Goal: Communication & Community: Answer question/provide support

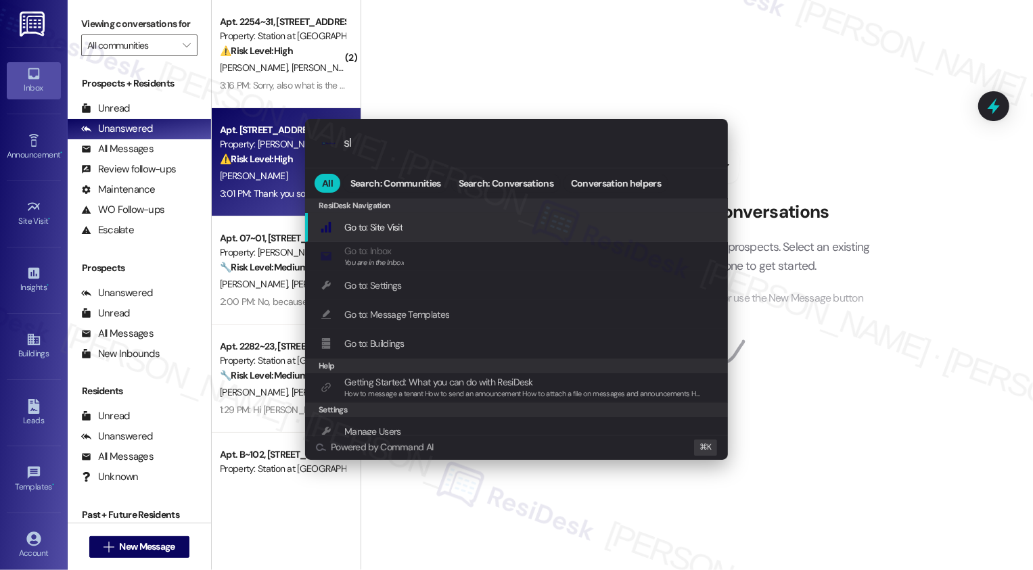
type input "sla"
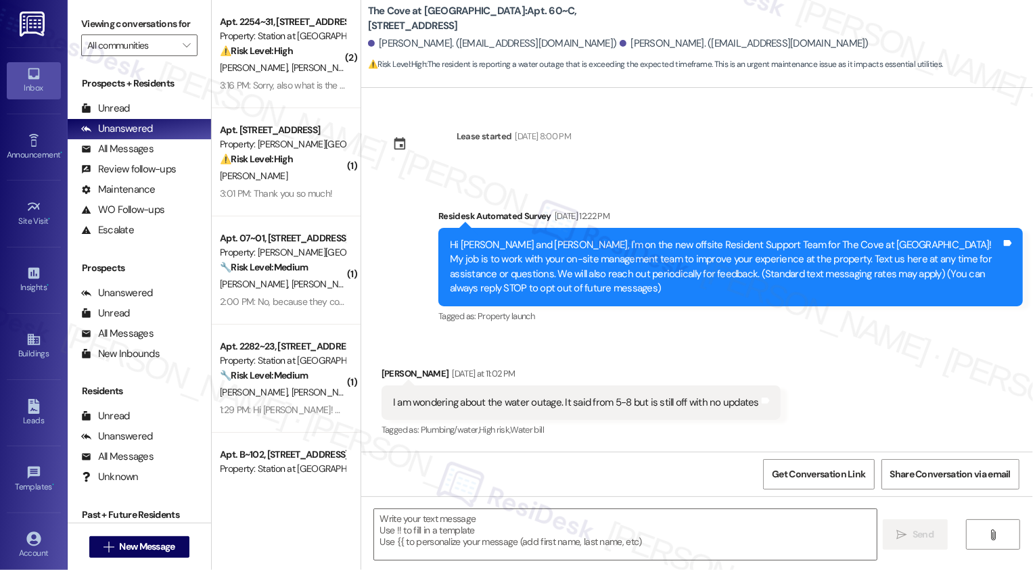
type textarea "Fetching suggested responses. Please feel free to read through the conversation…"
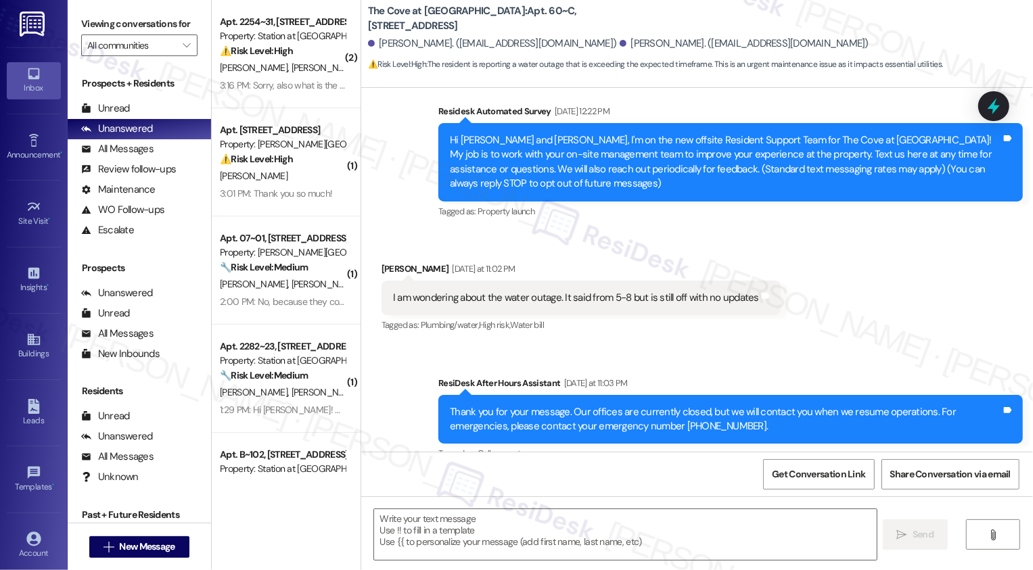
scroll to position [127, 0]
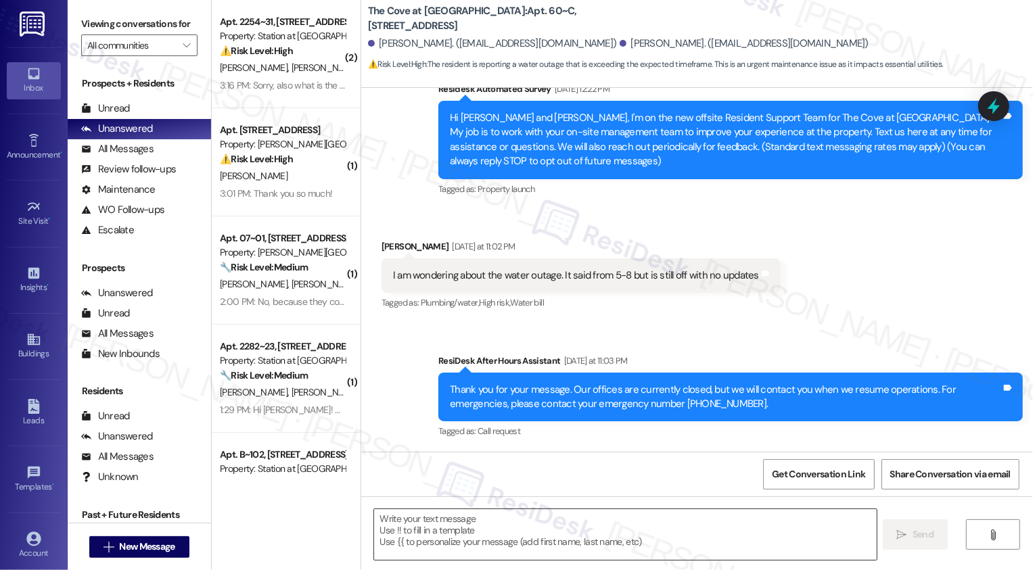
click at [417, 522] on textarea at bounding box center [625, 534] width 502 height 51
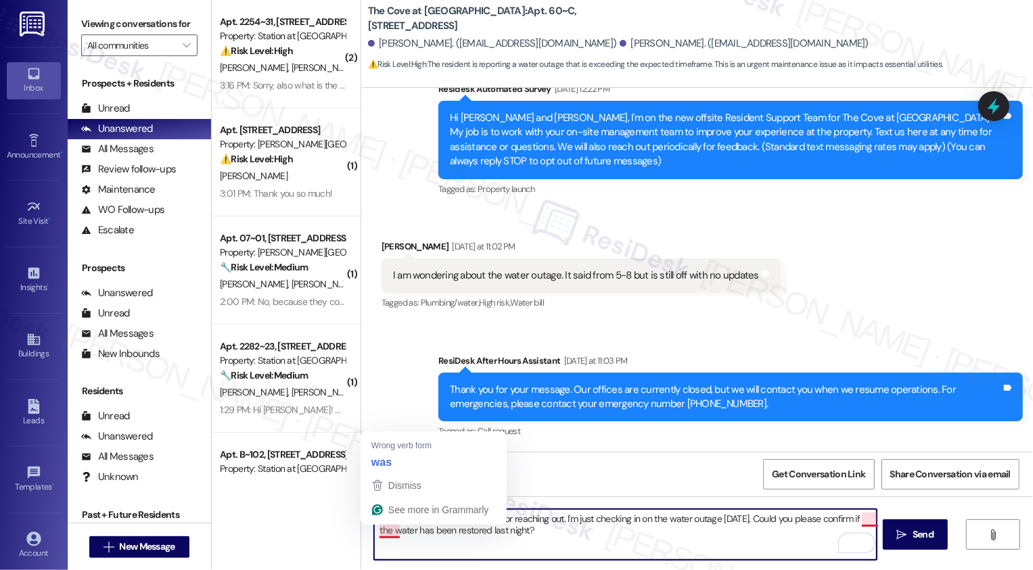
click at [383, 531] on textarea "Hi Paul, thank you for reaching out. I'm just checking in on the water outage y…" at bounding box center [625, 534] width 502 height 51
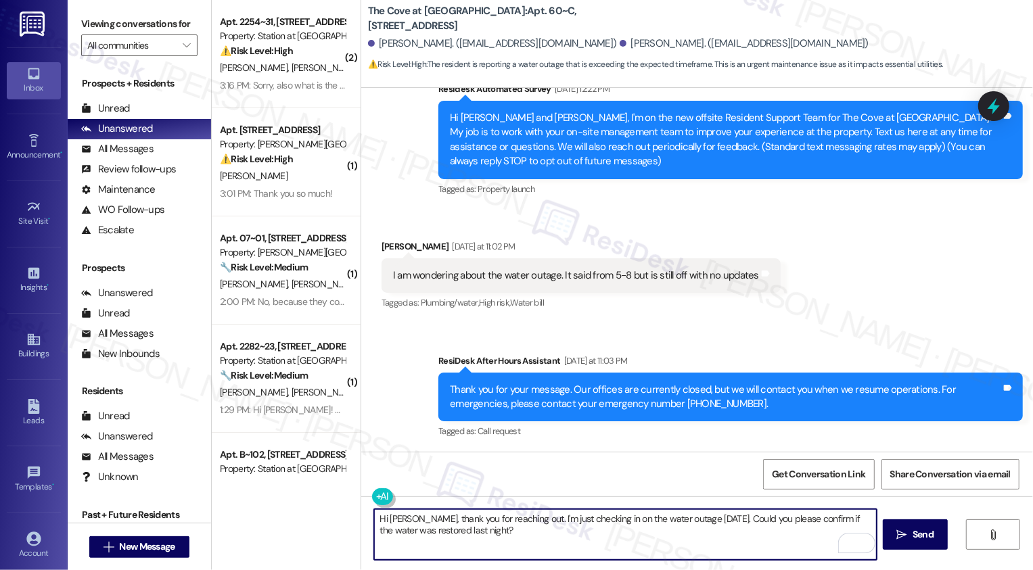
click at [671, 540] on textarea "Hi Paul, thank you for reaching out. I'm just checking in on the water outage y…" at bounding box center [625, 534] width 502 height 51
type textarea "Hi Paul, thank you for reaching out. I'm just checking in on the water outage y…"
click at [889, 539] on button " Send" at bounding box center [916, 534] width 66 height 30
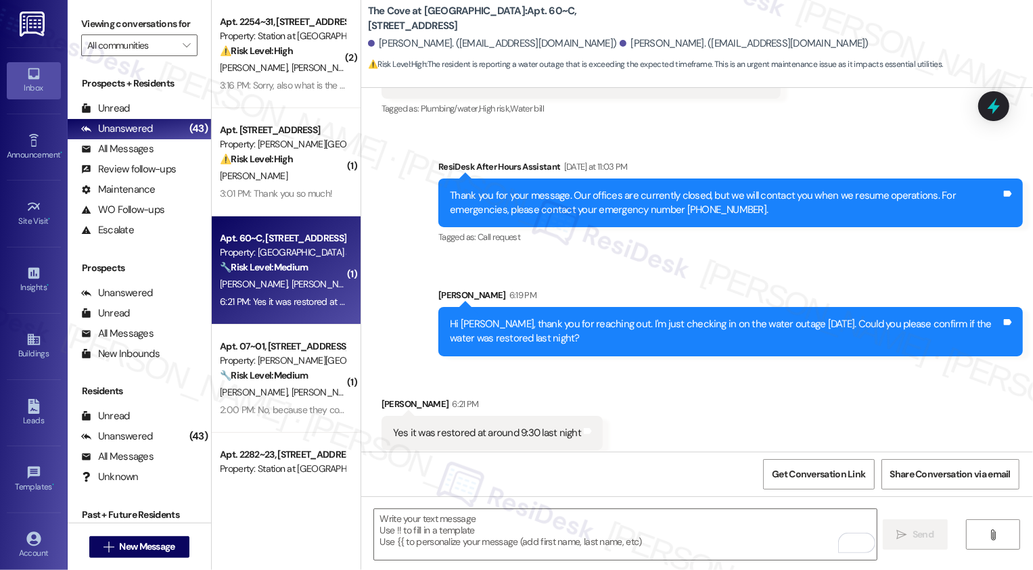
scroll to position [330, 0]
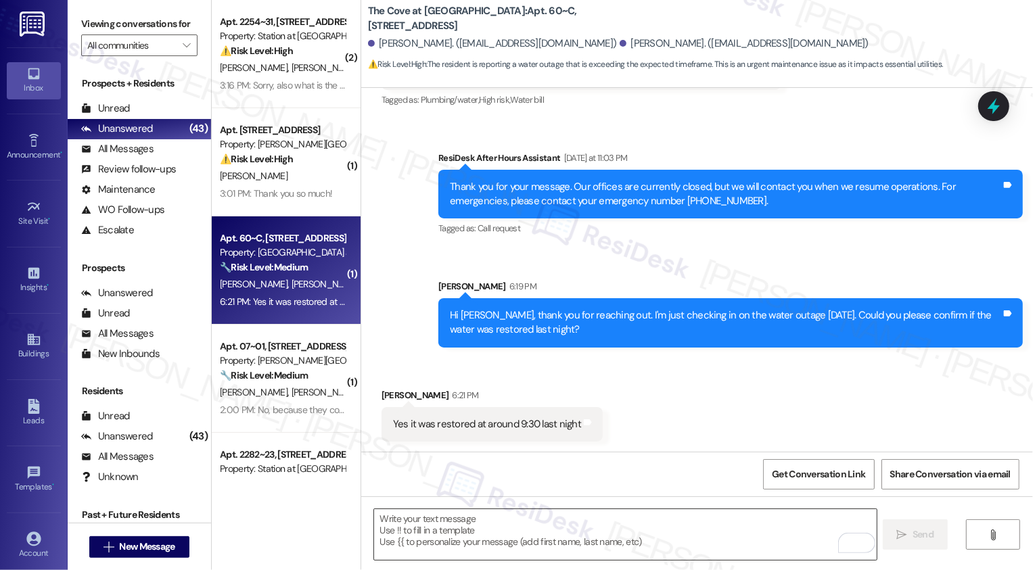
click at [481, 509] on div at bounding box center [625, 535] width 504 height 52
click at [473, 525] on textarea "To enrich screen reader interactions, please activate Accessibility in Grammarl…" at bounding box center [625, 534] width 502 height 51
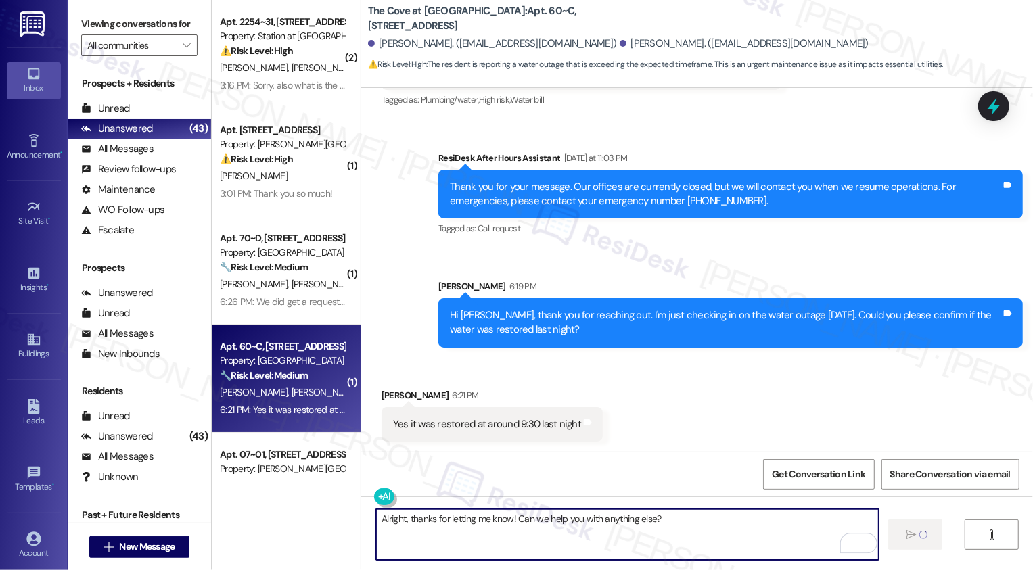
type textarea "Alright, thanks for letting me know! Can we help you with anything else?"
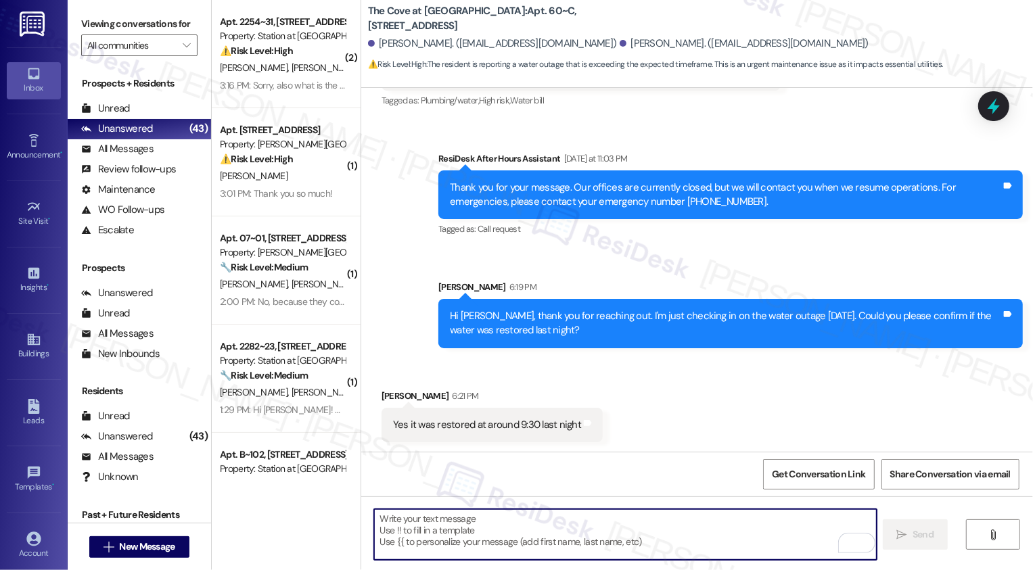
scroll to position [424, 0]
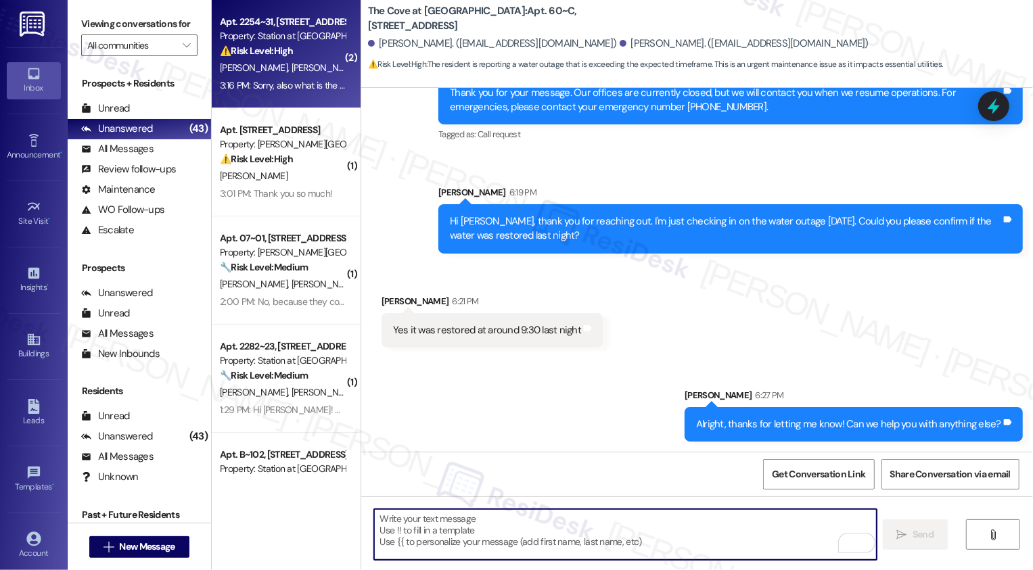
click at [291, 72] on span "[PERSON_NAME]" at bounding box center [325, 68] width 68 height 12
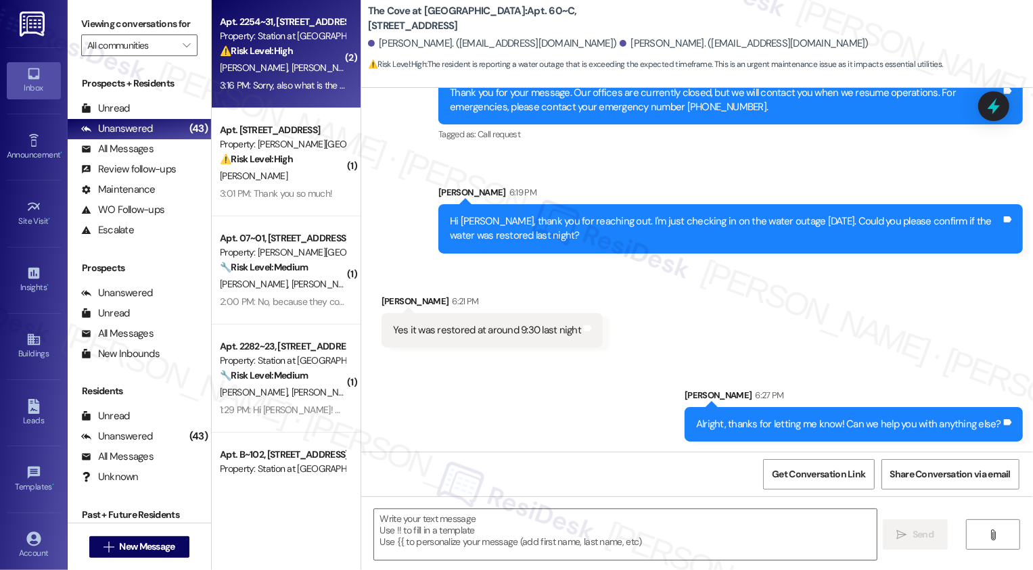
click at [291, 72] on span "[PERSON_NAME]" at bounding box center [325, 68] width 68 height 12
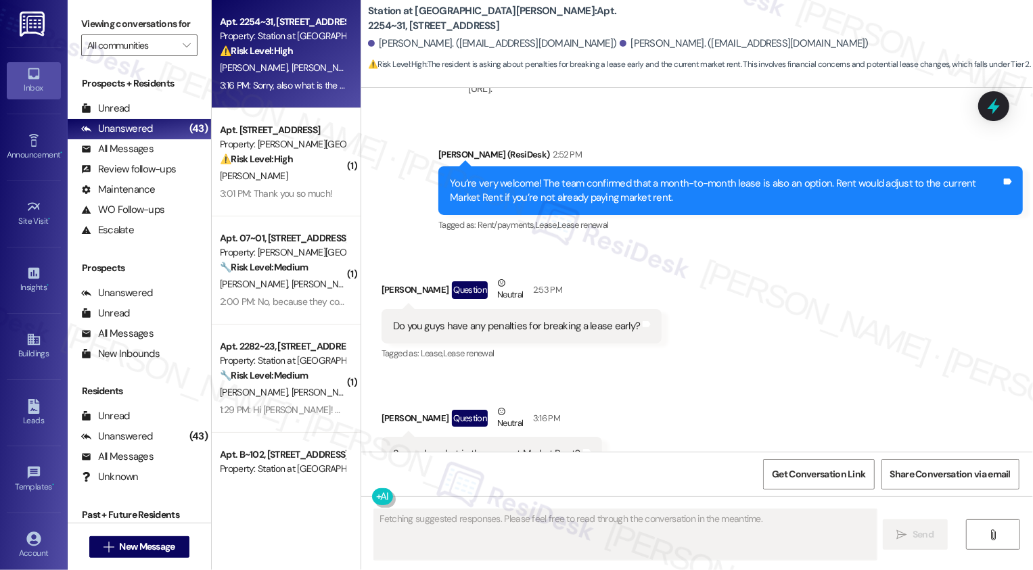
scroll to position [1484, 0]
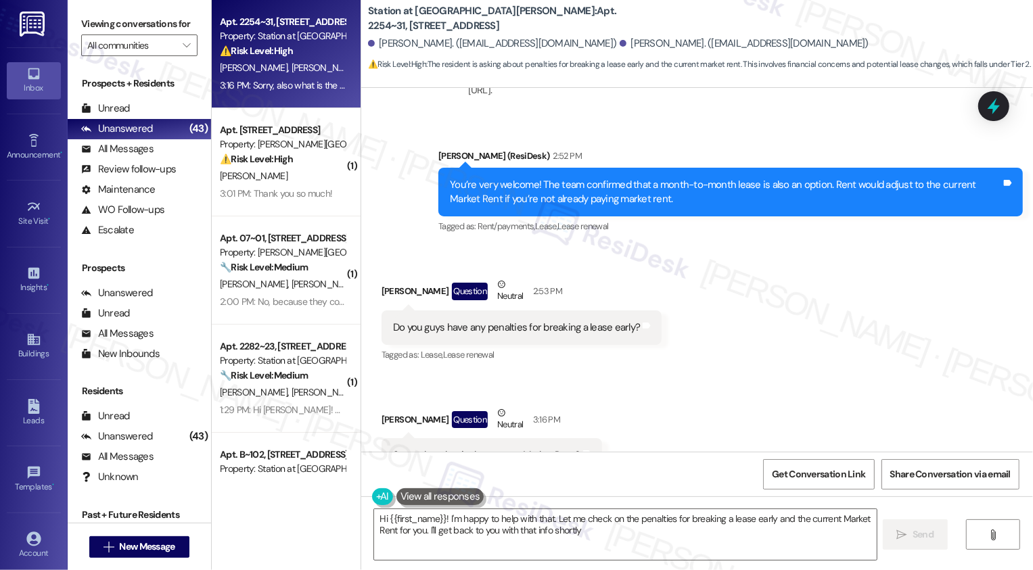
type textarea "Hi {{first_name}}! I'm happy to help with that. Let me check on the penalties f…"
drag, startPoint x: 359, startPoint y: 13, endPoint x: 679, endPoint y: 17, distance: 319.9
click at [680, 18] on div "Station at Park Meadows: Apt. 2254~31, 2229 North 100 West Kali Litchford. (kal…" at bounding box center [700, 37] width 665 height 68
copy b "Station at Park Meadows: Apt. 2254~31, 2229 North 100 West"
drag, startPoint x: 379, startPoint y: 284, endPoint x: 698, endPoint y: 275, distance: 319.3
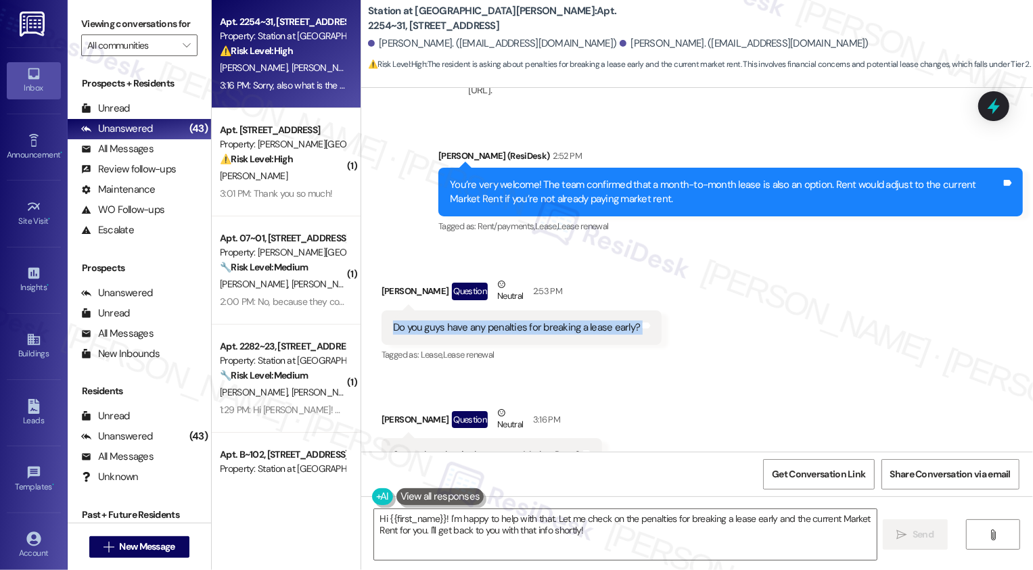
click at [699, 277] on div "Received via SMS Kali Litchford Question Neutral 2:53 PM Do you guys have any p…" at bounding box center [697, 375] width 672 height 257
copy div "Do you guys have any penalties for breaking a lease early? Tags and notes"
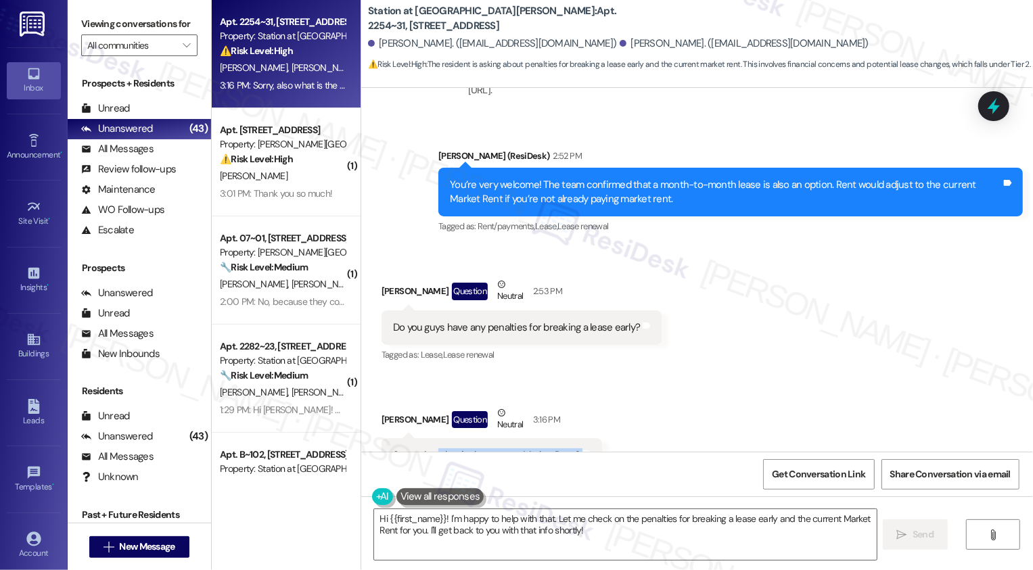
drag, startPoint x: 430, startPoint y: 413, endPoint x: 582, endPoint y: 416, distance: 151.5
click at [582, 438] on div "Sorry, also what is the current Market Rent? Tags and notes" at bounding box center [491, 455] width 220 height 34
copy div "what is the current Market Rent? Tags and notes"
click at [804, 281] on div "Received via SMS Kali Litchford Question Neutral 2:53 PM Do you guys have any p…" at bounding box center [697, 375] width 672 height 257
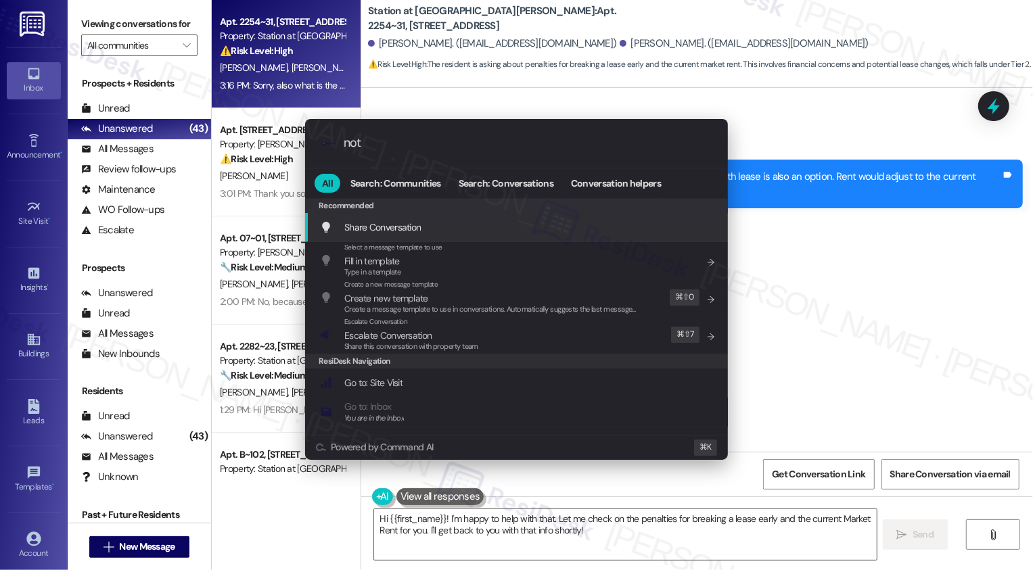
type input "note"
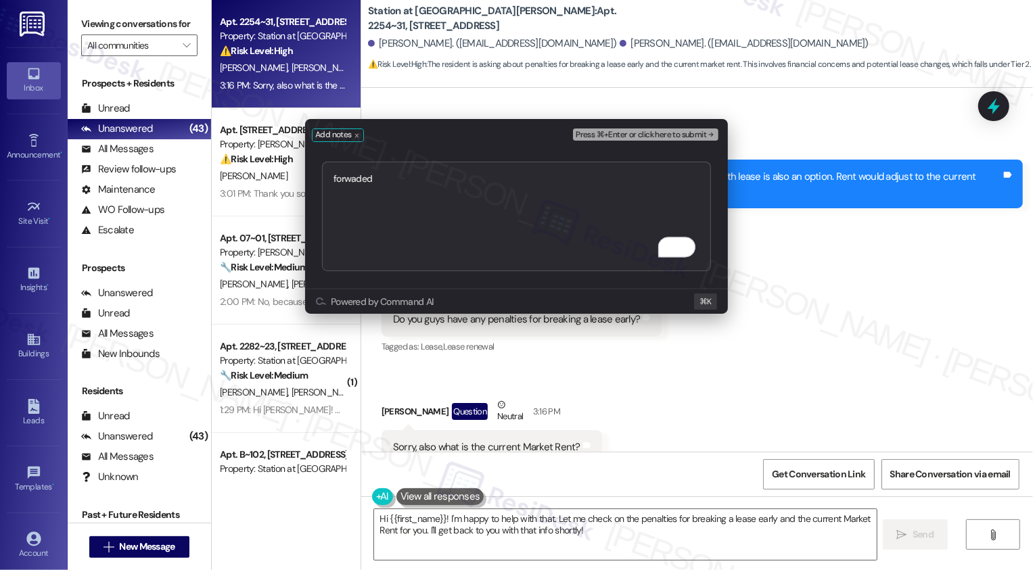
type textarea "forwaded https://residesk.slack.com/archives/C08M09UT317/p1756333776824909?thre…"
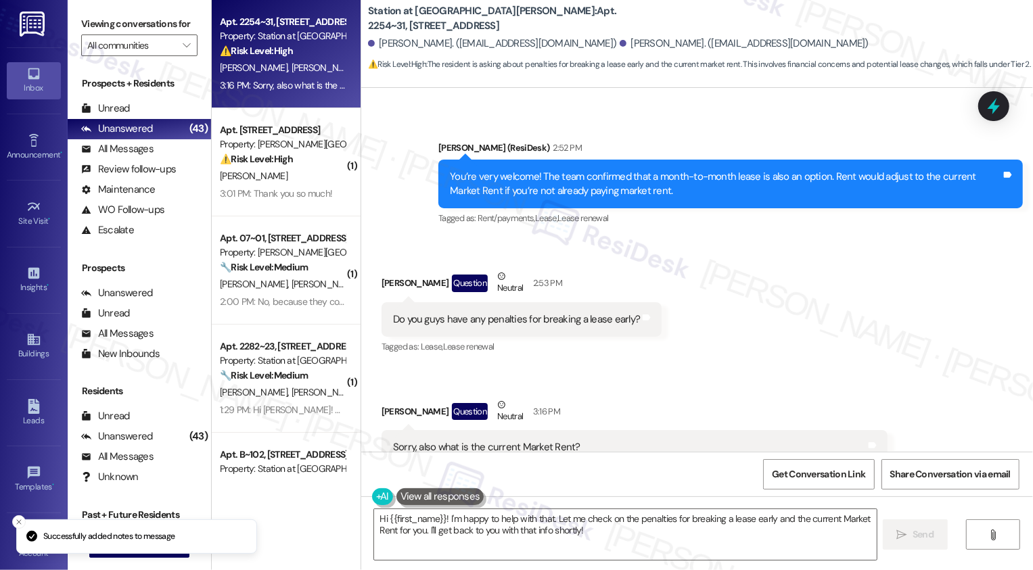
scroll to position [1491, 0]
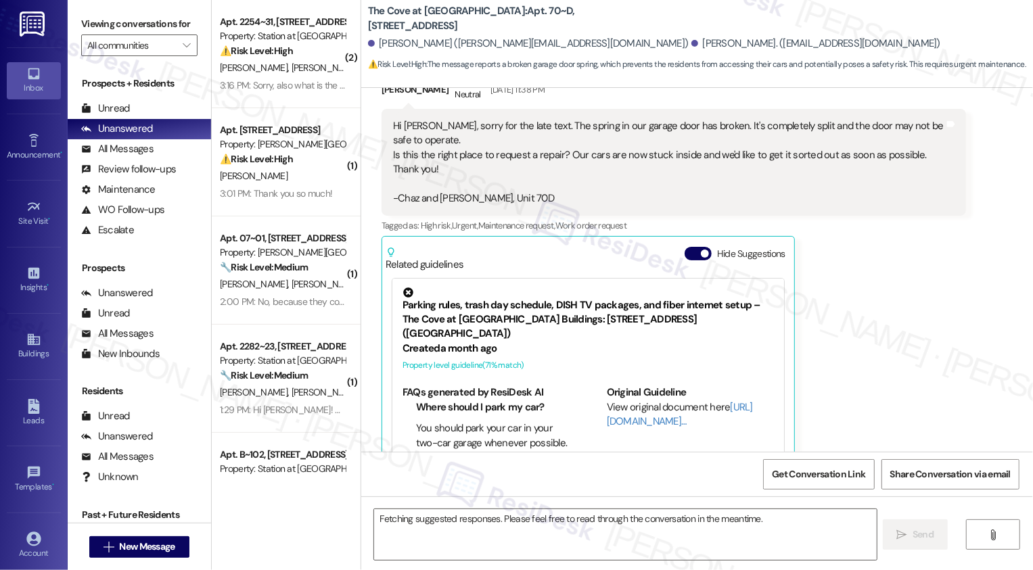
scroll to position [352, 0]
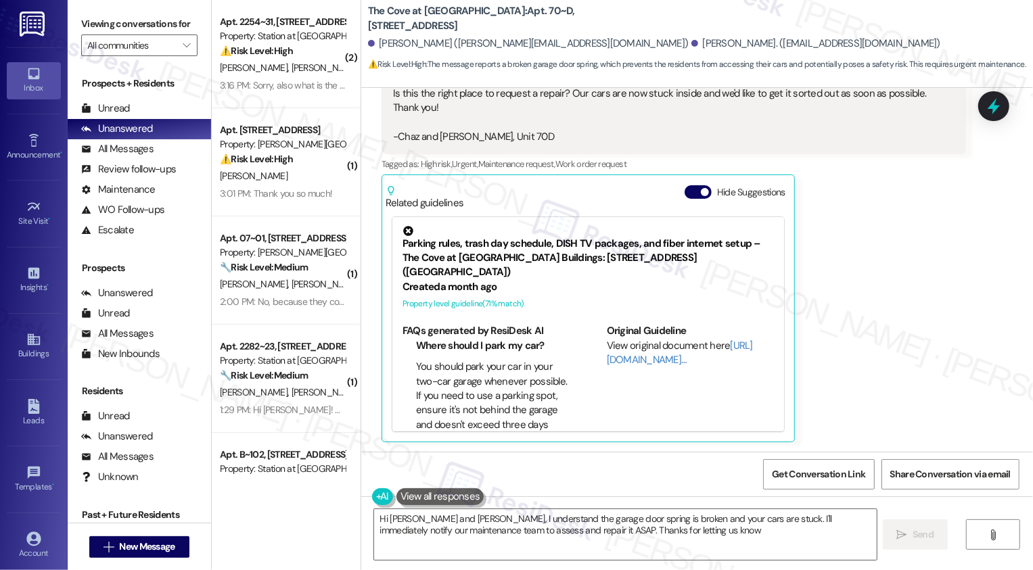
type textarea "Hi [PERSON_NAME] and [PERSON_NAME], I understand the garage door spring is brok…"
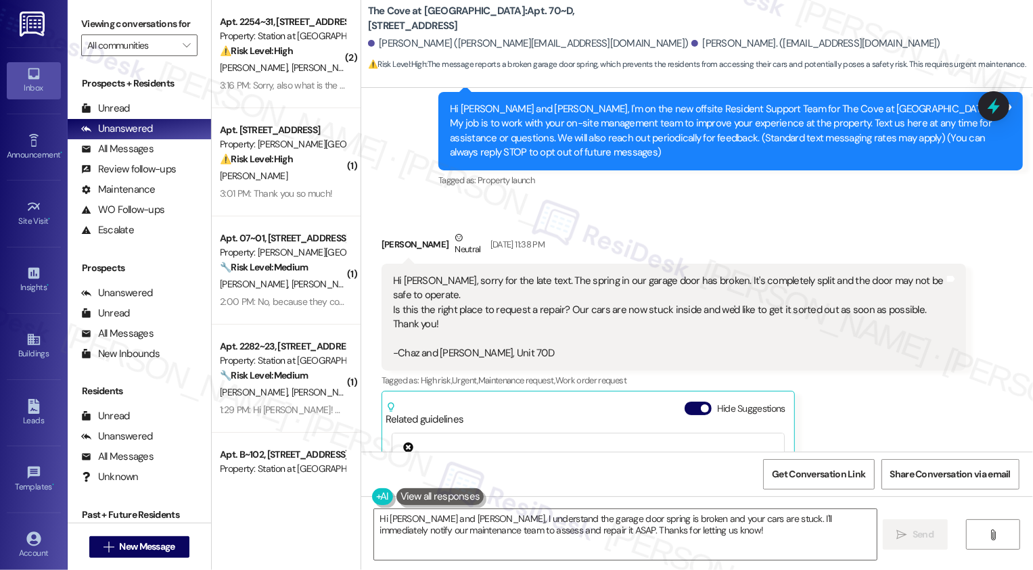
scroll to position [149, 0]
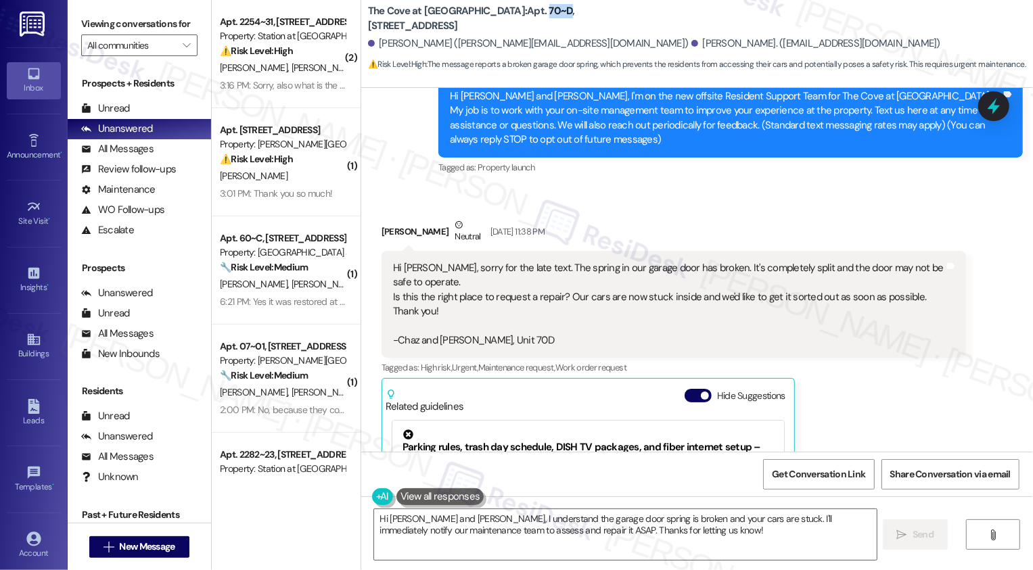
drag, startPoint x: 502, startPoint y: 19, endPoint x: 523, endPoint y: 21, distance: 20.4
click at [523, 21] on b "The Cove at Pleasant View: Apt. 70~D, 255 West 2700 North" at bounding box center [503, 18] width 271 height 29
copy b "70~D"
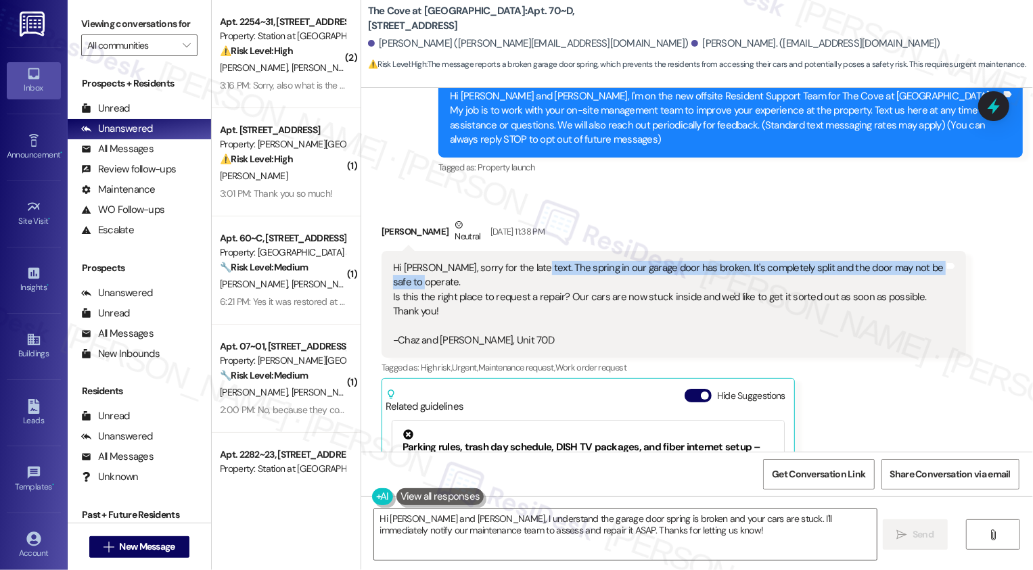
drag, startPoint x: 517, startPoint y: 264, endPoint x: 520, endPoint y: 277, distance: 12.6
click at [520, 277] on div "Hi Sarah, sorry for the late text. The spring in our garage door has broken. It…" at bounding box center [668, 304] width 551 height 87
copy div "he spring in our garage door has broken. It's completely split and the door may…"
click at [525, 288] on div "Hi Sarah, sorry for the late text. The spring in our garage door has broken. It…" at bounding box center [668, 304] width 551 height 87
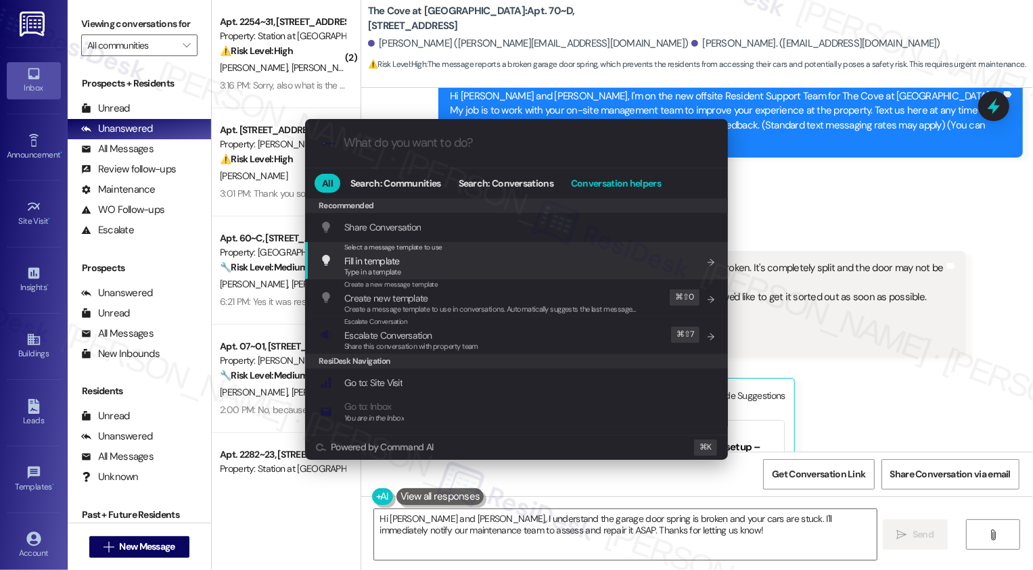
click at [617, 185] on span "Conversation helpers" at bounding box center [616, 183] width 90 height 9
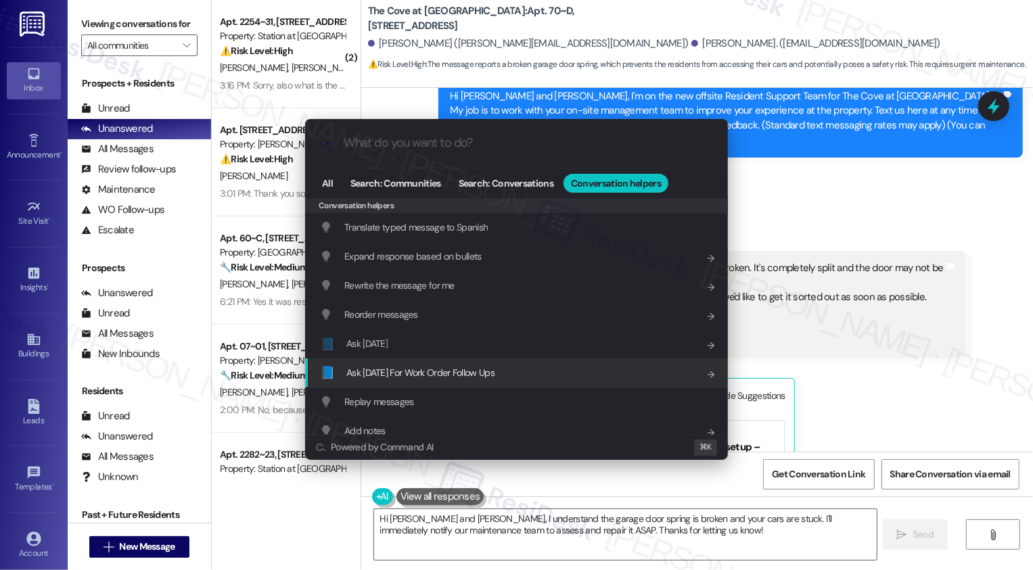
click at [427, 371] on span "Ask Friday For Work Order Follow Ups" at bounding box center [420, 373] width 148 height 12
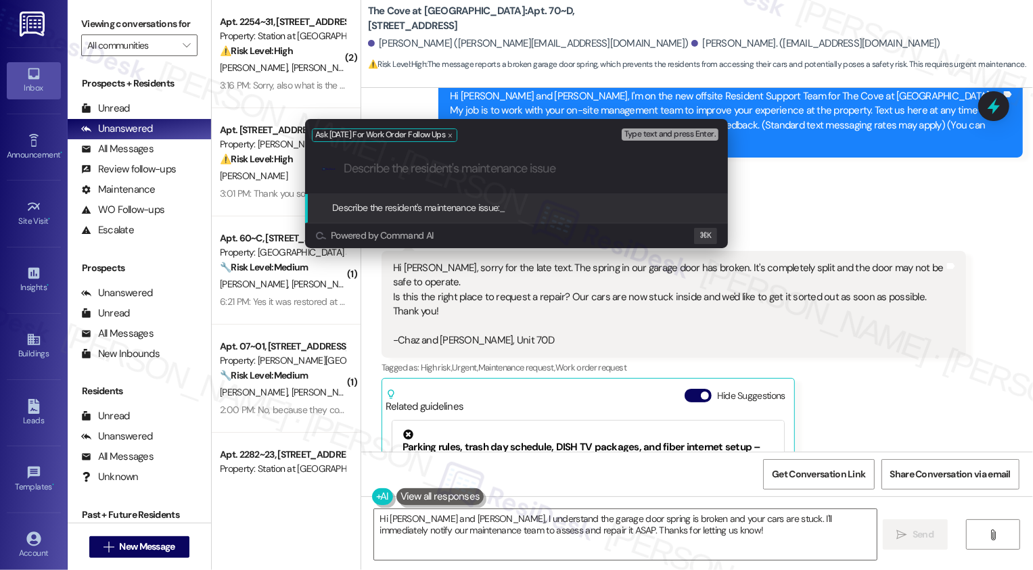
paste input "he spring in our garage door has broken. It's completely split and the door may…"
type input "he spring in our garage door has broken. It's completely split and the door may…"
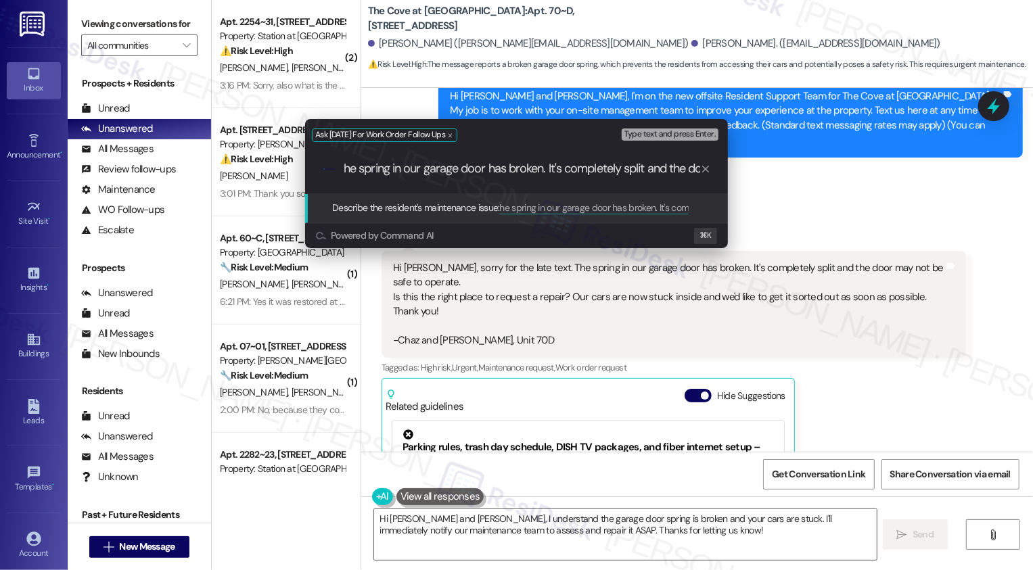
scroll to position [0, 160]
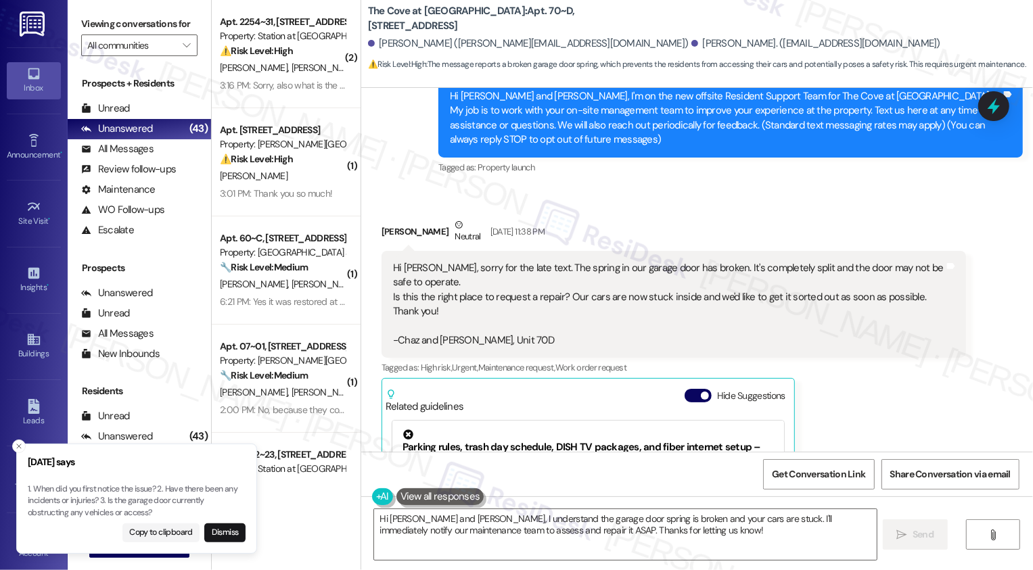
click at [385, 230] on div "Chaz Greenfield Jr Neutral Aug 25, 2025 at 11:38 PM" at bounding box center [673, 234] width 584 height 33
copy div "Chaz"
click at [431, 522] on textarea "Hi Chaz and Heather, I understand the garage door spring is broken and your car…" at bounding box center [625, 534] width 502 height 51
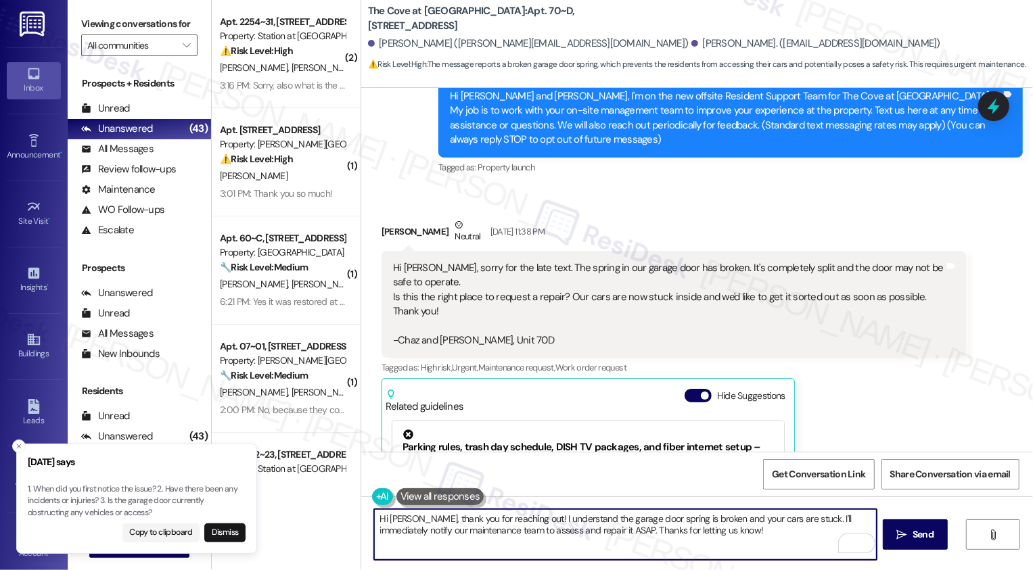
drag, startPoint x: 507, startPoint y: 517, endPoint x: 577, endPoint y: 517, distance: 69.7
click at [577, 517] on textarea "Hi Chaz, thank you for reaching out! I understand the garage door spring is bro…" at bounding box center [625, 534] width 502 height 51
drag, startPoint x: 577, startPoint y: 517, endPoint x: 514, endPoint y: 519, distance: 62.9
click at [509, 519] on textarea "Hi Chaz, thank you for reaching out! I understand the garage door spring is bro…" at bounding box center [625, 534] width 502 height 51
drag, startPoint x: 679, startPoint y: 517, endPoint x: 749, endPoint y: 554, distance: 79.0
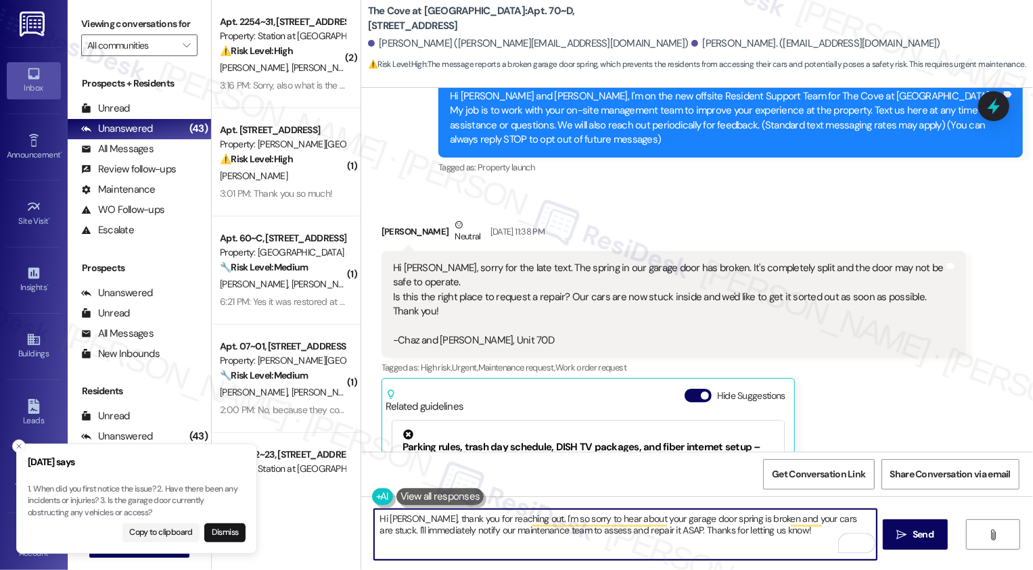
click at [749, 554] on textarea "Hi Chaz, thank you for reaching out. I'm so sorry to hear about your garage doo…" at bounding box center [625, 534] width 502 height 51
type textarea "Hi Chaz, thank you for reaching out. I'm so sorry to hear about your garage doo…"
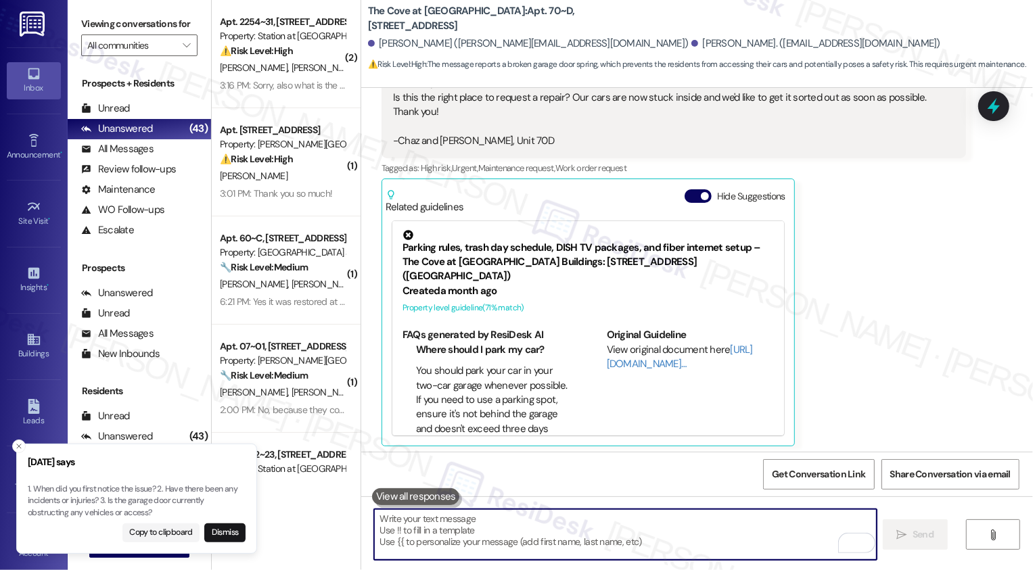
scroll to position [352, 0]
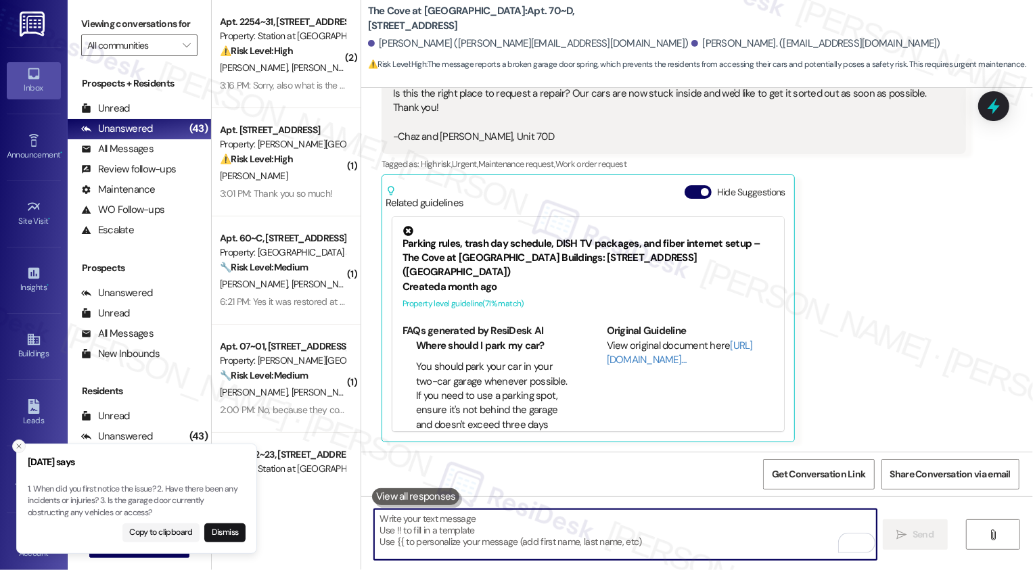
click at [15, 444] on icon "Close toast" at bounding box center [19, 446] width 8 height 8
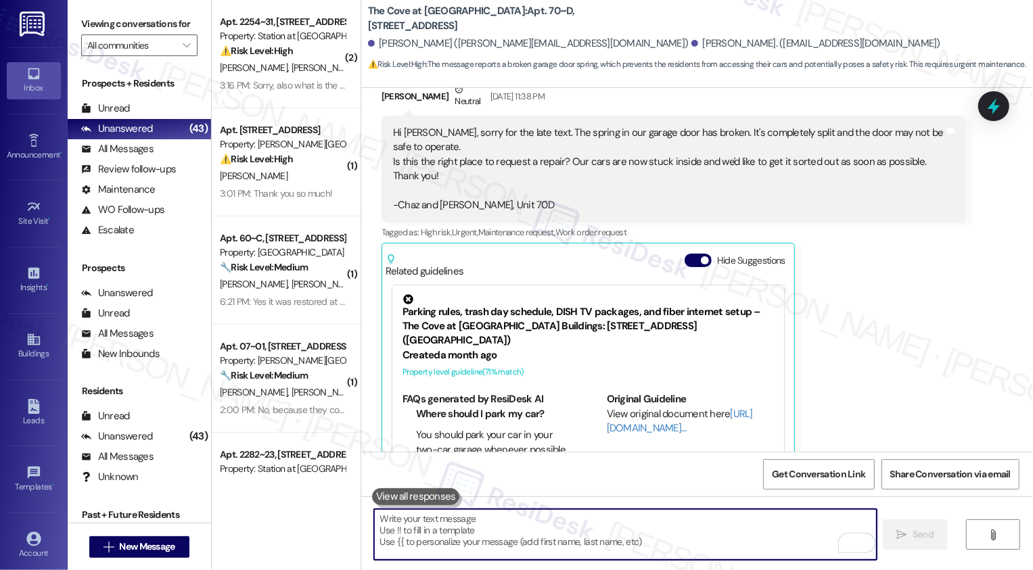
scroll to position [287, 0]
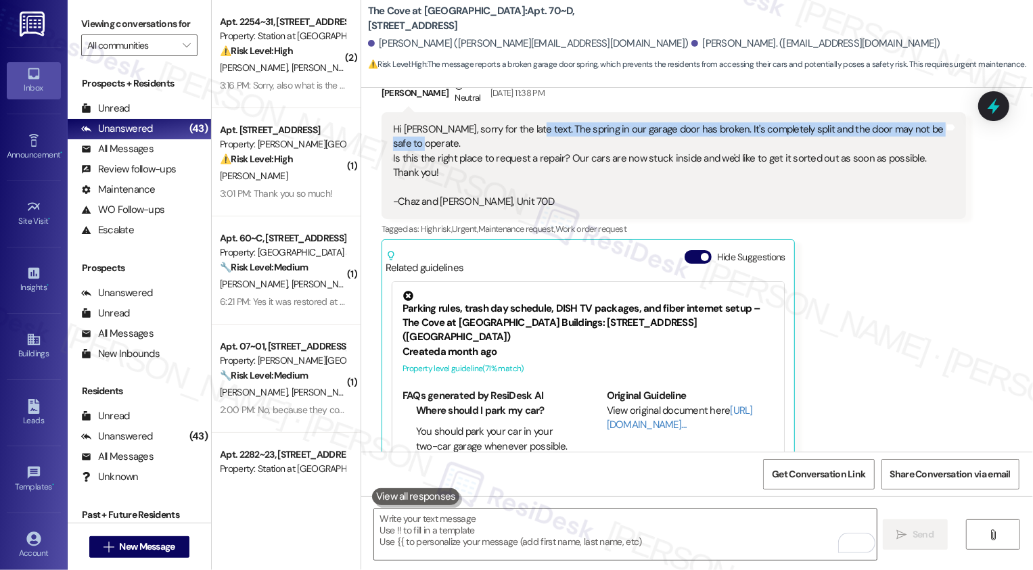
drag, startPoint x: 513, startPoint y: 126, endPoint x: 522, endPoint y: 136, distance: 13.4
click at [522, 138] on div "Hi Sarah, sorry for the late text. The spring in our garage door has broken. It…" at bounding box center [668, 165] width 551 height 87
copy div "The spring in our garage door has broken. It's completely split and the door ma…"
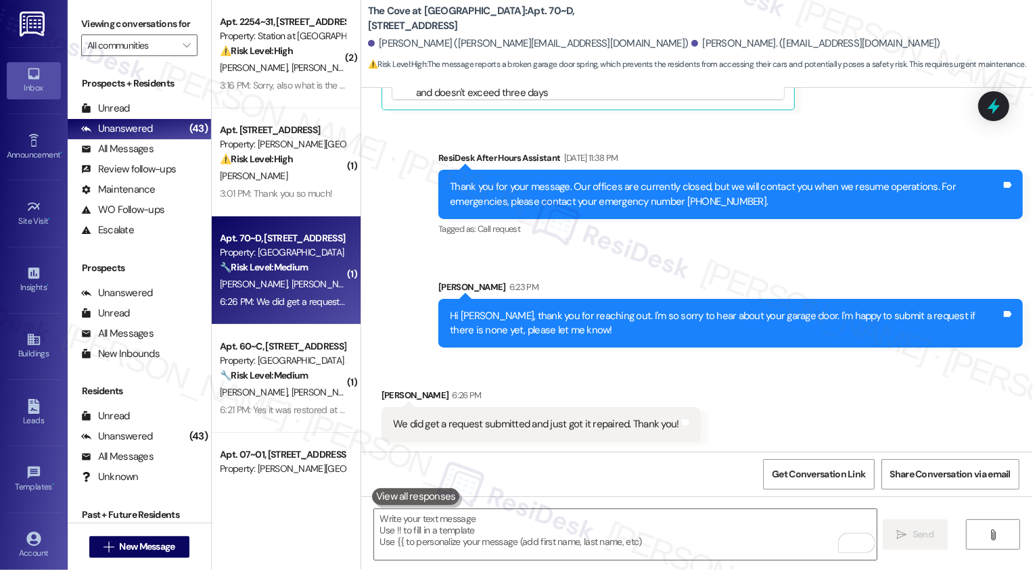
scroll to position [685, 0]
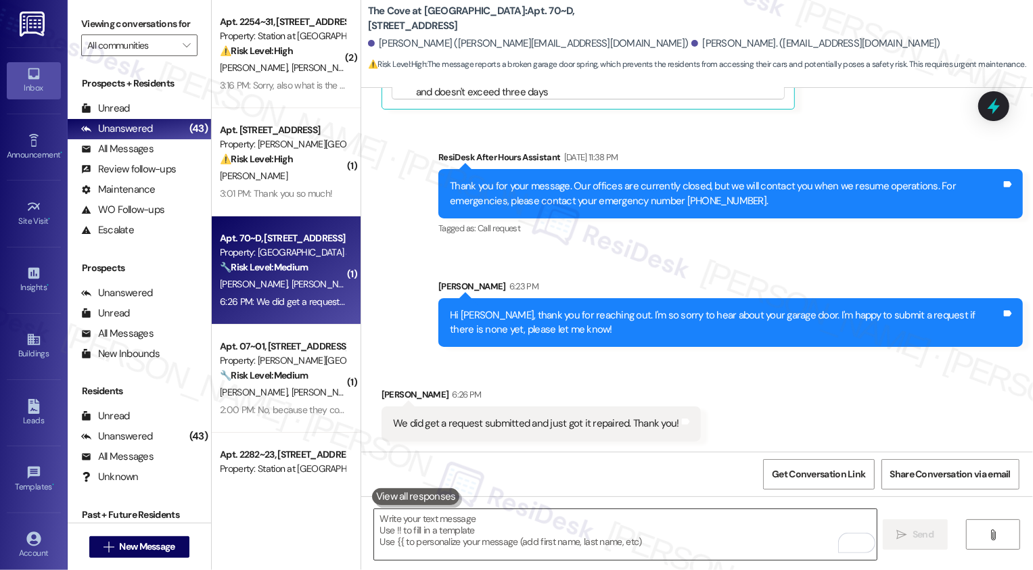
click at [456, 528] on textarea "To enrich screen reader interactions, please activate Accessibility in Grammarl…" at bounding box center [625, 534] width 502 height 51
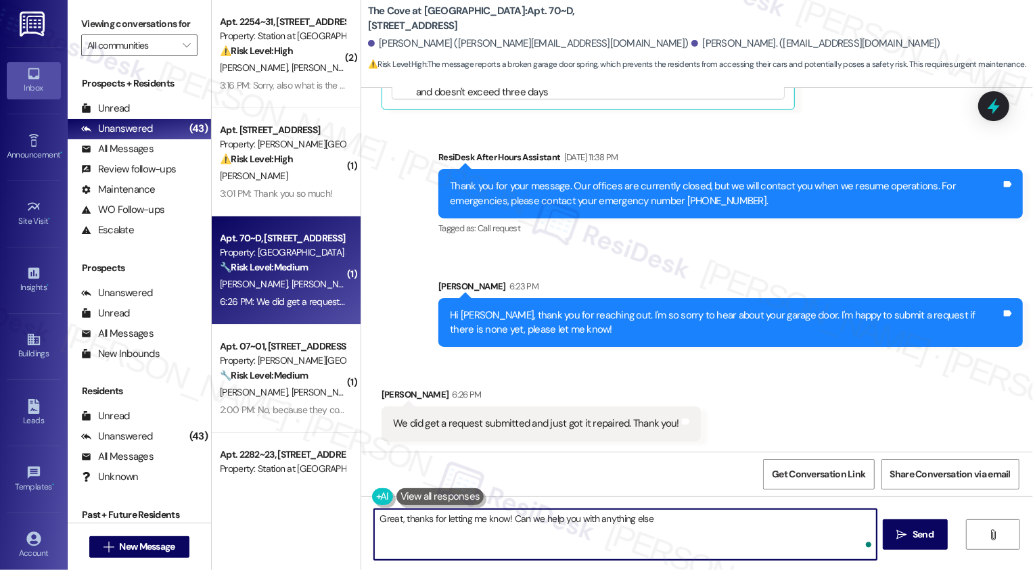
type textarea "Great, thanks for letting me know! Can we help you with anything else?"
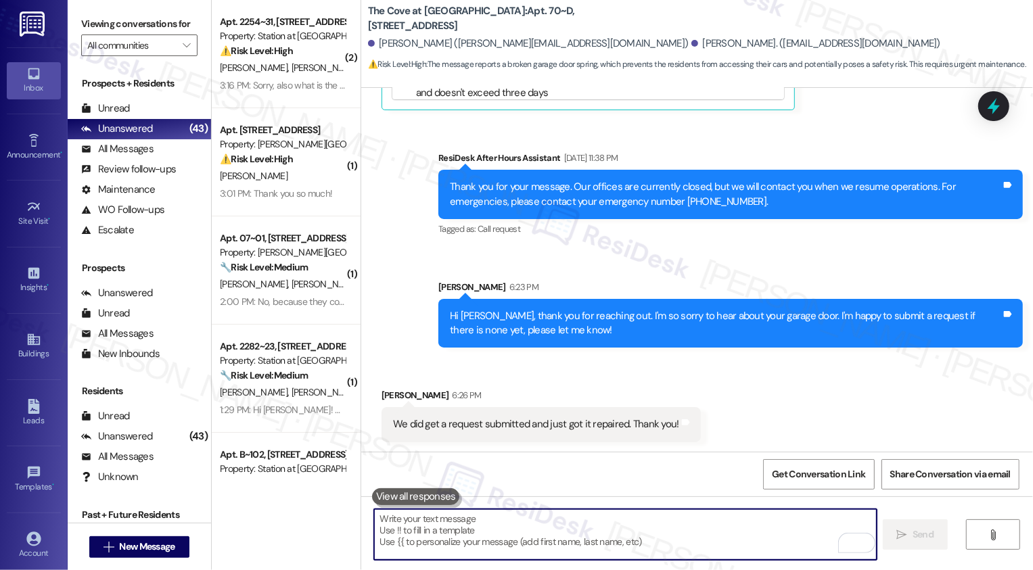
scroll to position [779, 0]
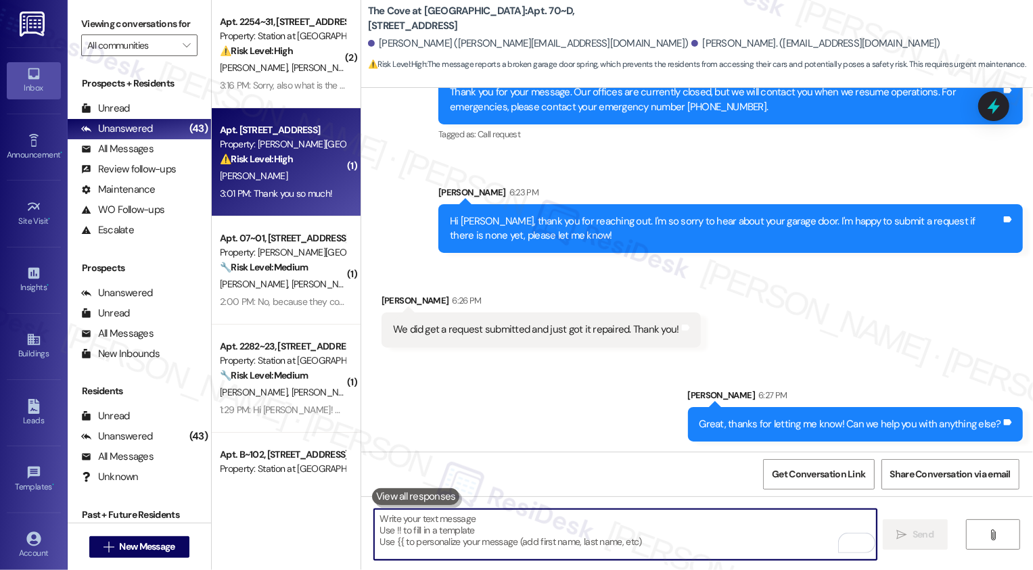
click at [277, 148] on div "Property: Brigham Place II" at bounding box center [282, 144] width 125 height 14
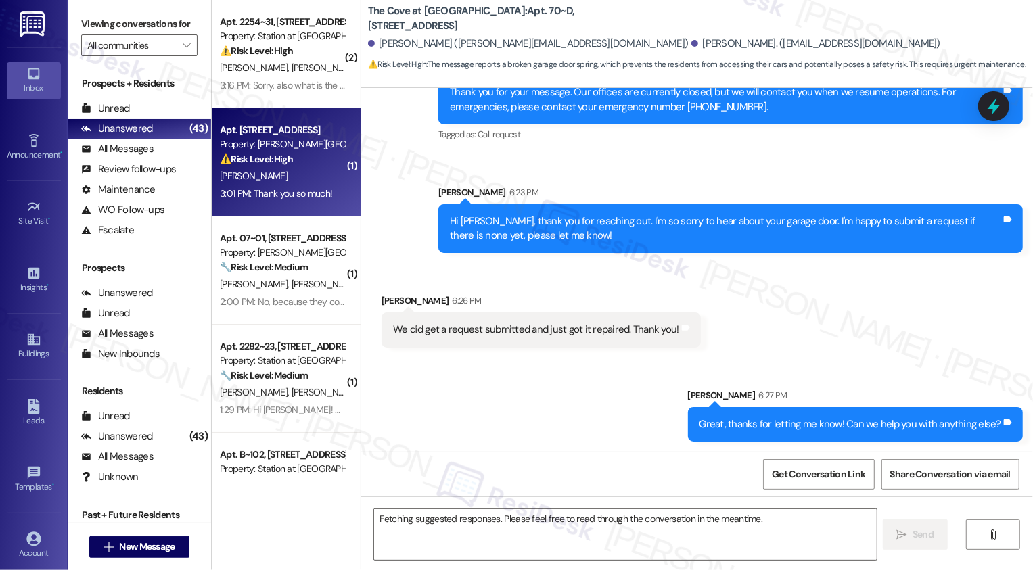
click at [277, 148] on div "Property: Brigham Place II" at bounding box center [282, 144] width 125 height 14
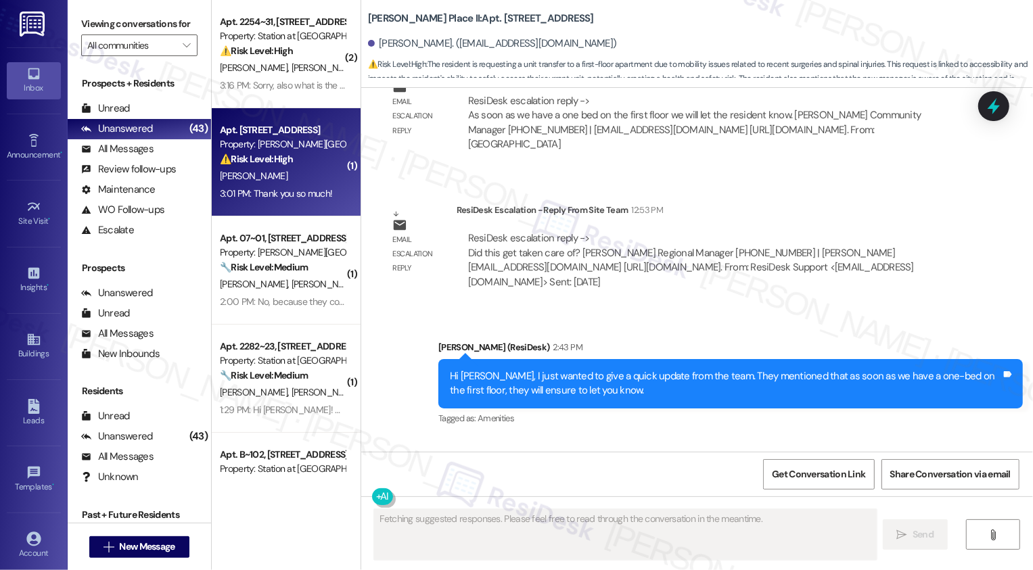
scroll to position [1038, 0]
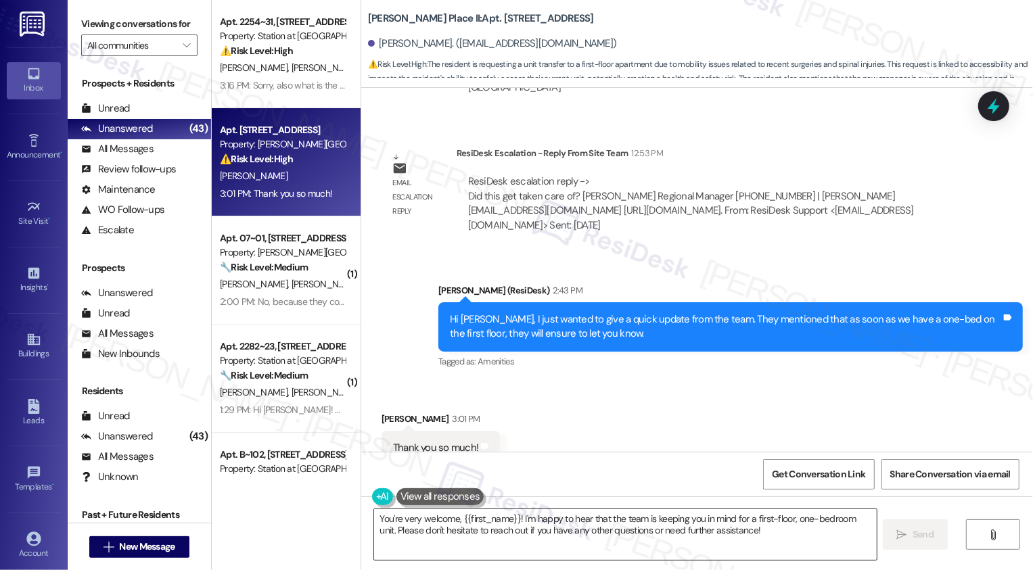
click at [408, 552] on textarea "You're very welcome, {{first_name}}! I'm happy to hear that the team is keeping…" at bounding box center [625, 534] width 502 height 51
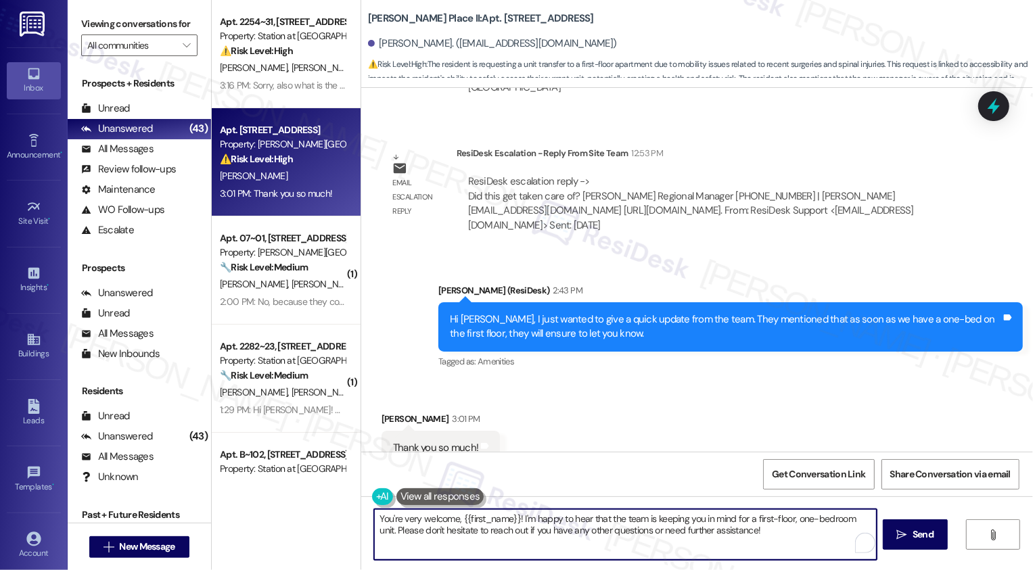
drag, startPoint x: 519, startPoint y: 516, endPoint x: 596, endPoint y: 556, distance: 87.4
click at [596, 556] on textarea "You're very welcome, {{first_name}}! I'm happy to hear that the team is keeping…" at bounding box center [625, 534] width 502 height 51
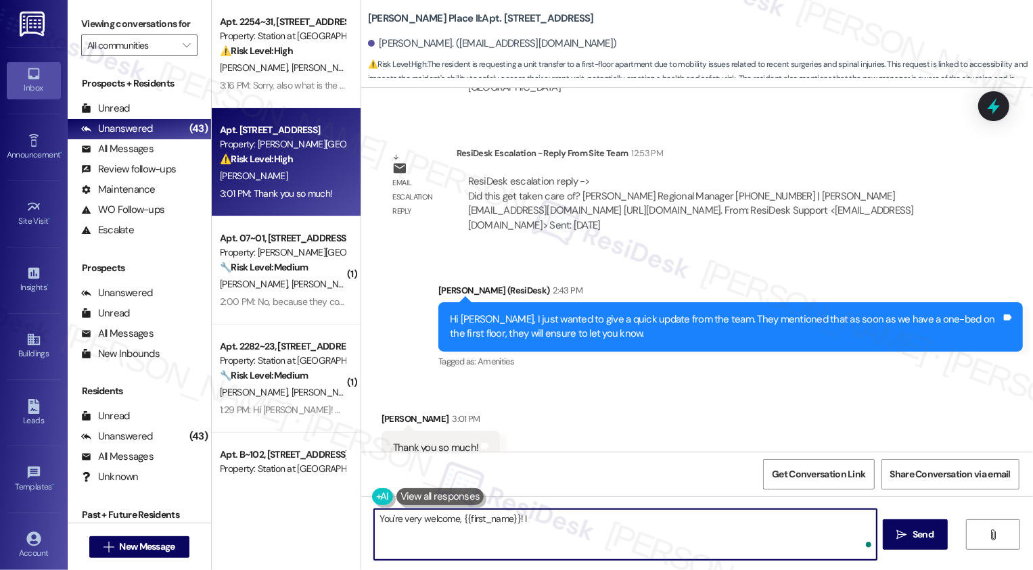
type textarea "You're very welcome, {{first_name}}!"
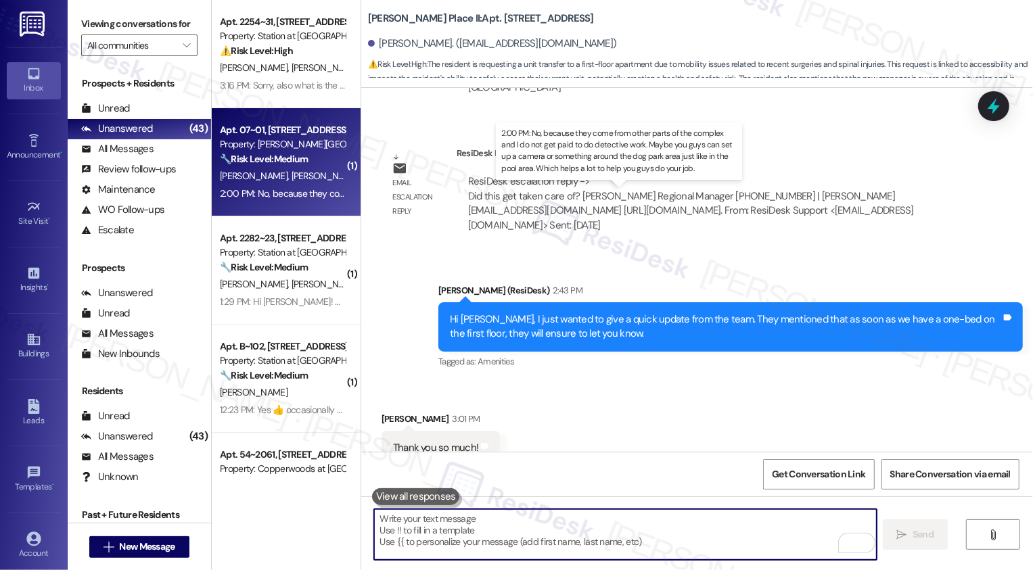
click at [302, 191] on div "2:00 PM: No, because they come from other parts of the complex and I do not get…" at bounding box center [728, 193] width 1016 height 12
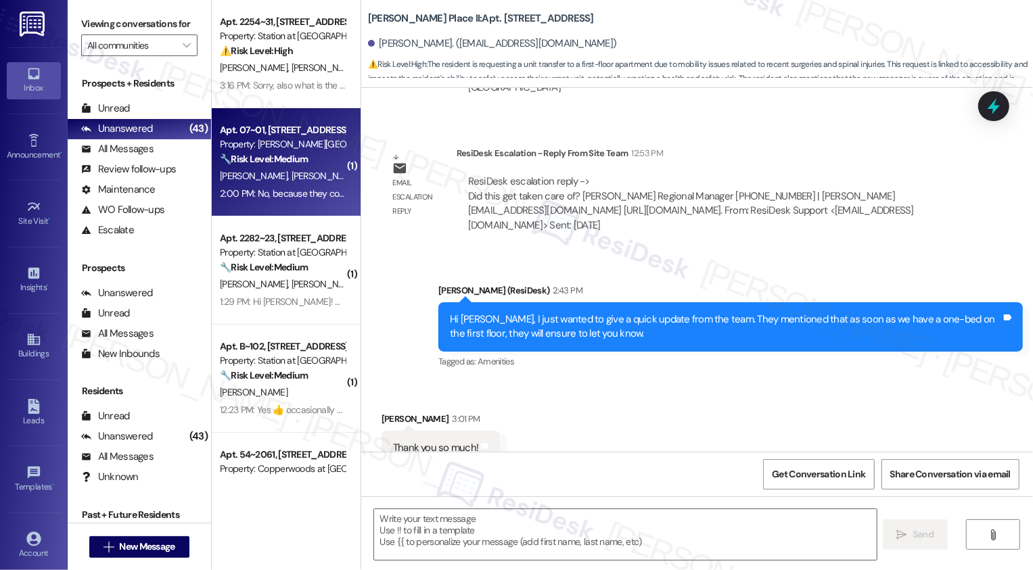
click at [302, 191] on div "2:00 PM: No, because they come from other parts of the complex and I do not get…" at bounding box center [728, 193] width 1016 height 12
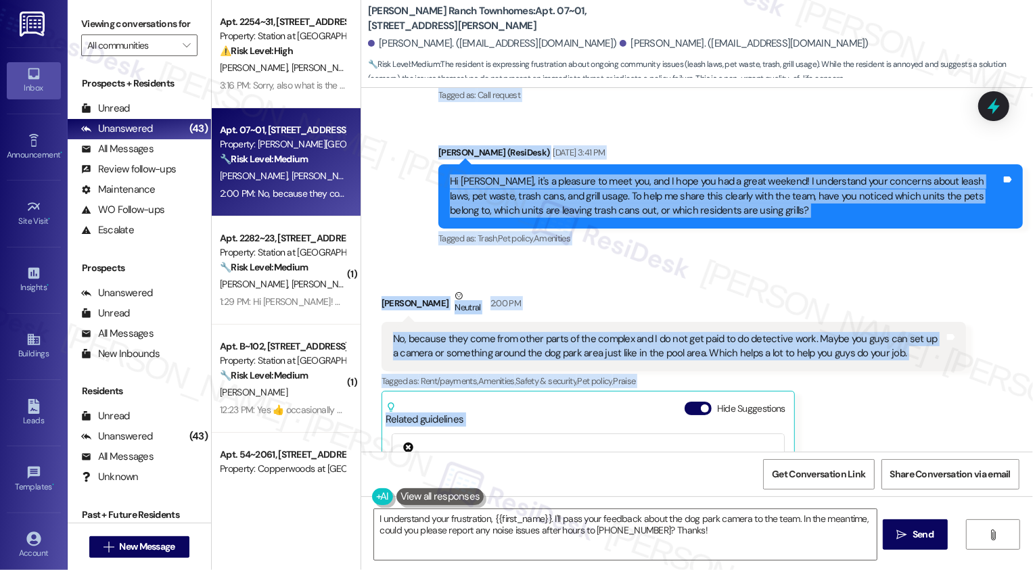
scroll to position [603, 0]
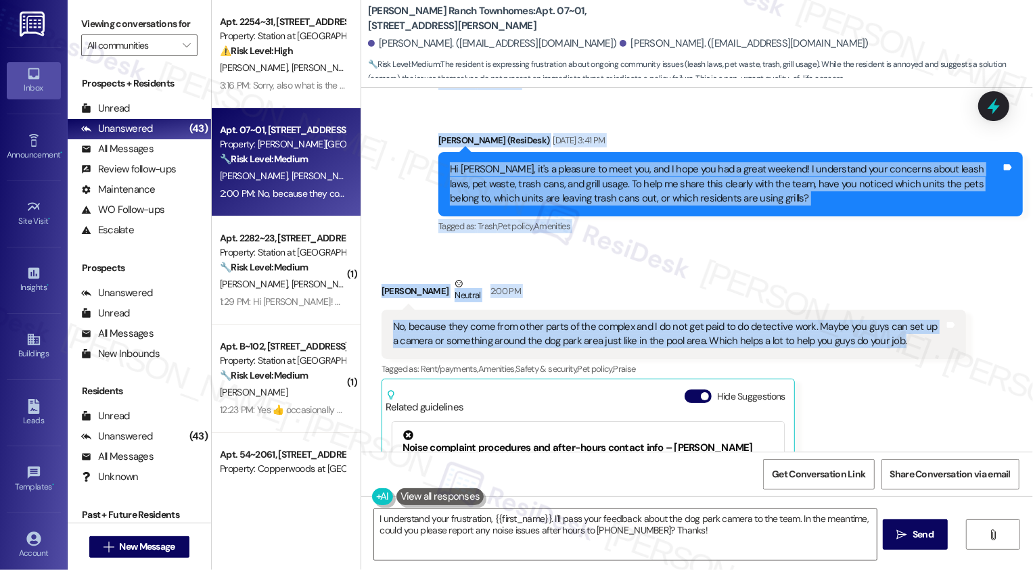
drag, startPoint x: 373, startPoint y: 216, endPoint x: 884, endPoint y: 334, distance: 524.6
click at [884, 335] on div "Lease started May 31, 2025 at 8:00 PM Survey, sent via SMS Residesk Automated S…" at bounding box center [697, 270] width 672 height 364
copy div "Juan Aguilar-Vazquez Question Neutral Aug 21, 2025 at 10:51 PM Well, not much o…"
click at [558, 530] on textarea "I understand your frustration, {{first_name}}. I'll pass your feedback about th…" at bounding box center [625, 534] width 502 height 51
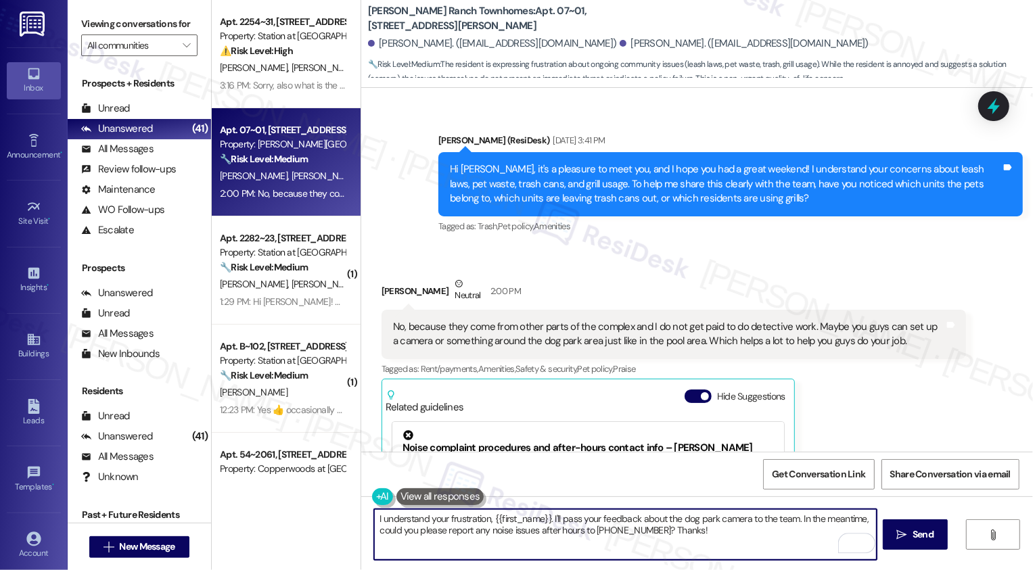
paste textarea "Hi Juan, thanks for sharing that. I’ll pass your camera suggestion to the team.…"
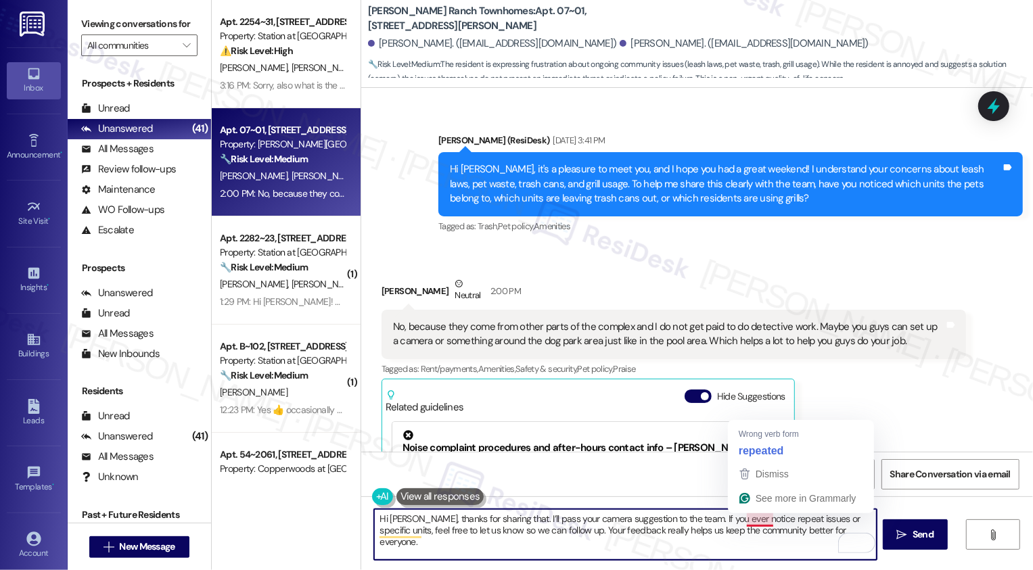
click at [758, 521] on textarea "Hi Juan, thanks for sharing that. I’ll pass your camera suggestion to the team.…" at bounding box center [625, 534] width 502 height 51
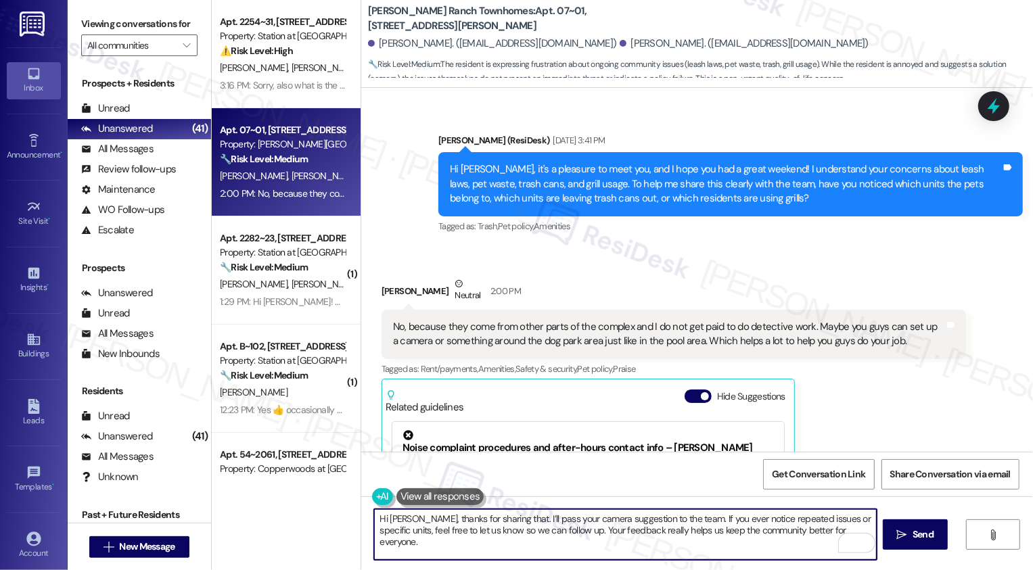
click at [564, 524] on textarea "Hi Juan, thanks for sharing that. I’ll pass your camera suggestion to the team.…" at bounding box center [625, 534] width 502 height 51
type textarea "Hi Juan, thanks for sharing that. I’ll pass your camera suggestion to the team.…"
click at [926, 540] on span "Send" at bounding box center [922, 534] width 21 height 14
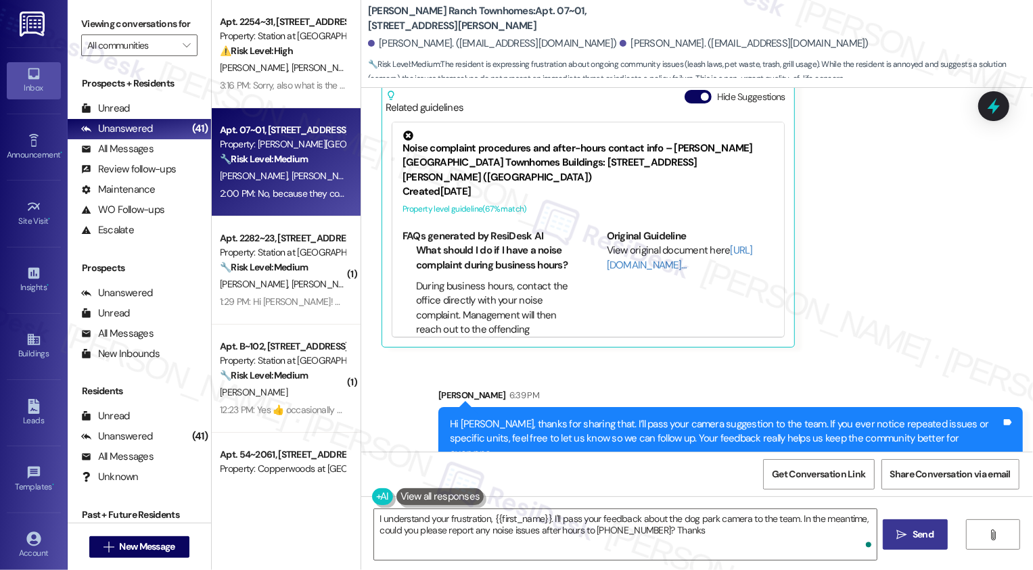
type textarea "I understand your frustration, {{first_name}}. I'll pass your feedback about th…"
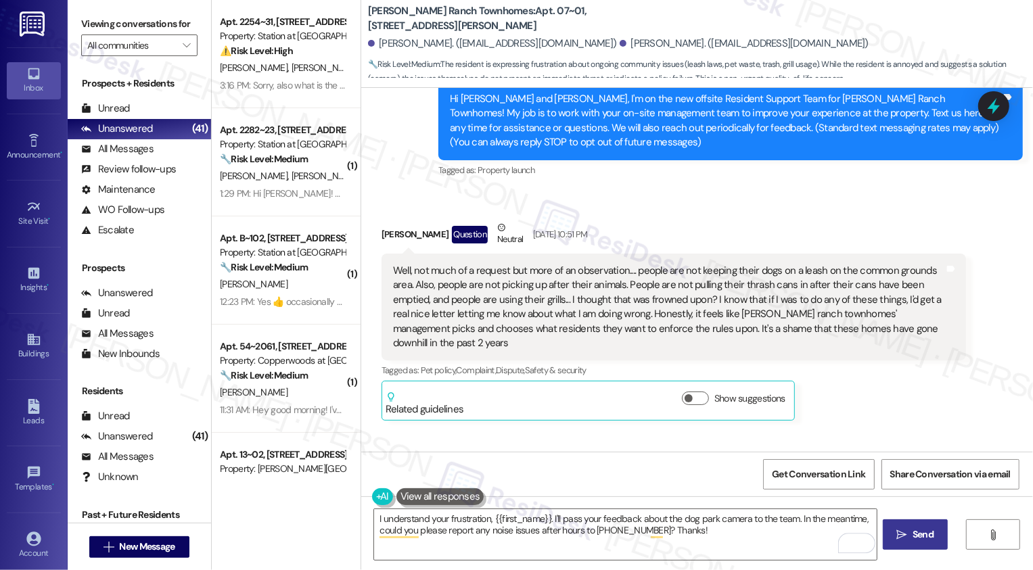
scroll to position [145, 0]
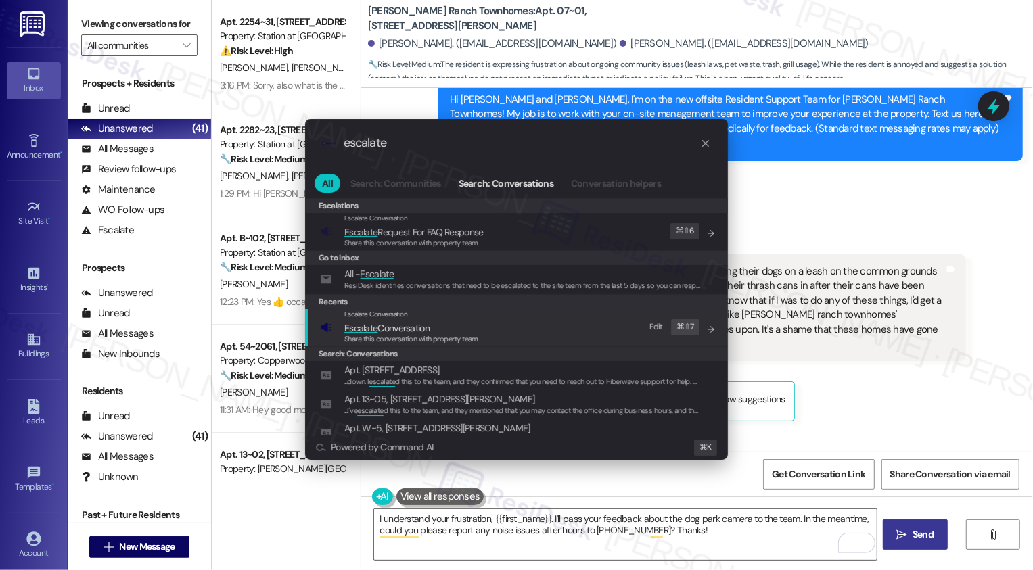
type input "escalate"
click at [383, 323] on span "Escalate Conversation" at bounding box center [386, 328] width 85 height 12
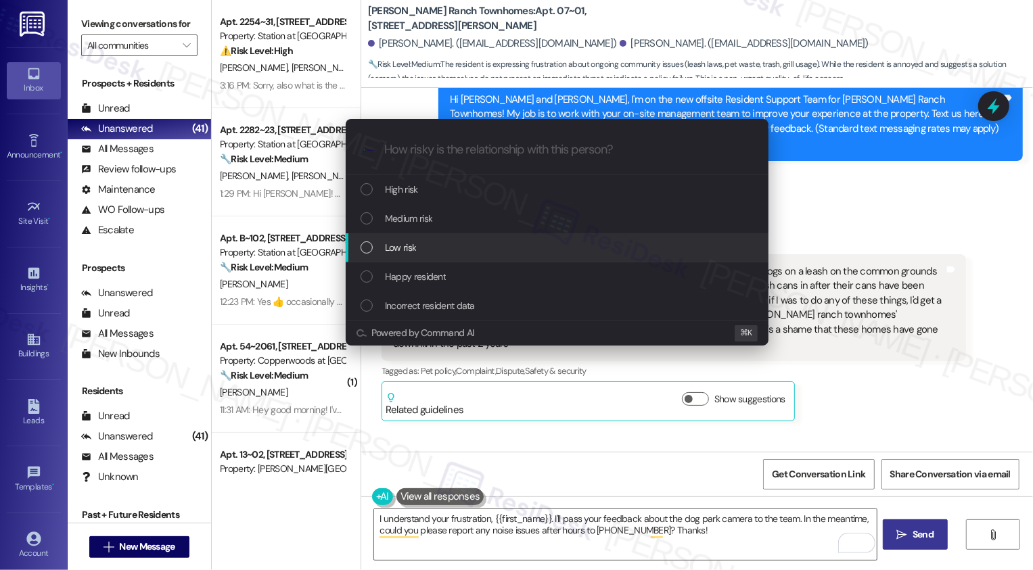
click at [406, 240] on span "Low risk" at bounding box center [400, 247] width 31 height 15
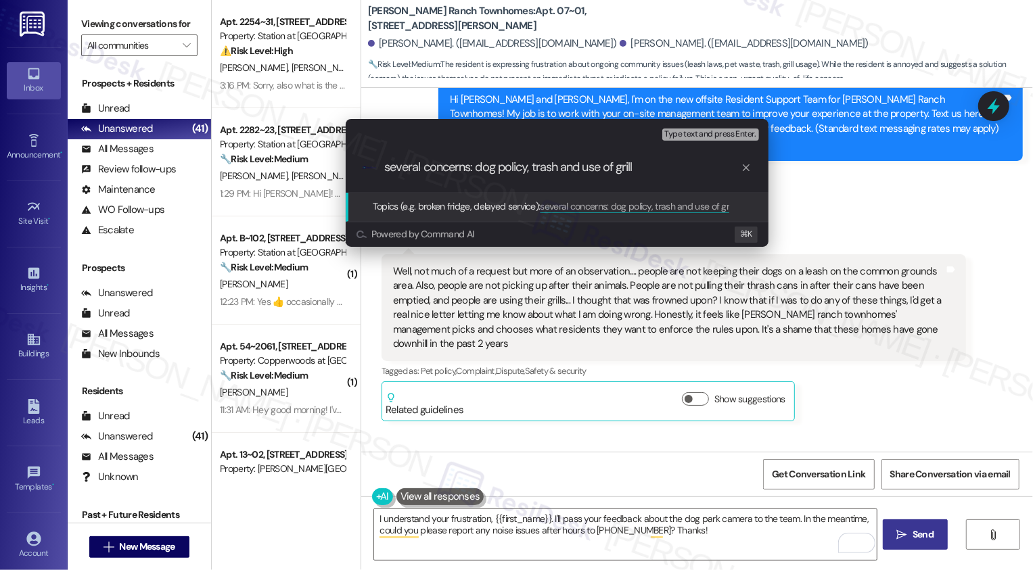
type input "several concerns: dog policy, trash and use of grills"
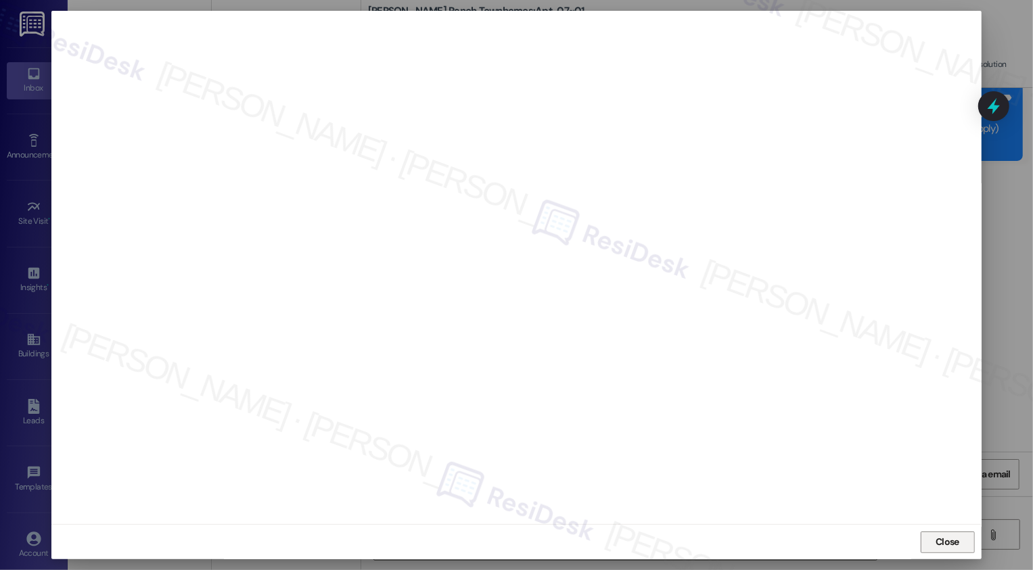
click at [934, 538] on button "Close" at bounding box center [947, 543] width 54 height 22
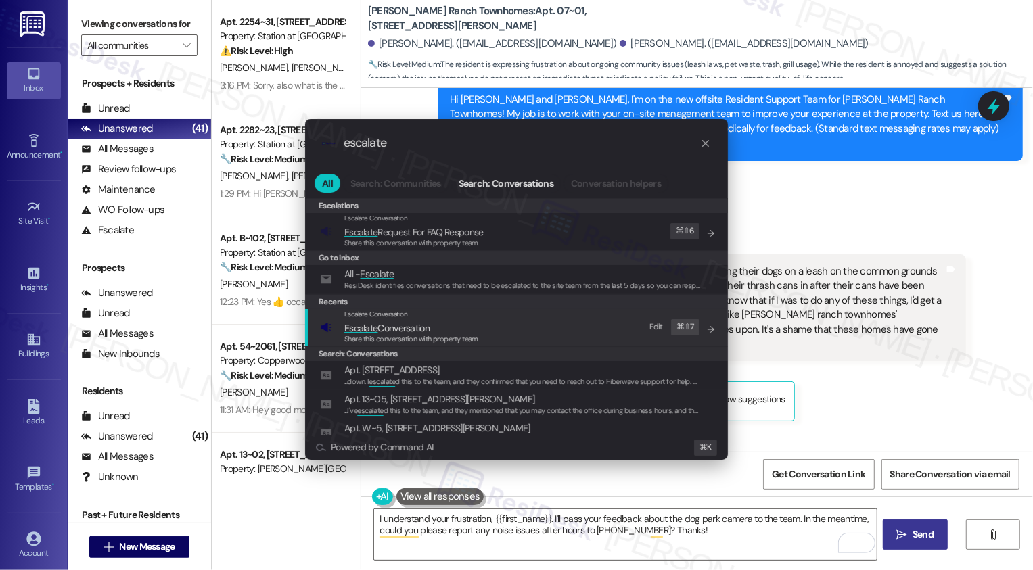
type input "escalate"
click at [421, 325] on span "Escalate Conversation" at bounding box center [386, 328] width 85 height 12
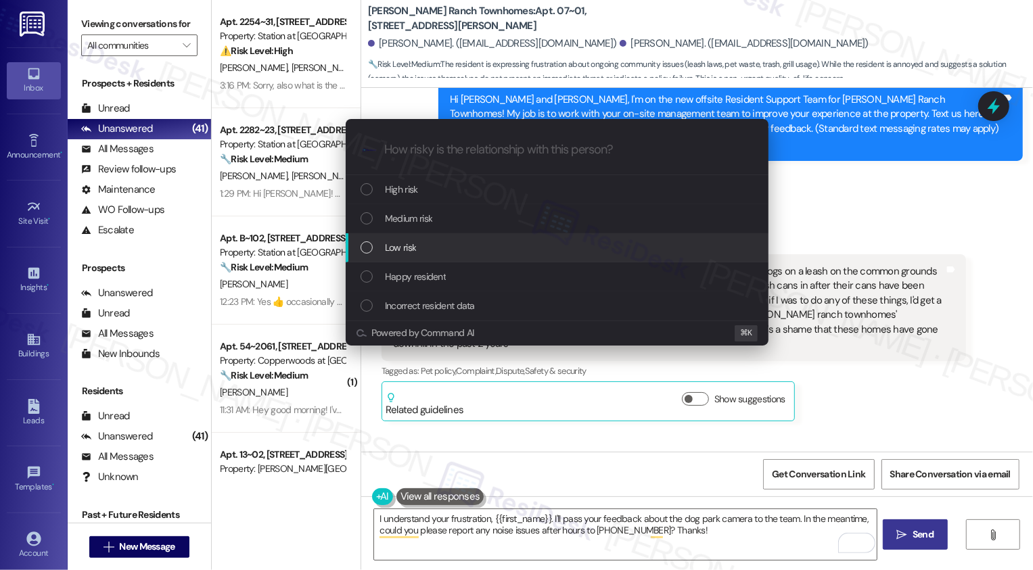
click at [408, 250] on span "Low risk" at bounding box center [400, 247] width 31 height 15
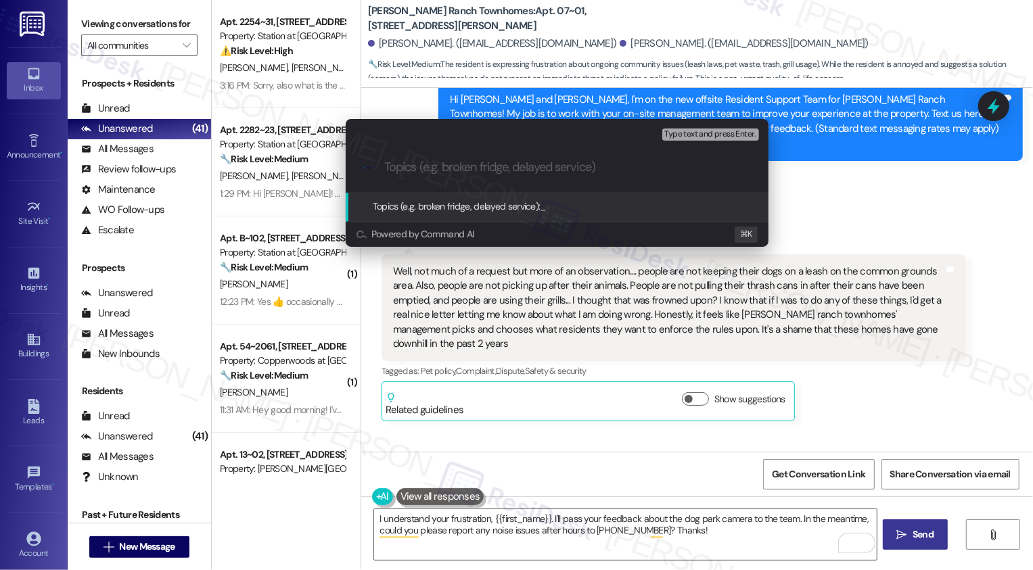
paste input "several concerns: dog policy, trash and use of grills"
type input "several concerns: dog policy, trash and use of grills"
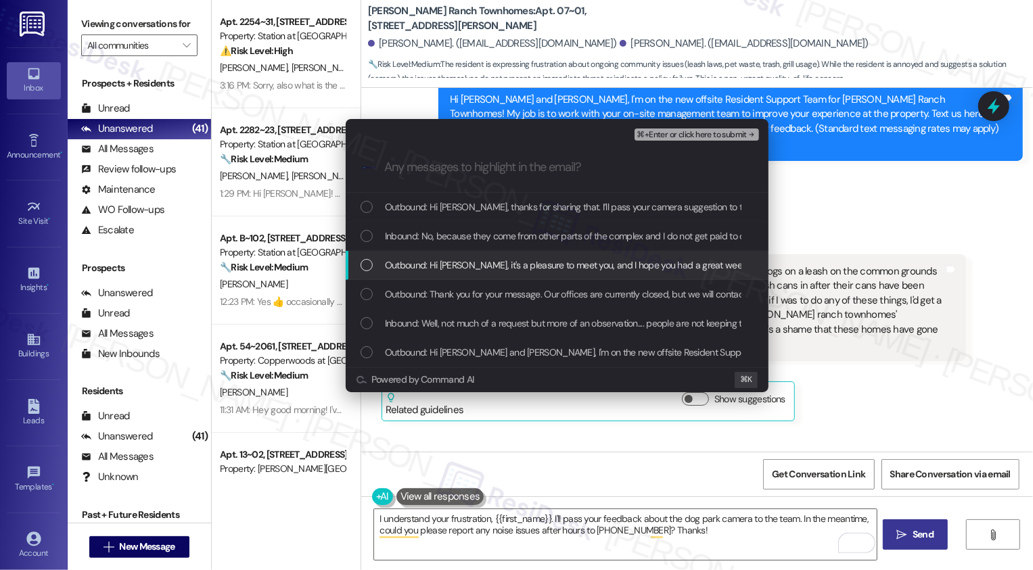
click at [807, 245] on div "Escalate Conversation Low risk several concerns: dog policy, trash and use of g…" at bounding box center [516, 285] width 1033 height 570
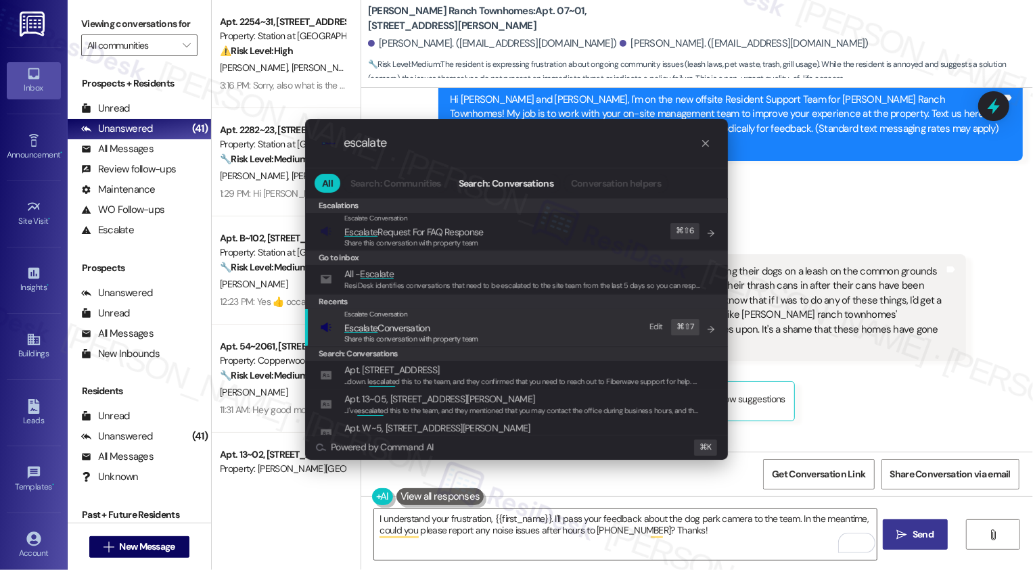
type input "escalate"
click at [363, 326] on span "Escalate" at bounding box center [360, 328] width 33 height 12
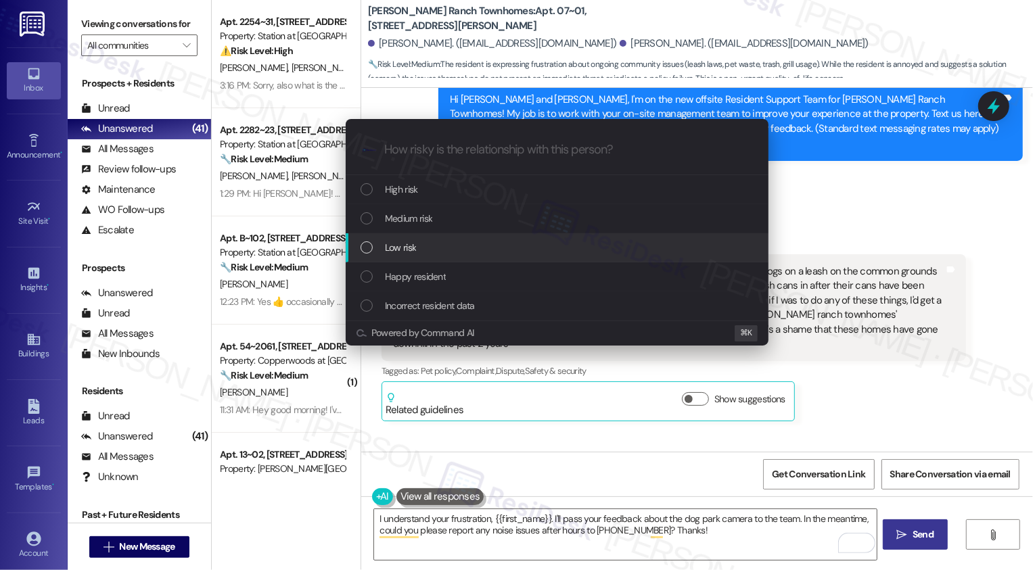
click at [380, 247] on div "Low risk" at bounding box center [558, 247] width 396 height 15
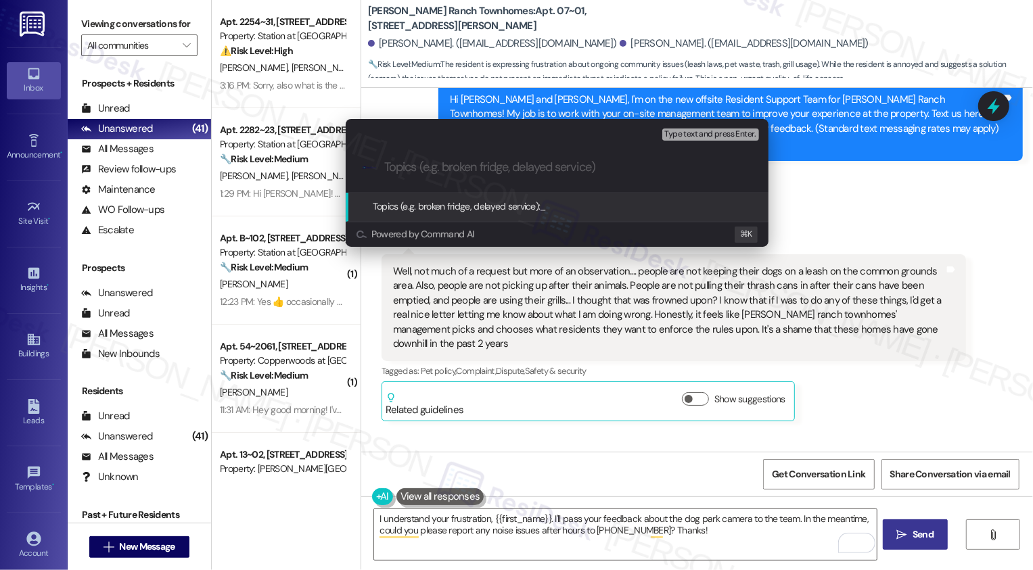
paste input "several concerns: dog policy, trash and use of grills"
type input "several concerns: dog policy, trash and use of grills"
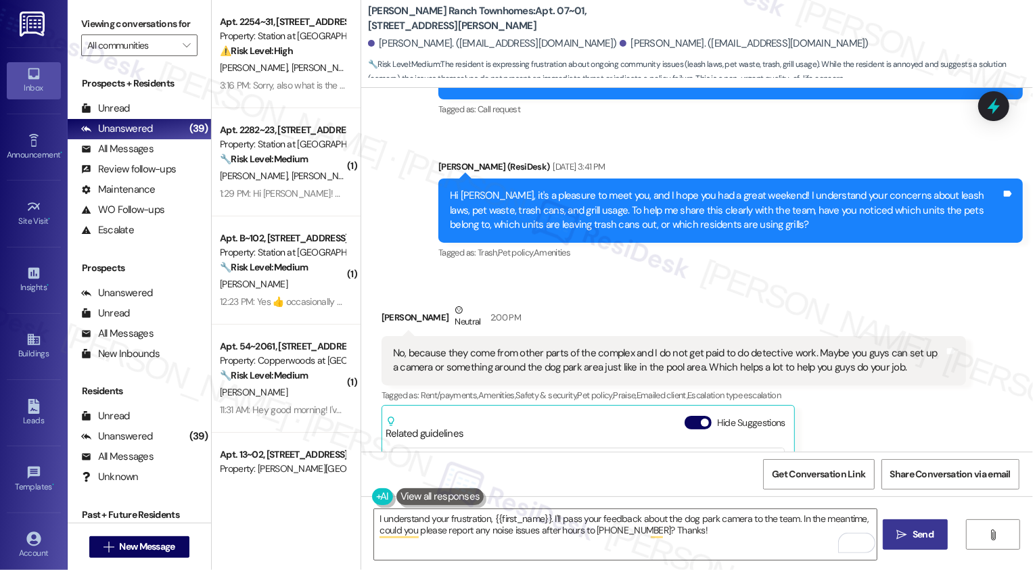
scroll to position [922, 0]
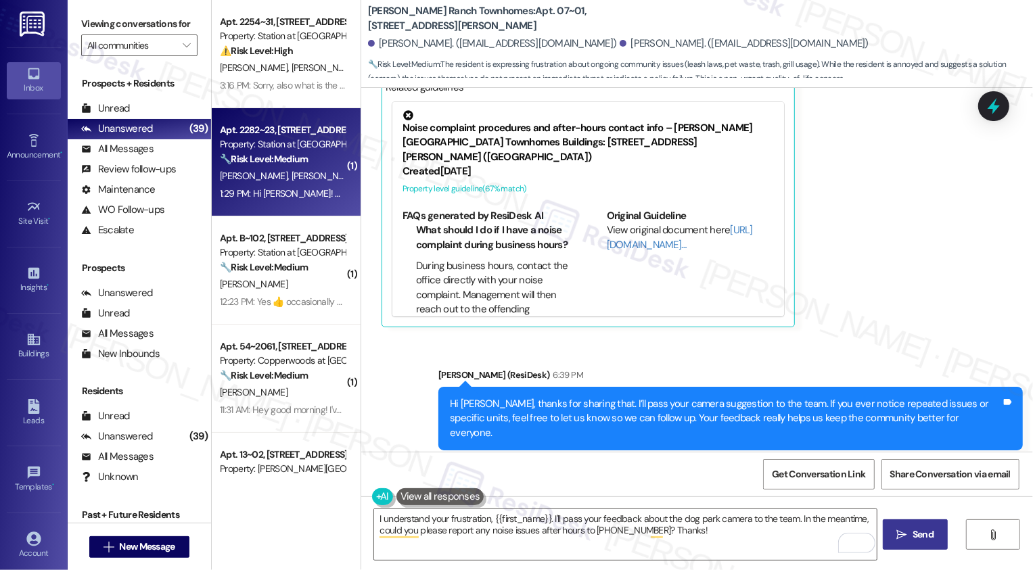
click at [296, 166] on div "Apt. 2282~23, 2229 North 100 West Property: Station at Park Meadows 🔧 Risk Leve…" at bounding box center [282, 145] width 128 height 46
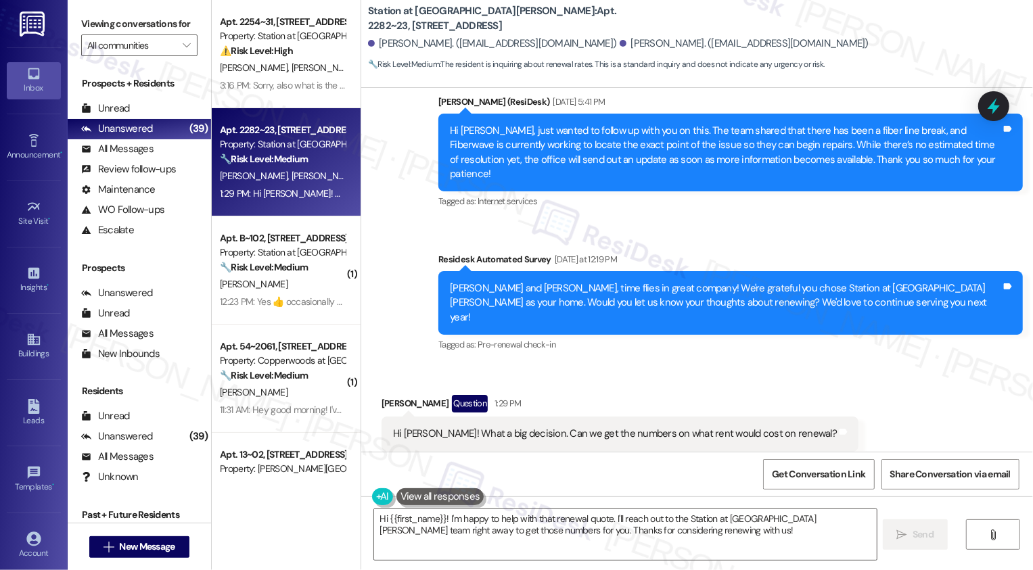
scroll to position [968, 0]
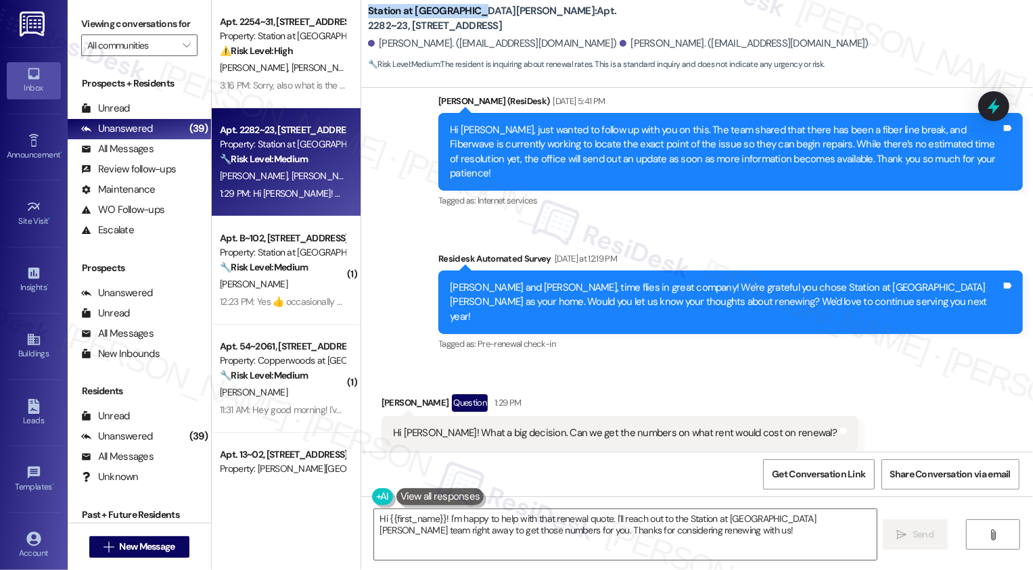
drag, startPoint x: 358, startPoint y: 10, endPoint x: 469, endPoint y: 15, distance: 111.7
click at [469, 15] on div "Station at Park Meadows: Apt. 2282~23, 2229 North 100 West Mary Mcfadden. (19mt…" at bounding box center [697, 37] width 672 height 68
copy b "Station at Park Meadows"
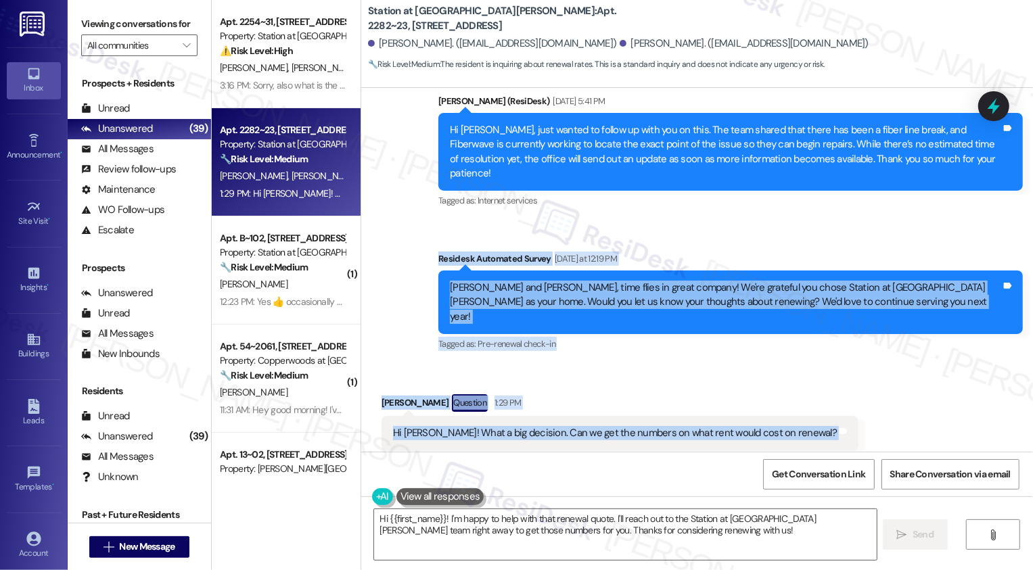
drag, startPoint x: 431, startPoint y: 243, endPoint x: 796, endPoint y: 396, distance: 395.6
click at [796, 396] on div "Lease started Dec 31, 2024 at 7:00 PM Survey, sent via SMS Residesk Automated S…" at bounding box center [697, 270] width 672 height 364
copy div "Residesk Automated Survey Yesterday at 12:19 PM Mary and Jacob, time flies in g…"
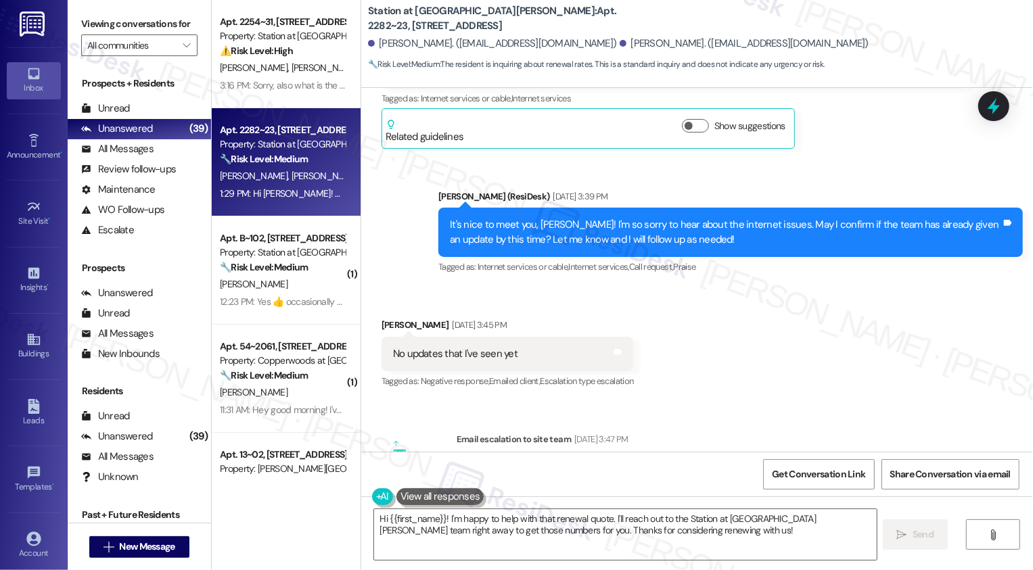
scroll to position [365, 0]
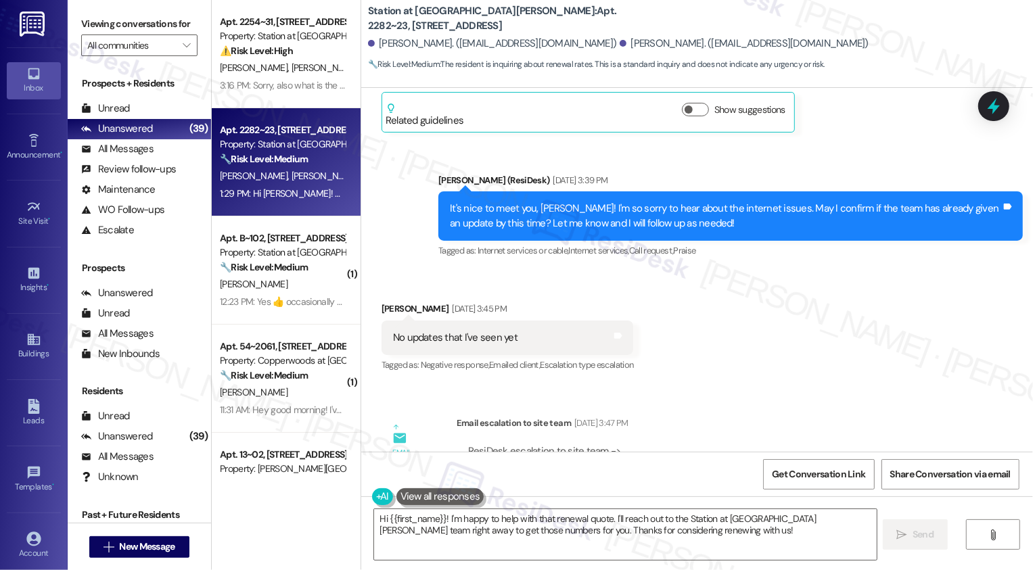
click at [730, 330] on div "Received via SMS Jacob Mcfadden Aug 06, 2025 at 3:45 PM No updates that I've se…" at bounding box center [697, 328] width 672 height 114
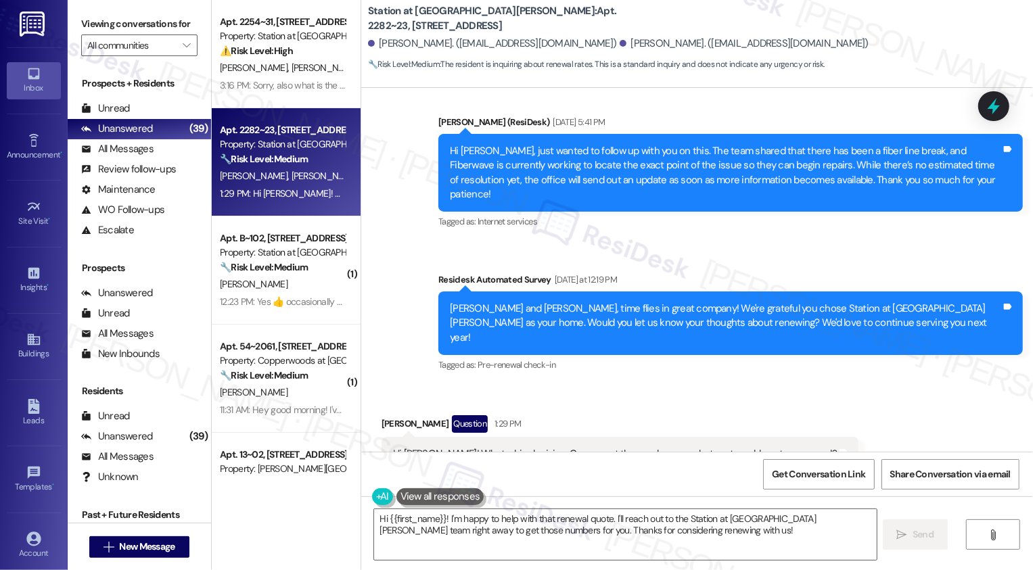
scroll to position [968, 0]
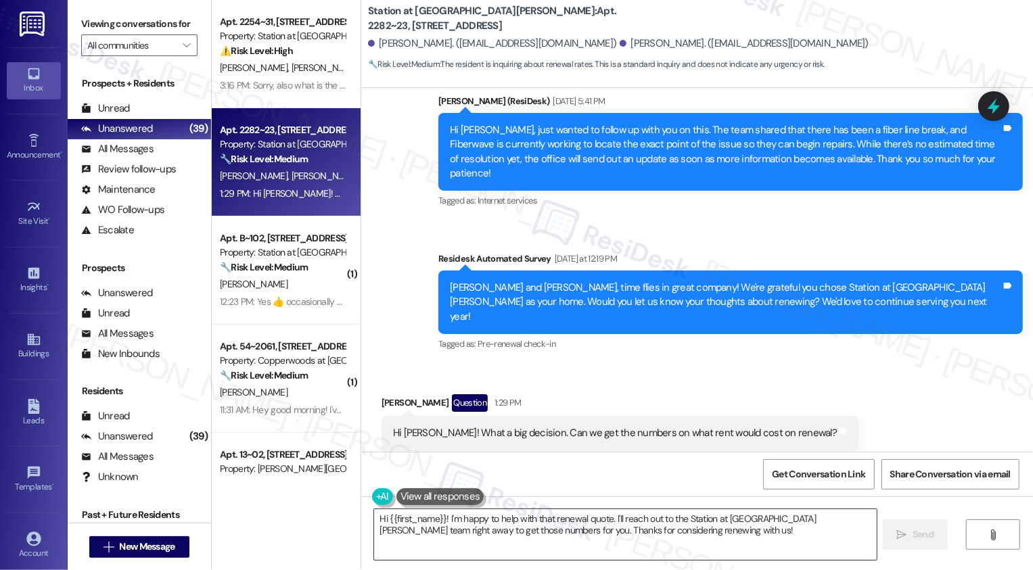
click at [654, 540] on textarea "Hi {{first_name}}! I'm happy to help with that renewal quote. I'll reach out to…" at bounding box center [625, 534] width 502 height 51
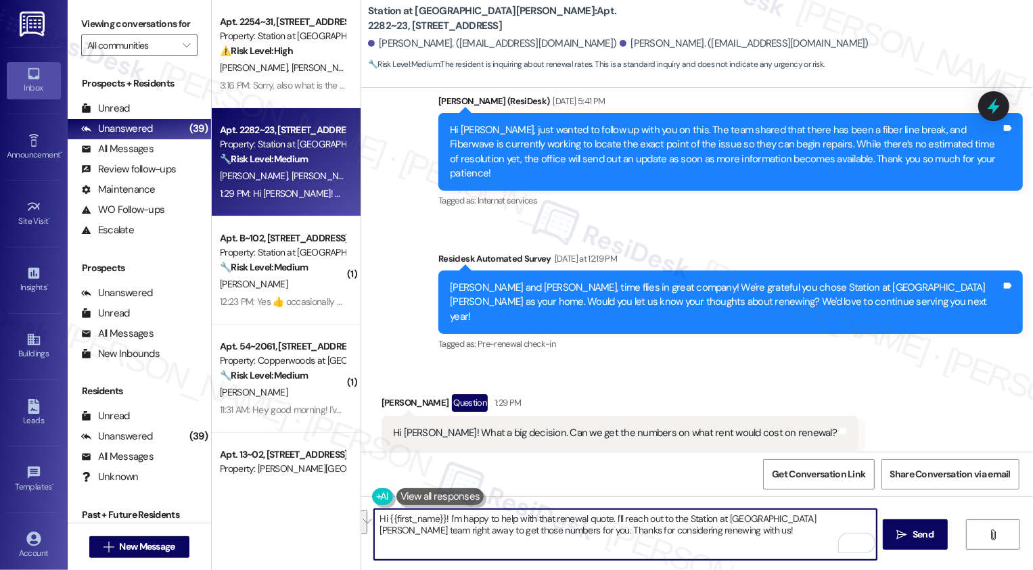
click at [654, 540] on textarea "Hi {{first_name}}! I'm happy to help with that renewal quote. I'll reach out to…" at bounding box center [625, 534] width 502 height 51
drag, startPoint x: 464, startPoint y: 531, endPoint x: 333, endPoint y: 513, distance: 132.4
click at [333, 513] on div "Apt. 2254~31, 2229 North 100 West Property: Station at Park Meadows ⚠️ Risk Lev…" at bounding box center [622, 285] width 821 height 570
paste textarea "Jacob, you’re right — renewals are a big decision. The team will be sending you…"
click at [464, 517] on textarea "Hi Jacob, you’re right — renewals are a big decision. The team will be sending …" at bounding box center [625, 534] width 502 height 51
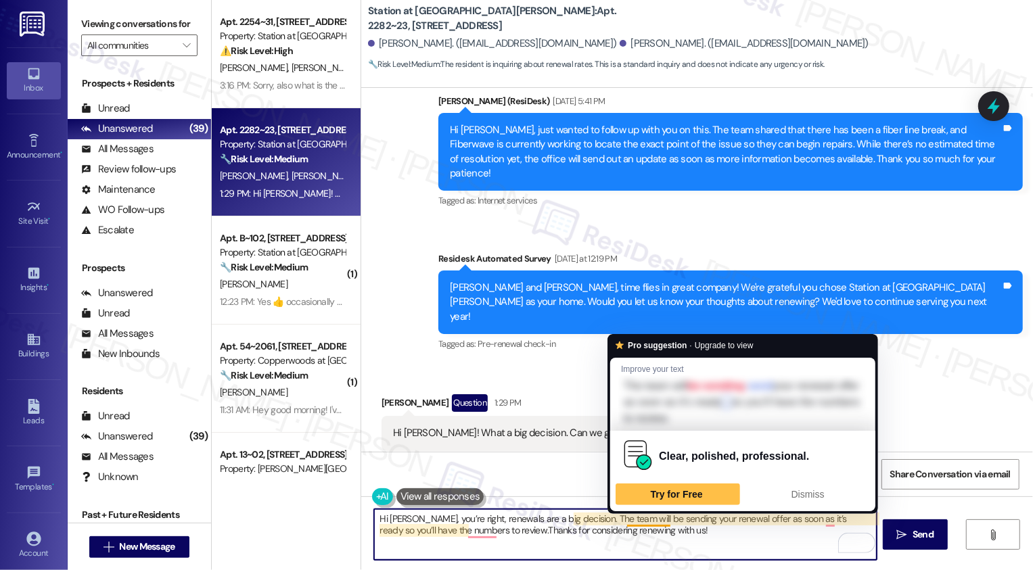
click at [745, 523] on textarea "Hi Jacob, you’re right, renewals are a big decision. The team will be sending y…" at bounding box center [625, 534] width 502 height 51
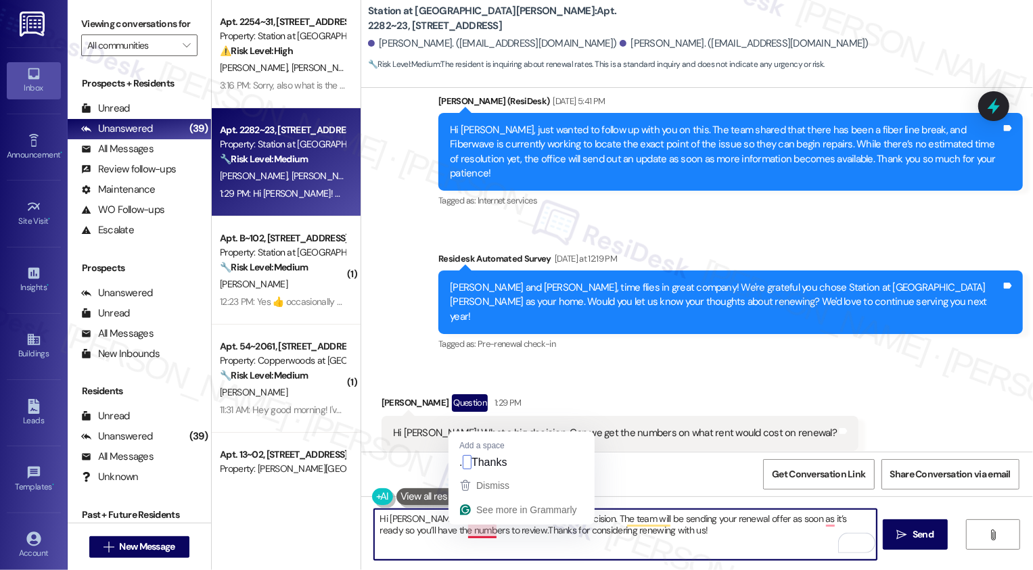
click at [469, 530] on textarea "Hi Jacob, you’re right, renewals are a big decision. The team will be sending y…" at bounding box center [625, 534] width 502 height 51
type textarea "Hi Jacob, you’re right, renewals are a big decision. The team will be sending y…"
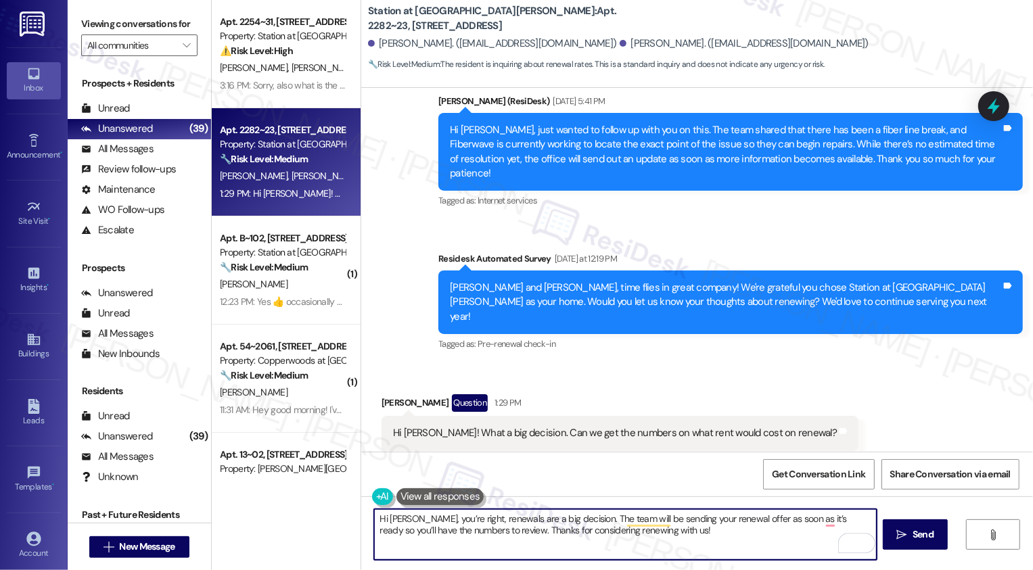
click at [653, 535] on textarea "Hi Jacob, you’re right, renewals are a big decision. The team will be sending y…" at bounding box center [625, 534] width 502 height 51
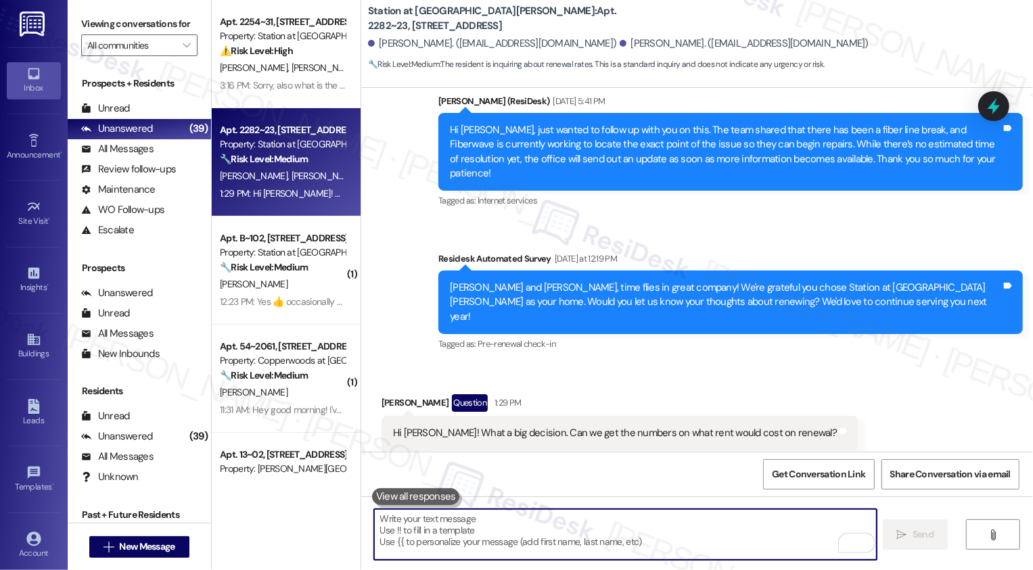
scroll to position [967, 0]
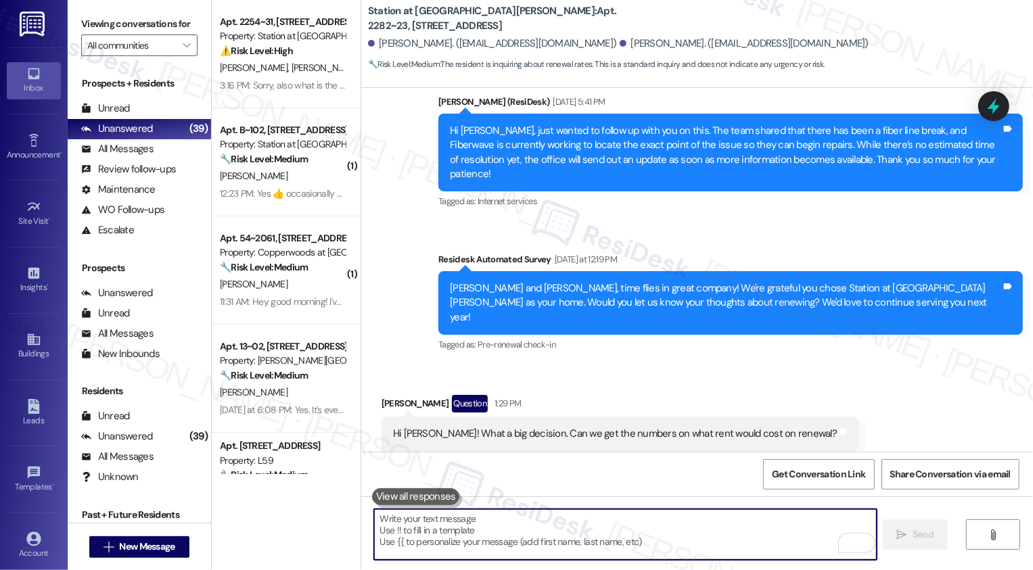
click at [436, 528] on textarea "To enrich screen reader interactions, please activate Accessibility in Grammarl…" at bounding box center [625, 534] width 502 height 51
paste textarea "If you don't mind me asking, how has your experience been so far? Has the prope…"
type textarea "If you don't mind me asking, how has your experience been so far? Has the prope…"
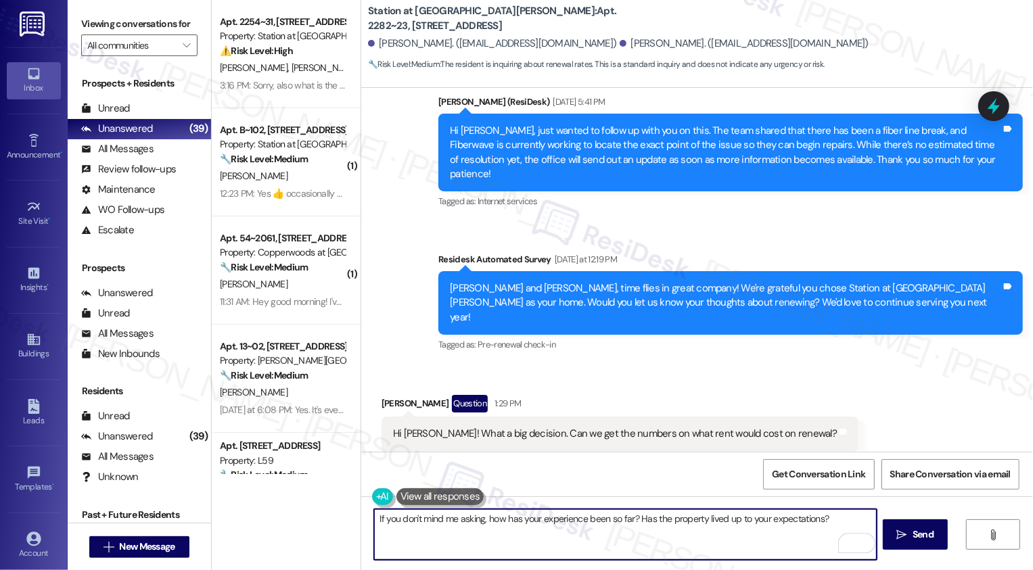
scroll to position [1077, 0]
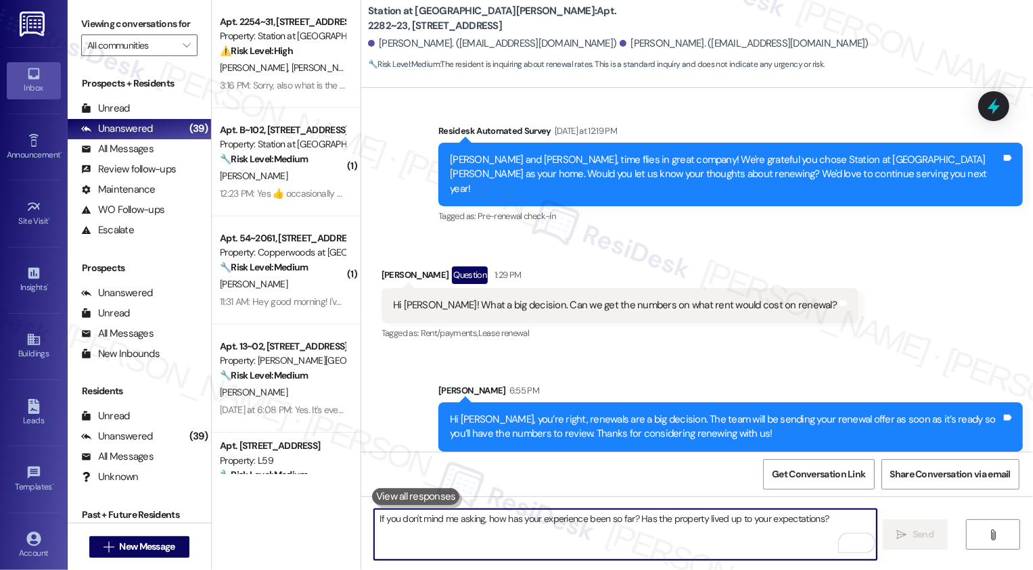
scroll to position [1171, 0]
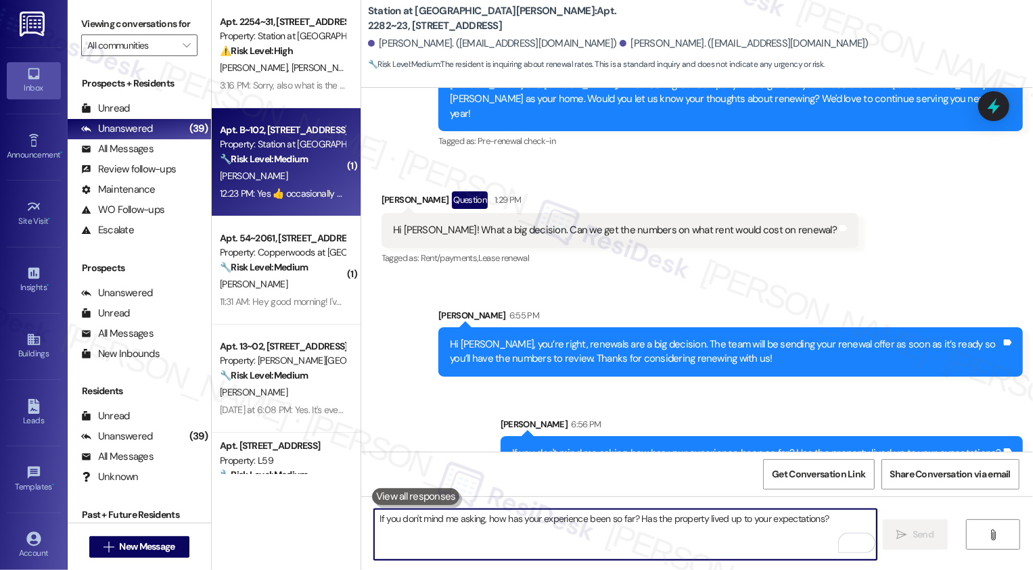
click at [289, 170] on div "[PERSON_NAME]" at bounding box center [282, 176] width 128 height 17
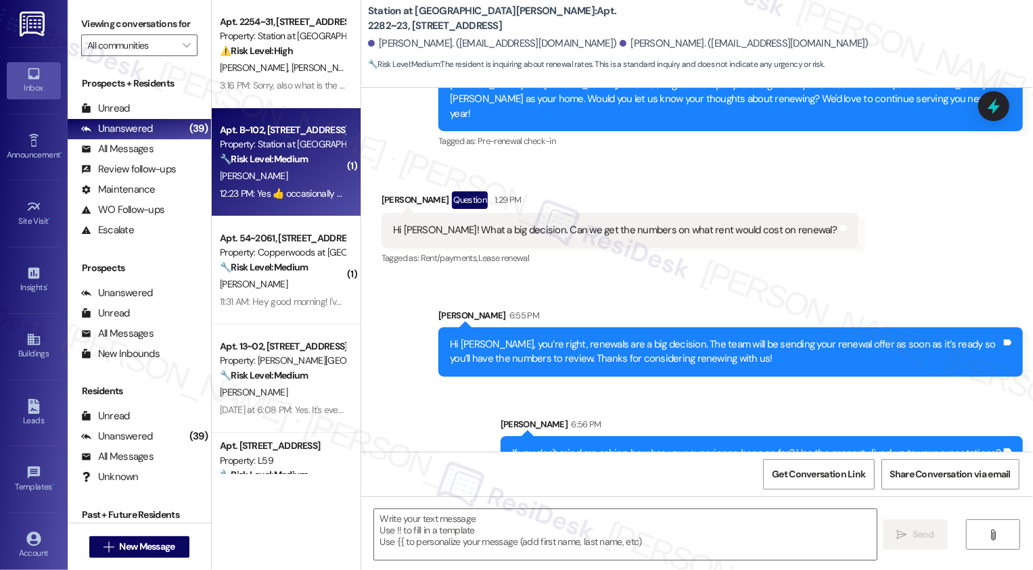
click at [289, 170] on div "[PERSON_NAME]" at bounding box center [282, 176] width 128 height 17
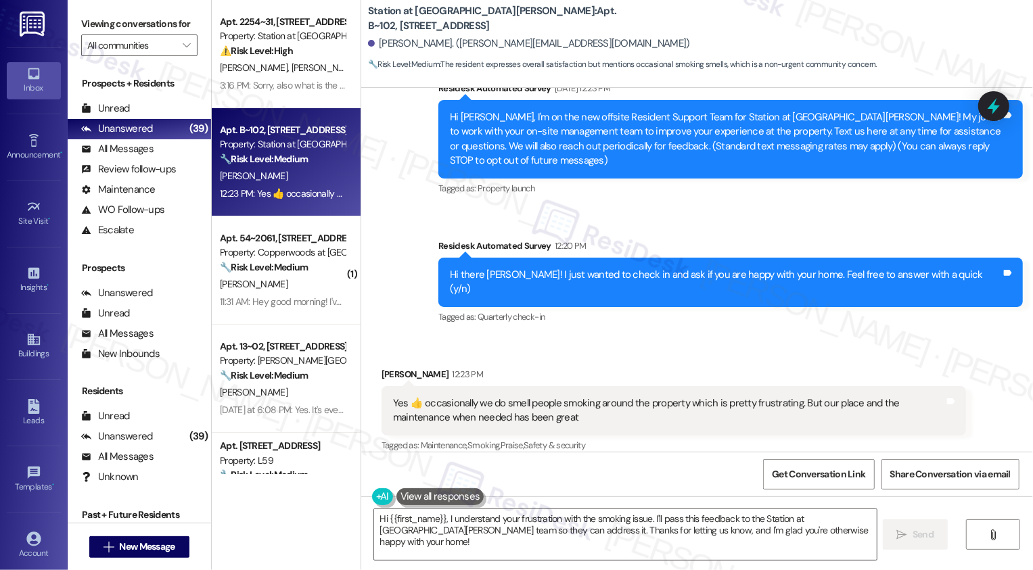
scroll to position [166, 0]
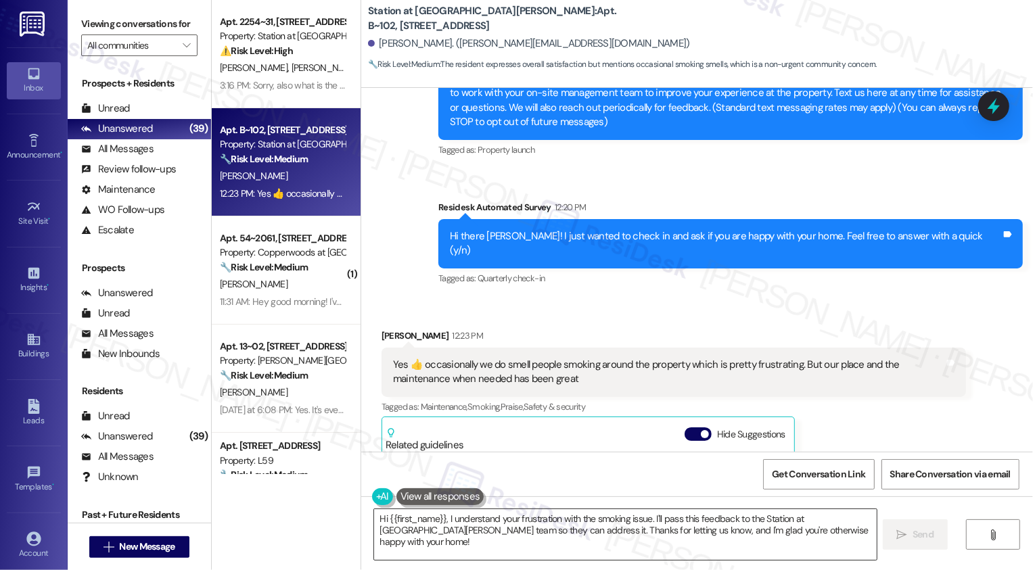
click at [374, 520] on textarea "Hi {{first_name}}, I understand your frustration with the smoking issue. I'll p…" at bounding box center [625, 534] width 502 height 51
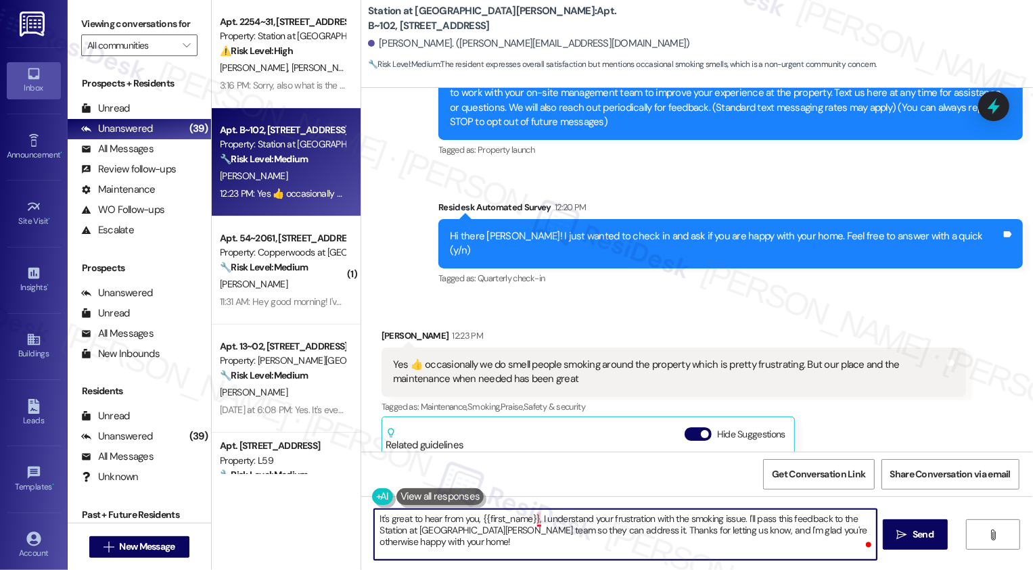
click at [532, 517] on textarea "It's great to hear from you, {{first_name}}, I understand your frustration with…" at bounding box center [625, 534] width 502 height 51
click at [641, 521] on textarea "It's great to hear from you, {{first_name}}! I understand your frustration with…" at bounding box center [625, 534] width 502 height 51
click at [722, 531] on textarea "It's great to hear from you, {{first_name}}! I understand your frustration with…" at bounding box center [625, 534] width 502 height 51
click at [742, 517] on textarea "It's great to hear from you, {{first_name}}! I understand your frustration with…" at bounding box center [625, 534] width 502 height 51
drag, startPoint x: 743, startPoint y: 519, endPoint x: 698, endPoint y: 549, distance: 54.2
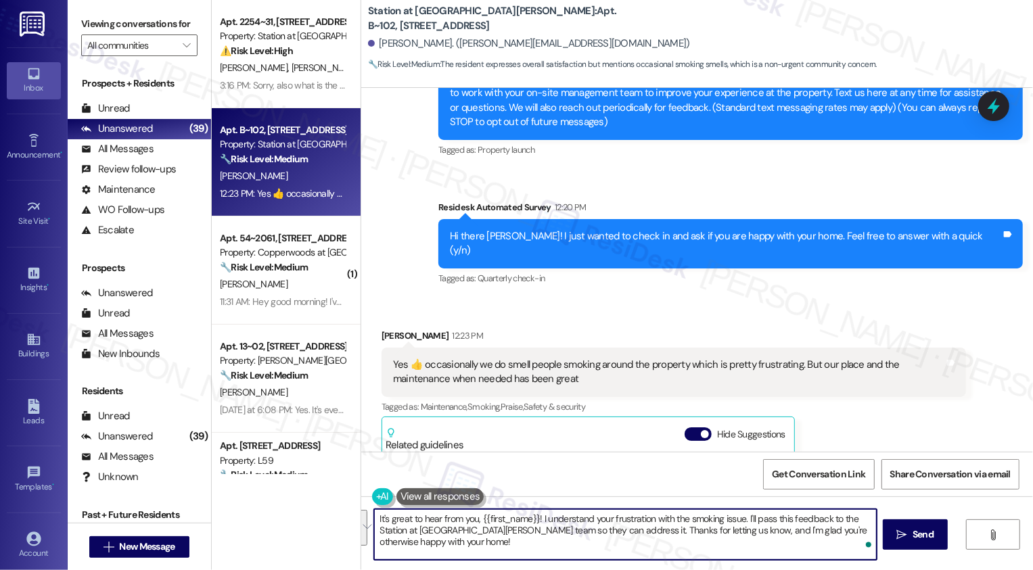
click at [699, 550] on textarea "It's great to hear from you, {{first_name}}! I understand your frustration with…" at bounding box center [625, 534] width 502 height 51
type textarea "It's great to hear from you, {{first_name}}! I understand your frustration with…"
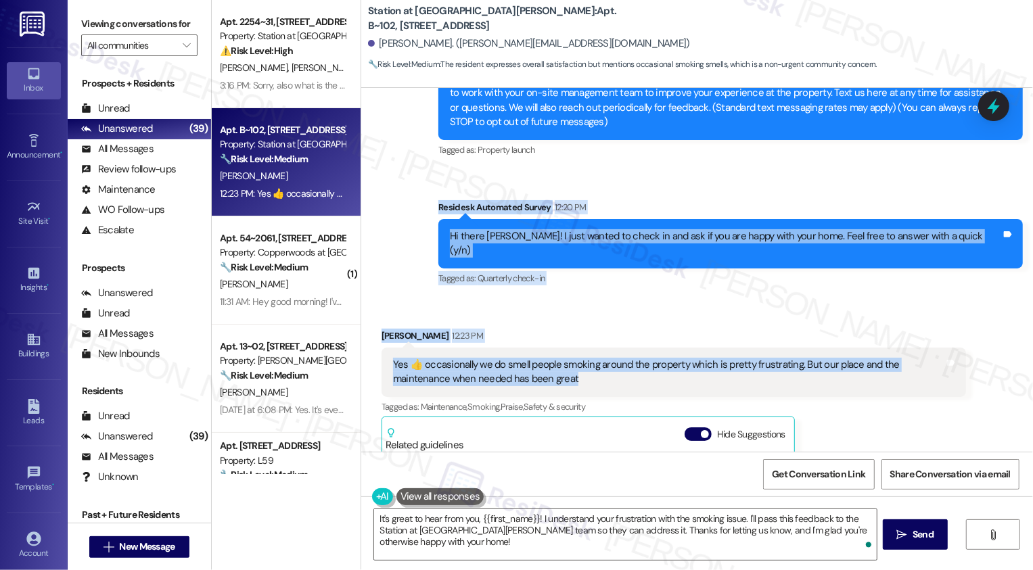
drag, startPoint x: 496, startPoint y: 190, endPoint x: 606, endPoint y: 348, distance: 192.9
click at [606, 349] on div "Lease started Aug 31, 2024 at 8:00 PM Survey, sent via SMS Residesk Automated S…" at bounding box center [697, 270] width 672 height 364
copy div "Residesk Automated Survey 12:20 PM Hi there Jake! I just wanted to check in and…"
click at [622, 527] on textarea "It's great to hear from you, {{first_name}}! I understand your frustration with…" at bounding box center [625, 534] width 502 height 51
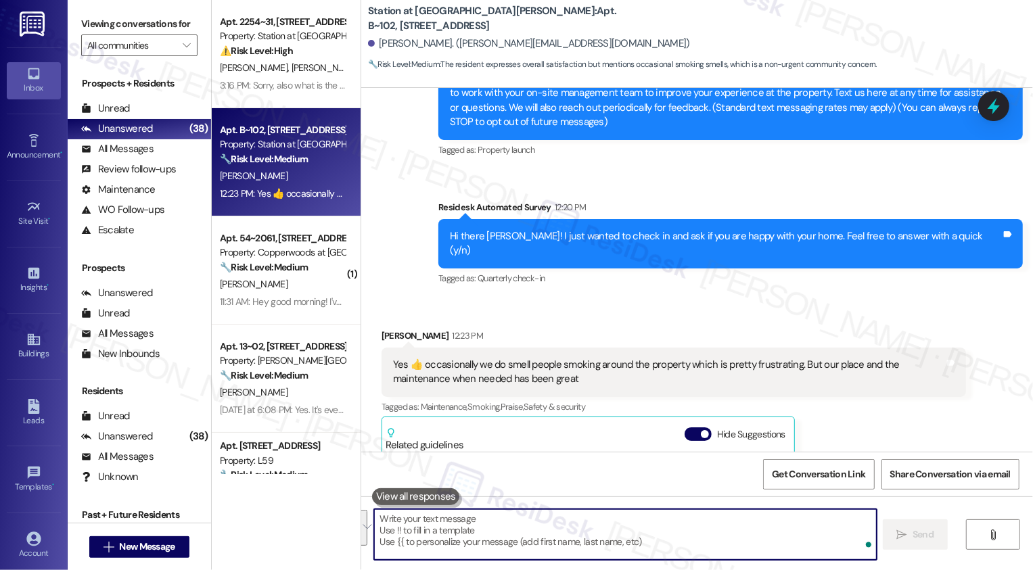
paste textarea "Hi Jake, I’m glad to hear you’re happy overall and that maintenance has been he…"
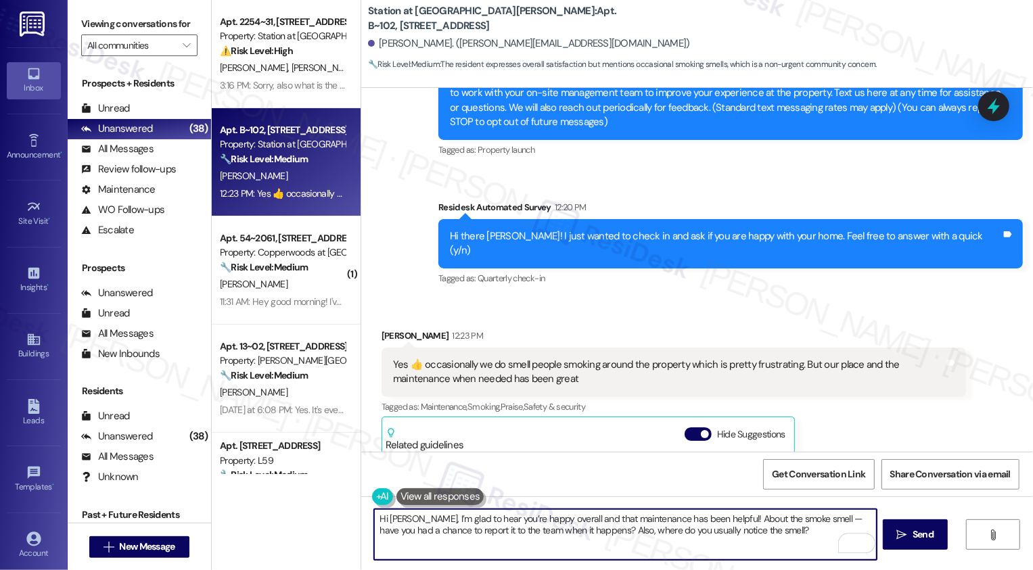
click at [400, 523] on textarea "Hi Jake, I’m glad to hear you’re happy overall and that maintenance has been he…" at bounding box center [625, 534] width 502 height 51
click at [479, 517] on textarea "Hi Jake, it's great to hear from you! I’m glad to hear you’re happy overall and…" at bounding box center [625, 534] width 502 height 51
click at [402, 536] on textarea "Hi Jake, it's great to meet you! I’m glad to hear you’re happy overall and that…" at bounding box center [625, 534] width 502 height 51
type textarea "Hi Jake, it's great to meet you! I’m glad to hear you’re happy overall and that…"
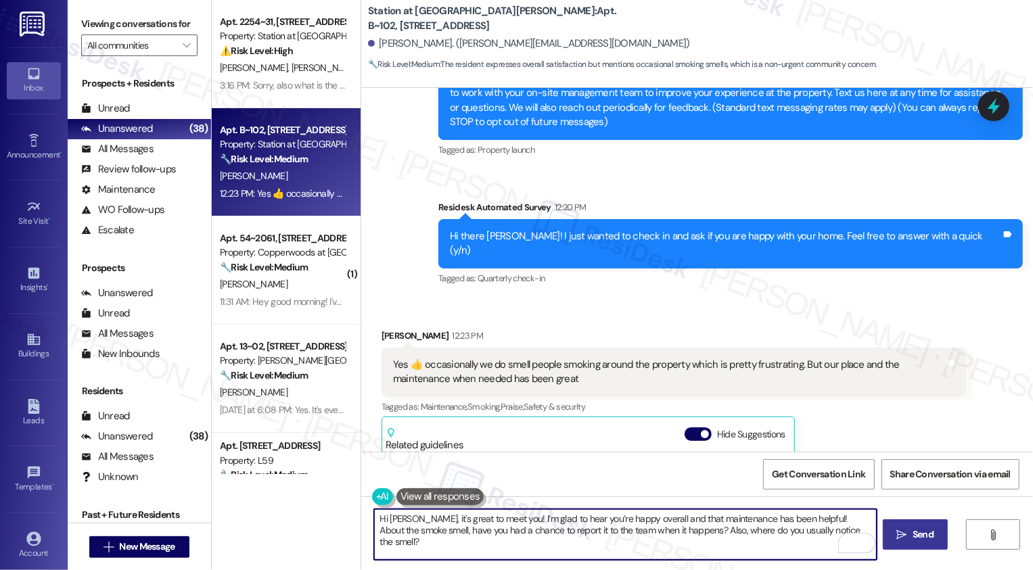
click at [900, 536] on icon "" at bounding box center [902, 535] width 10 height 11
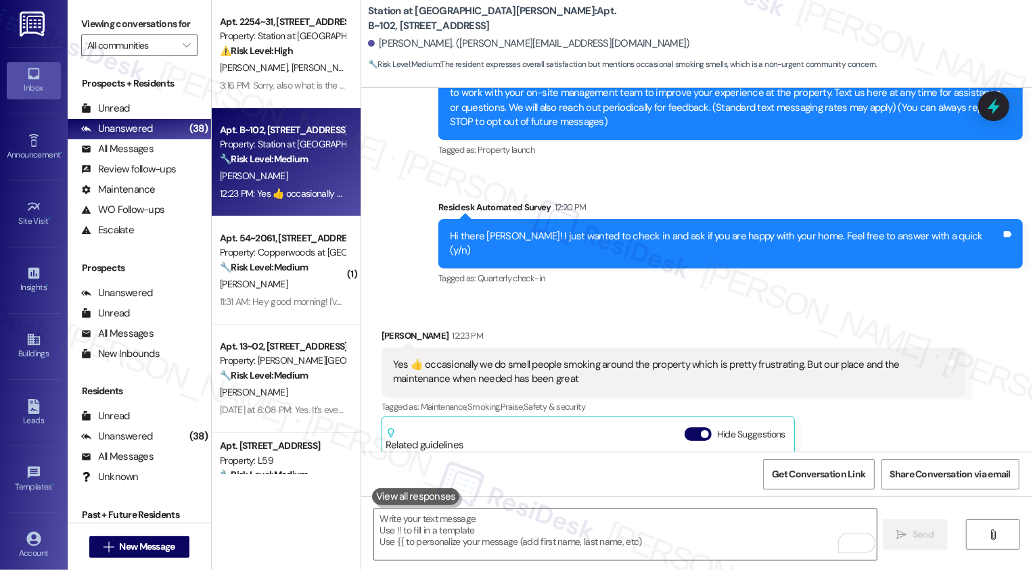
type textarea "Fetching suggested responses. Please feel free to read through the conversation…"
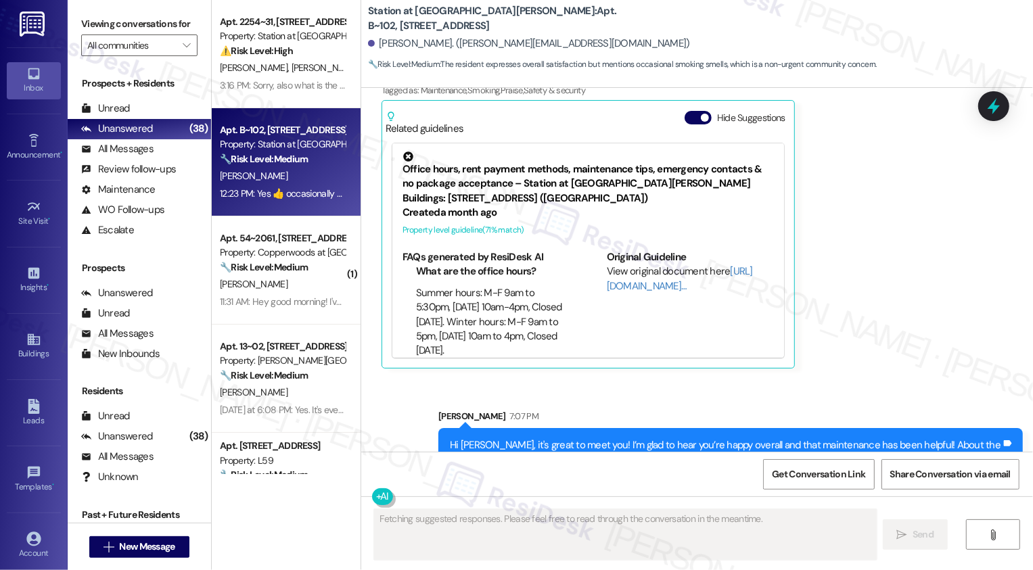
scroll to position [21, 0]
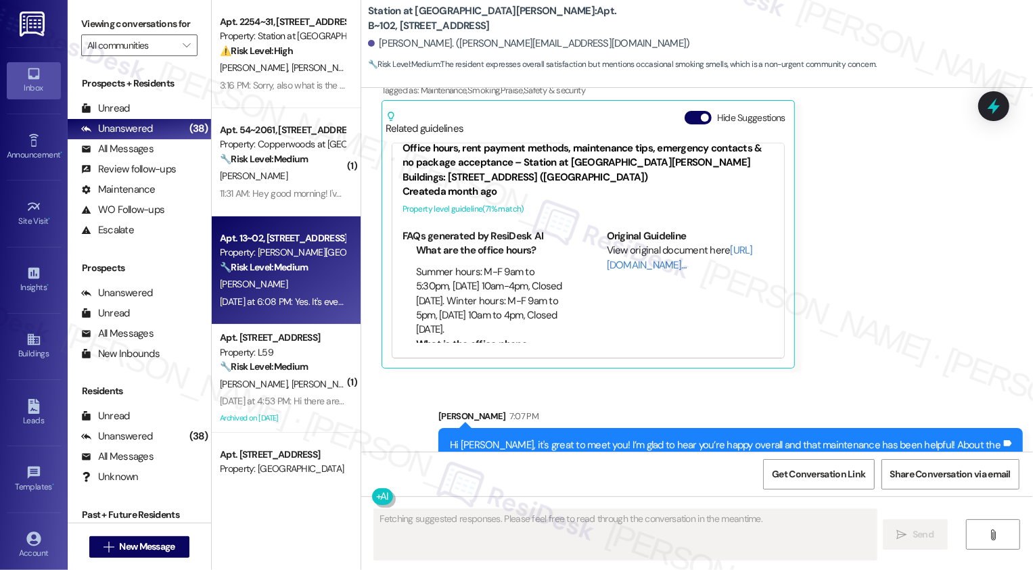
click at [246, 225] on div "Apt. 13~02, 3931 East Cardon Lane Property: Porter Ranch Townhomes 🔧 Risk Level…" at bounding box center [286, 270] width 149 height 108
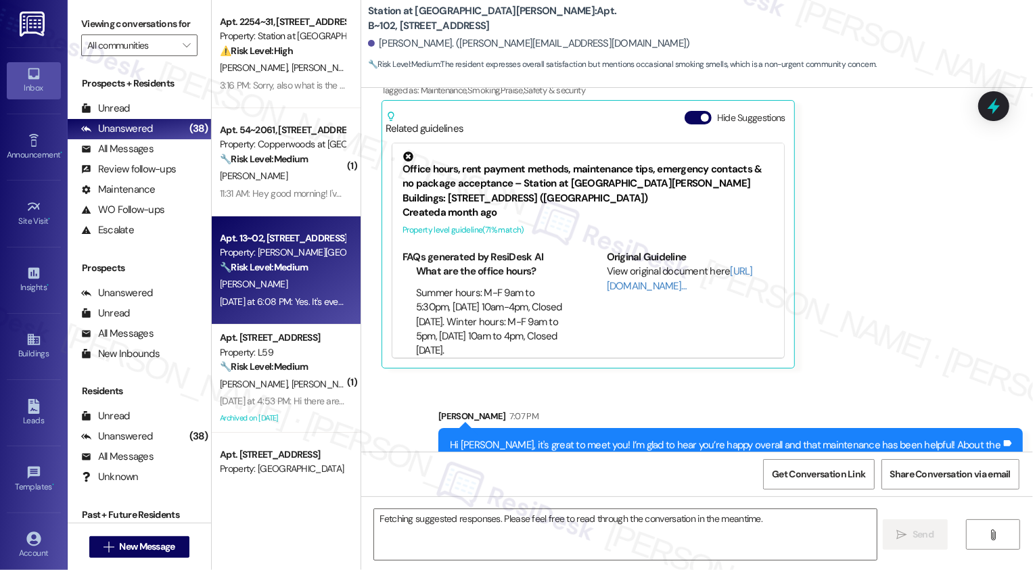
click at [246, 225] on div "Apt. 13~02, 3931 East Cardon Lane Property: Porter Ranch Townhomes 🔧 Risk Level…" at bounding box center [286, 270] width 149 height 108
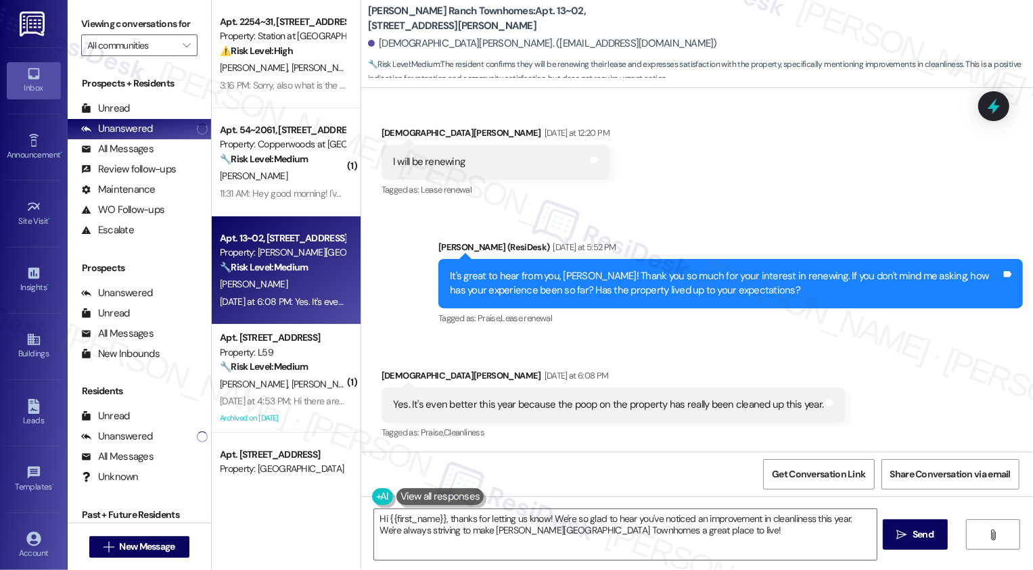
scroll to position [683, 0]
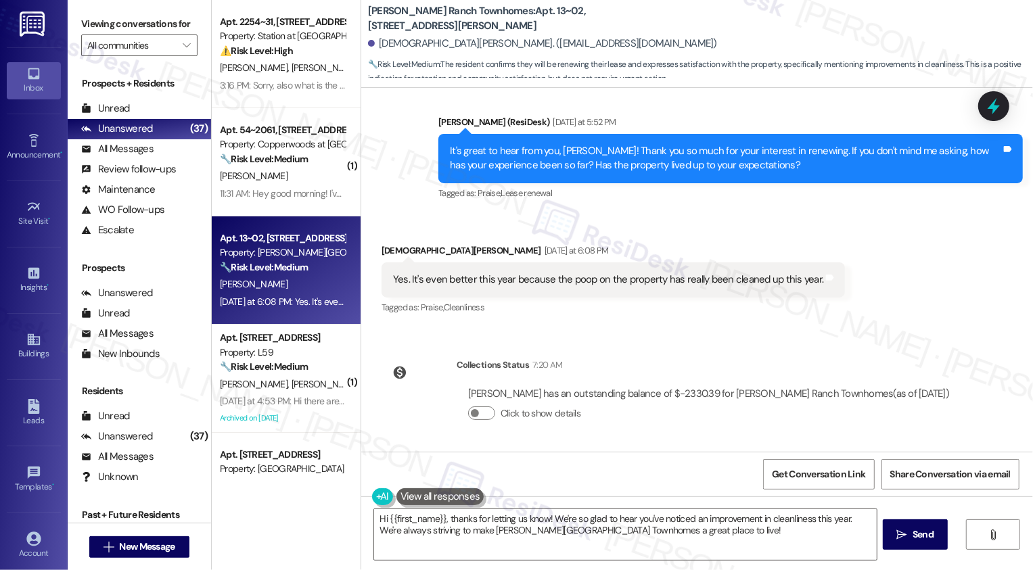
click at [323, 521] on div "Apt. 2254~31, 2229 North 100 West Property: Station at Park Meadows ⚠️ Risk Lev…" at bounding box center [622, 285] width 821 height 570
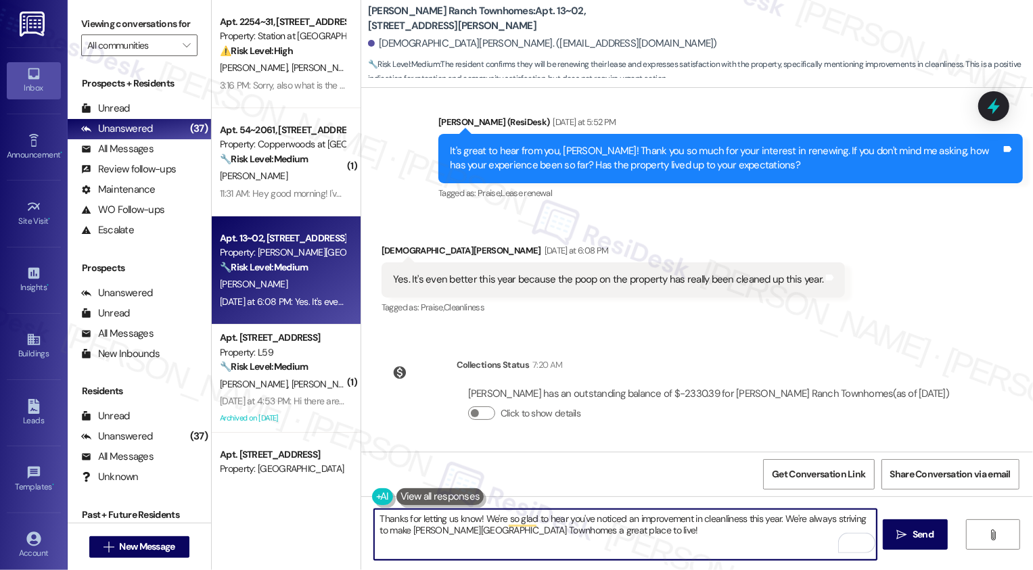
click at [550, 517] on textarea "Thanks for letting us know! We're so glad to hear you've noticed an improvement…" at bounding box center [625, 534] width 502 height 51
click at [658, 540] on textarea "Thanks for letting us know! We're so glad you've noticed an improvement in clea…" at bounding box center [625, 534] width 502 height 51
click at [513, 543] on textarea "Thanks for letting us know! We're so glad you've noticed an improvement in clea…" at bounding box center [625, 534] width 502 height 51
type textarea "Thanks for letting us know! We're so glad you've noticed an improvement in clea…"
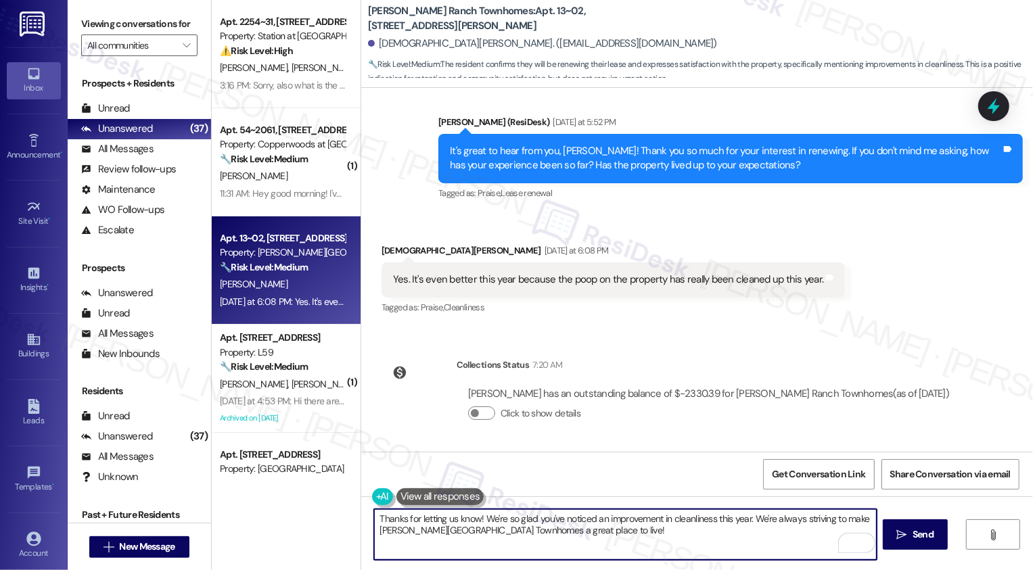
click at [446, 498] on button at bounding box center [440, 496] width 88 height 17
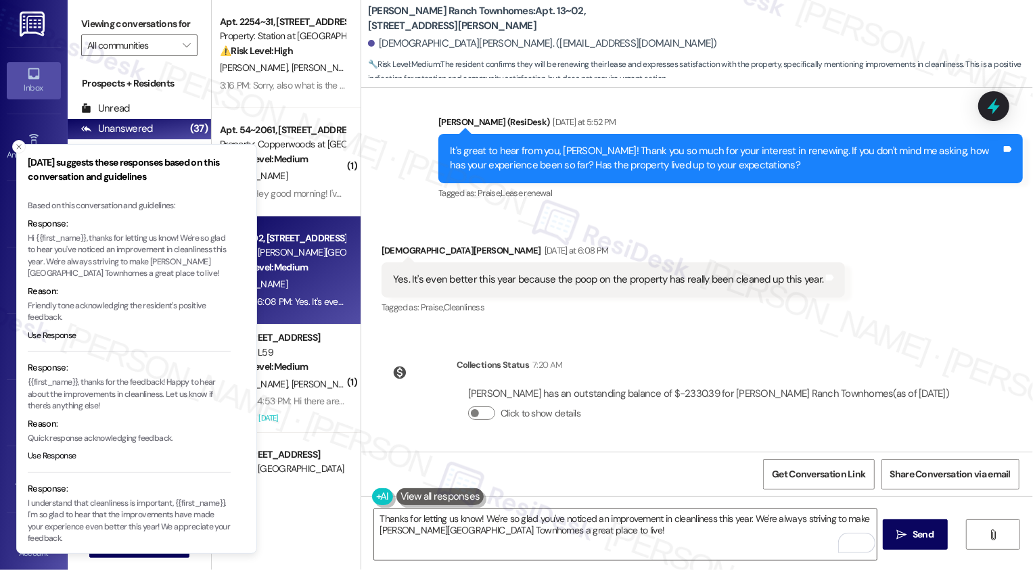
scroll to position [73, 0]
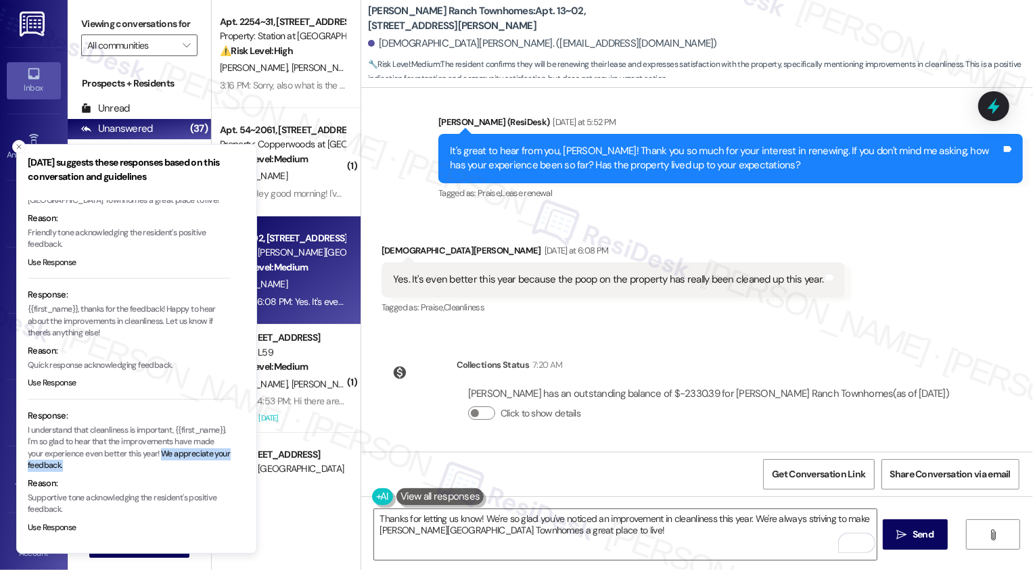
drag, startPoint x: 62, startPoint y: 466, endPoint x: 188, endPoint y: 461, distance: 125.9
click at [189, 461] on p "I understand that cleanliness is important, {{first_name}}. I'm so glad to hear…" at bounding box center [129, 448] width 203 height 47
copy p "We appreciate your feedback."
click at [777, 537] on textarea "Thanks for letting us know! We're so glad you've noticed an improvement in clea…" at bounding box center [625, 534] width 502 height 51
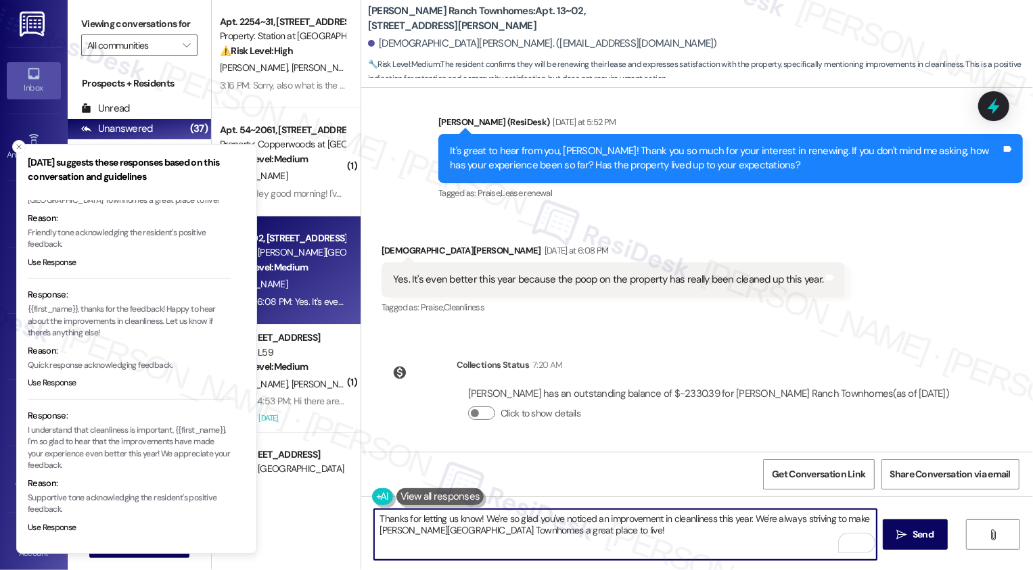
drag, startPoint x: 745, startPoint y: 515, endPoint x: 778, endPoint y: 544, distance: 44.1
click at [778, 544] on textarea "Thanks for letting us know! We're so glad you've noticed an improvement in clea…" at bounding box center [625, 534] width 502 height 51
paste textarea "appreciate your feedback."
type textarea "Thanks for letting us know! We're so glad you've noticed an improvement in clea…"
click at [906, 531] on span " Send" at bounding box center [915, 534] width 43 height 14
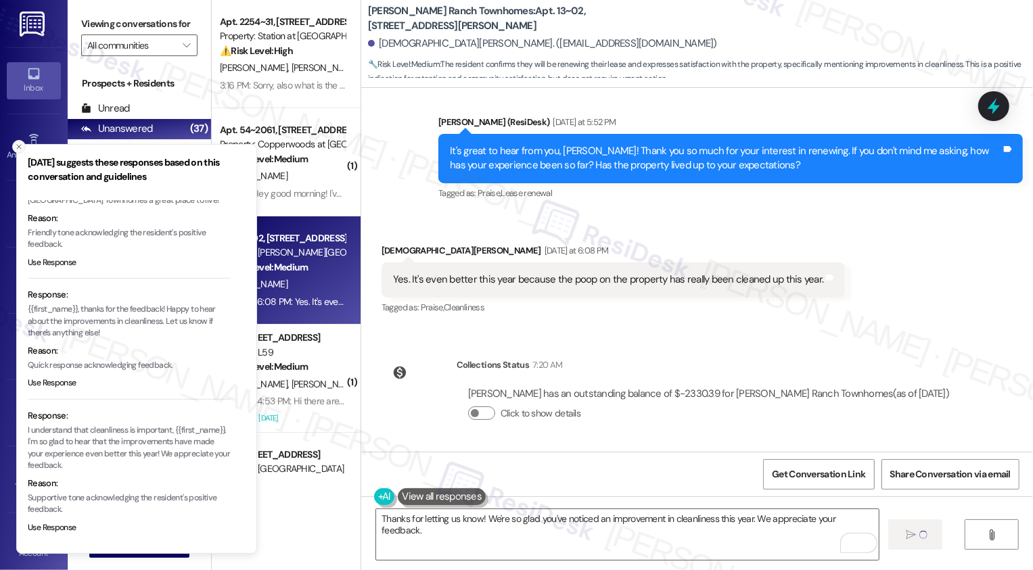
click at [18, 147] on line "Close toast" at bounding box center [19, 147] width 4 height 4
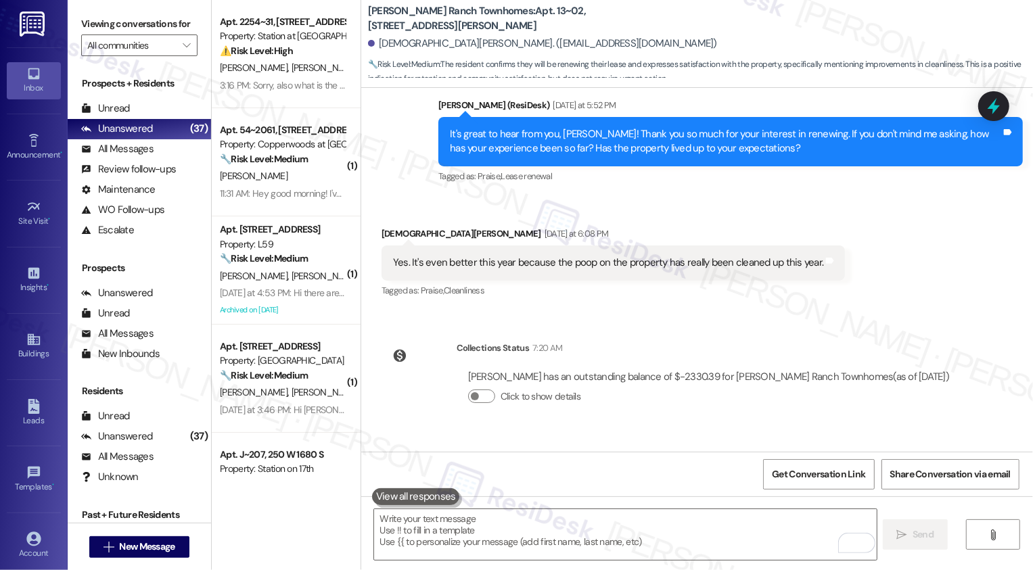
scroll to position [777, 0]
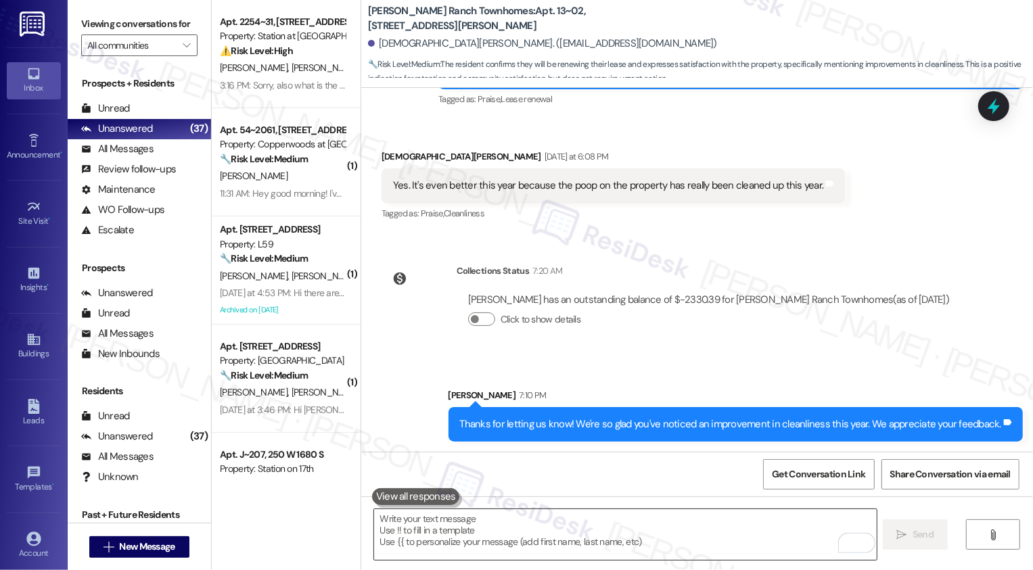
click at [659, 531] on textarea "To enrich screen reader interactions, please activate Accessibility in Grammarl…" at bounding box center [625, 534] width 502 height 51
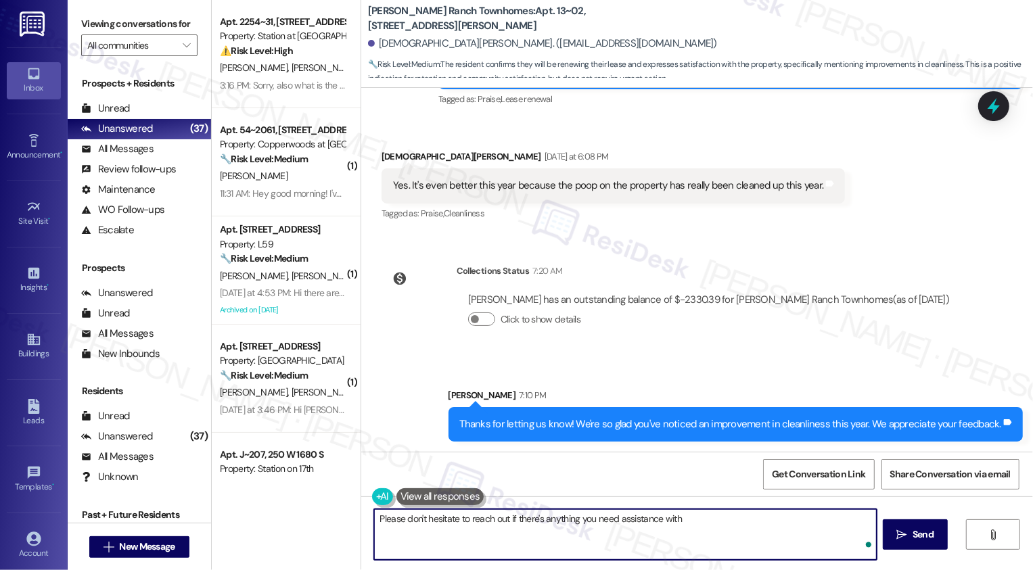
type textarea "Please don't hesitate to reach out if there's anything you need assistance with!"
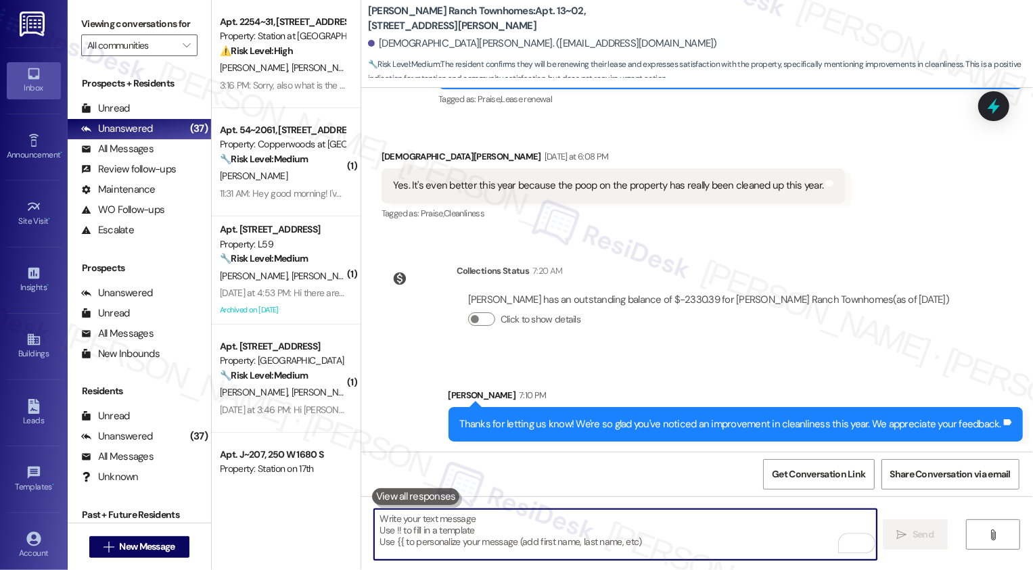
scroll to position [536, 0]
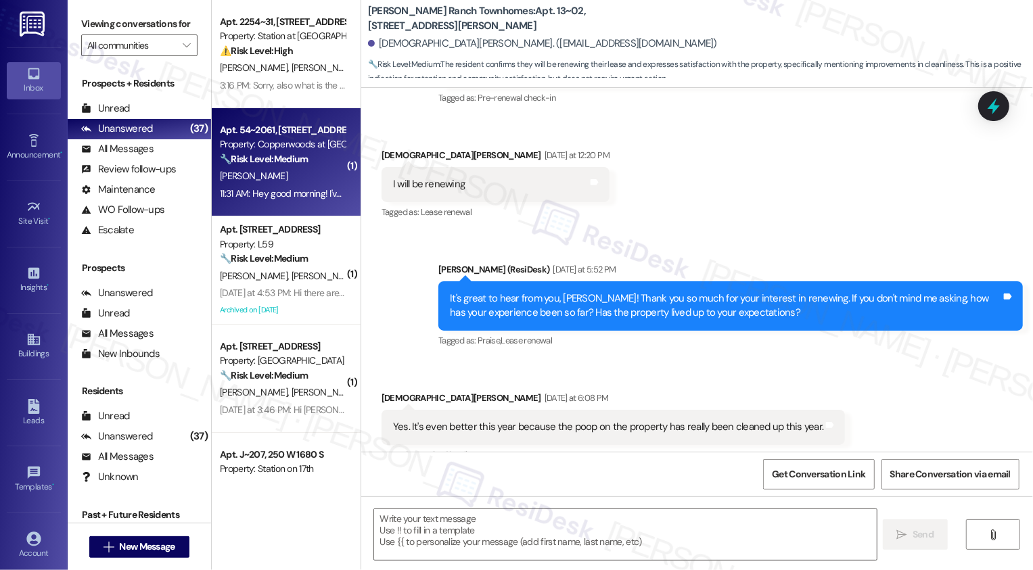
click at [261, 149] on div "Property: Copperwoods at [GEOGRAPHIC_DATA]" at bounding box center [282, 144] width 125 height 14
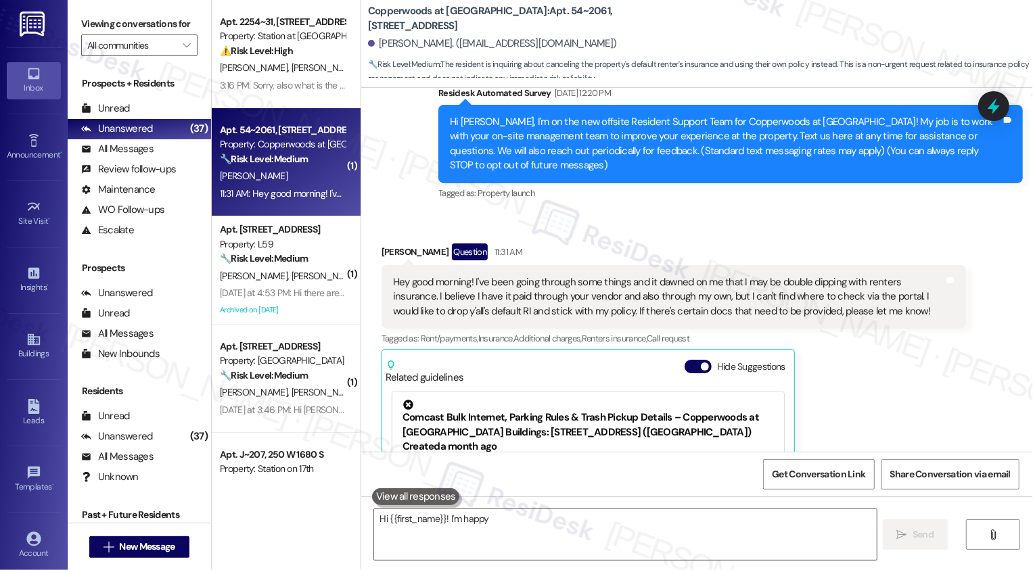
click at [281, 185] on div "11:31 AM: Hey good morning! I've been going through some things and it dawned o…" at bounding box center [282, 193] width 128 height 17
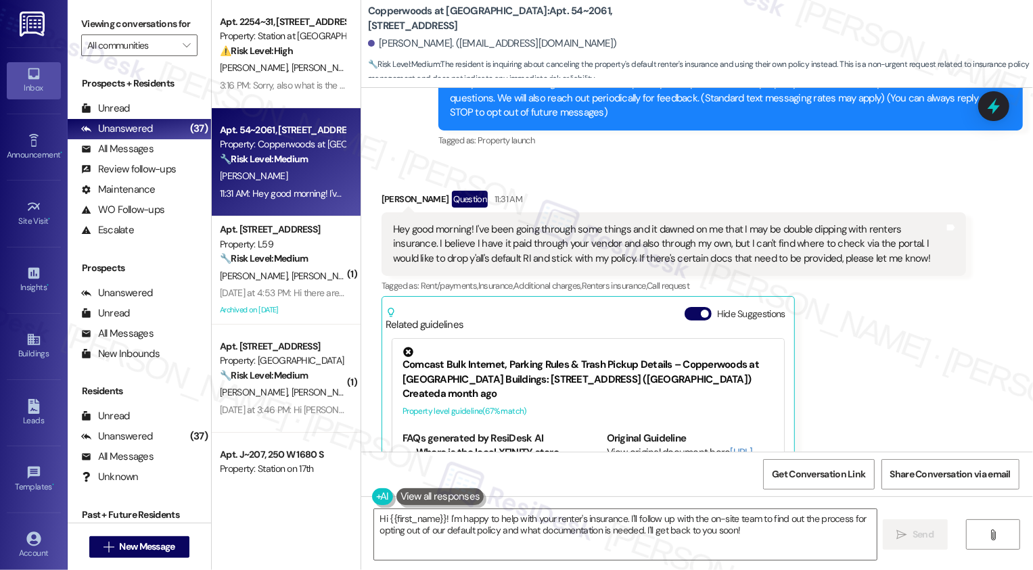
scroll to position [52, 0]
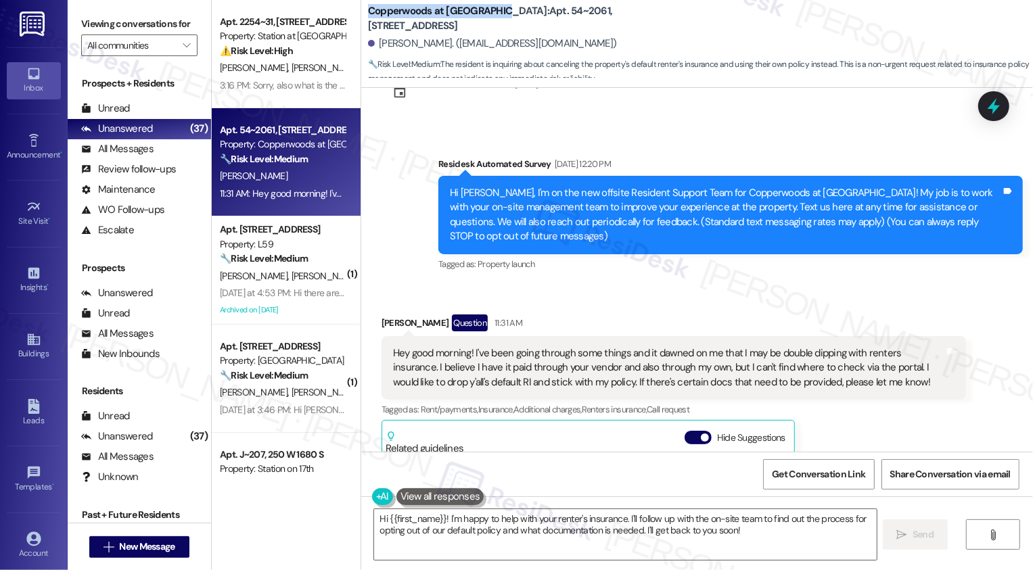
drag, startPoint x: 360, startPoint y: 11, endPoint x: 476, endPoint y: 9, distance: 116.3
click at [478, 9] on b "Copperwoods at Harrisville: Apt. 54~2061, 2100 North 89 Hwy" at bounding box center [503, 18] width 271 height 29
copy b "Copperwoods at Harrisville"
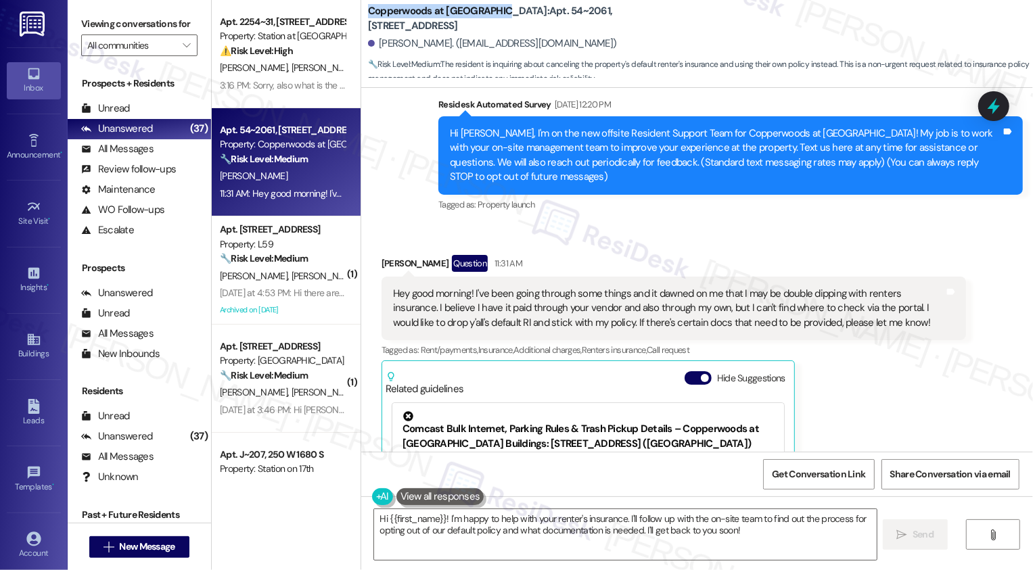
scroll to position [45, 0]
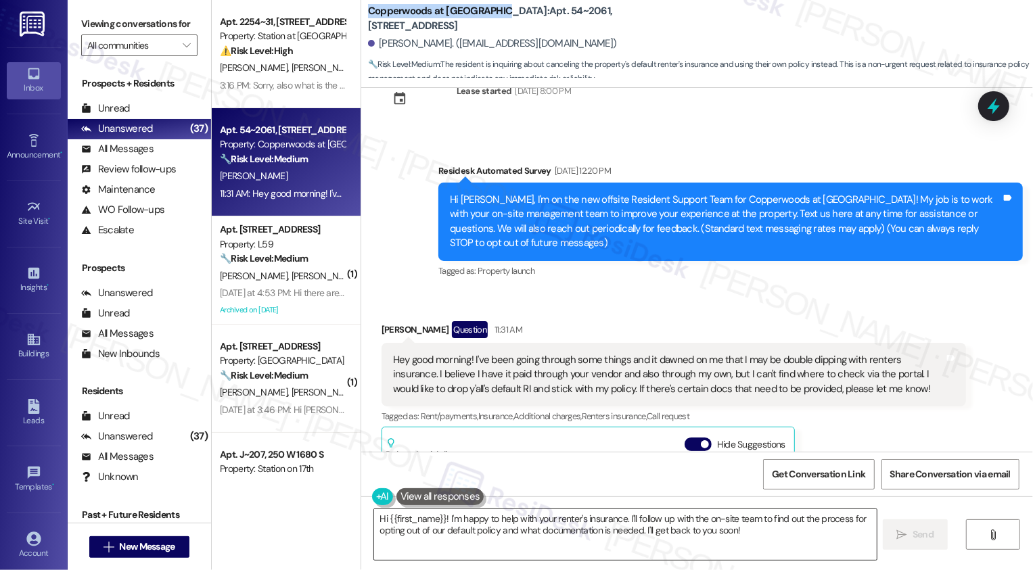
click at [438, 519] on textarea "Hi {{first_name}}! I'm happy to help with your renter's insurance. I'll follow …" at bounding box center [625, 534] width 502 height 51
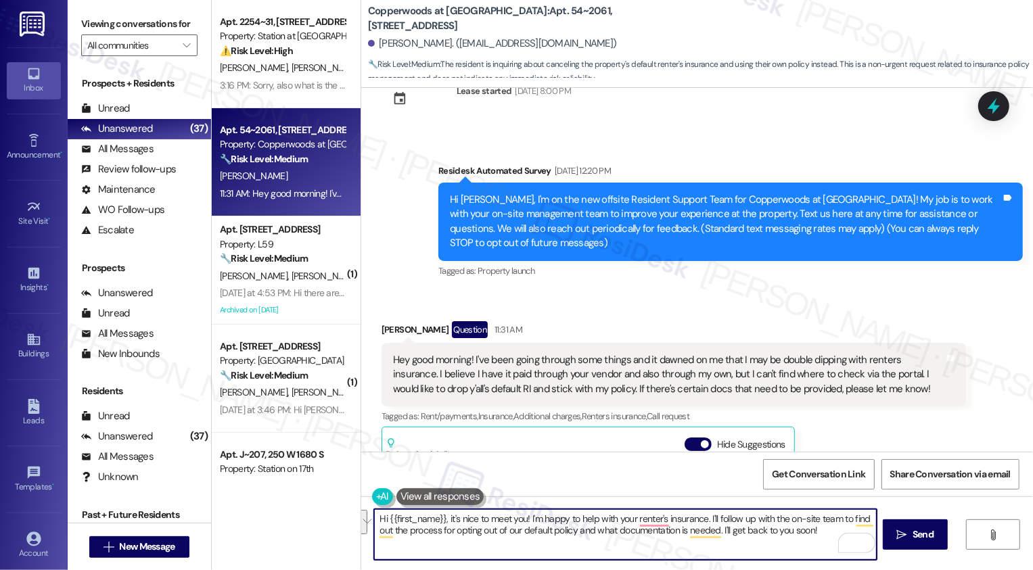
drag, startPoint x: 715, startPoint y: 518, endPoint x: 765, endPoint y: 556, distance: 62.8
click at [765, 556] on textarea "Hi {{first_name}}, it's nice to meet you! I'm happy to help with your renter's …" at bounding box center [625, 534] width 502 height 51
click at [656, 516] on textarea "Hi {{first_name}}, it's nice to meet you! I'm happy to help with your renter's …" at bounding box center [625, 534] width 502 height 51
type textarea "Hi {{first_name}}, it's nice to meet you! I'm happy to help with your renters i…"
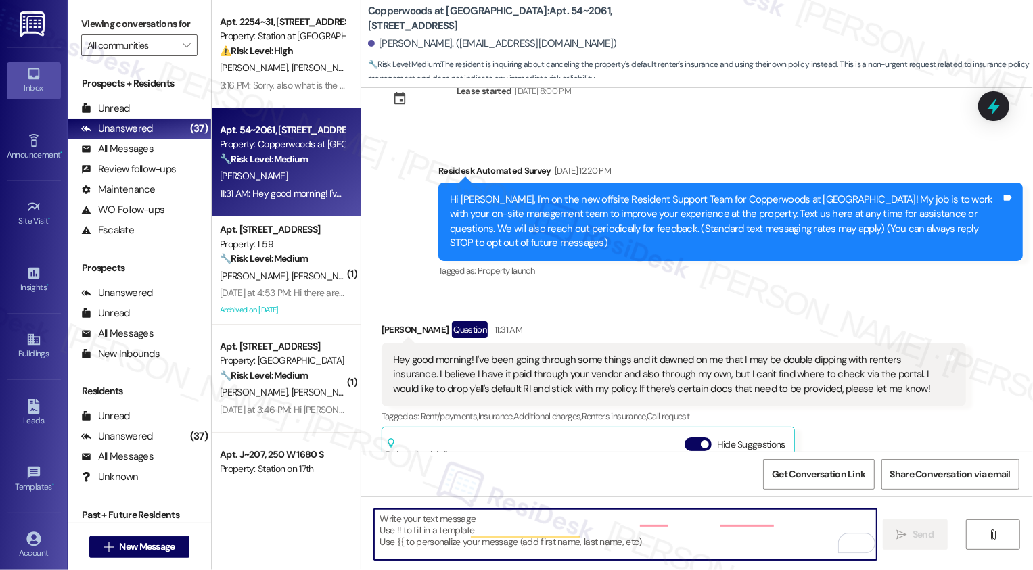
type textarea "Fetching suggested responses. Please feel free to read through the conversation…"
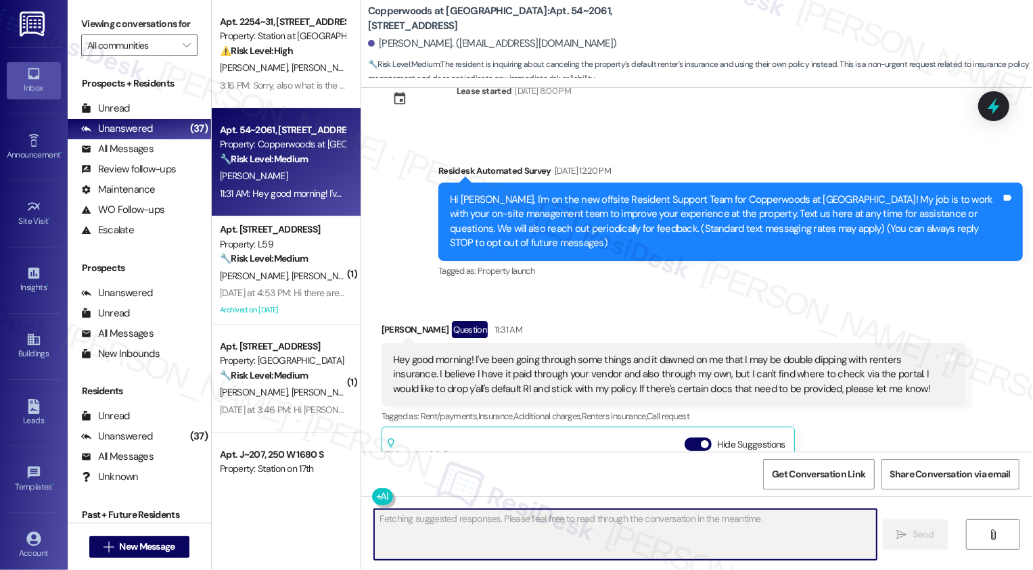
scroll to position [298, 0]
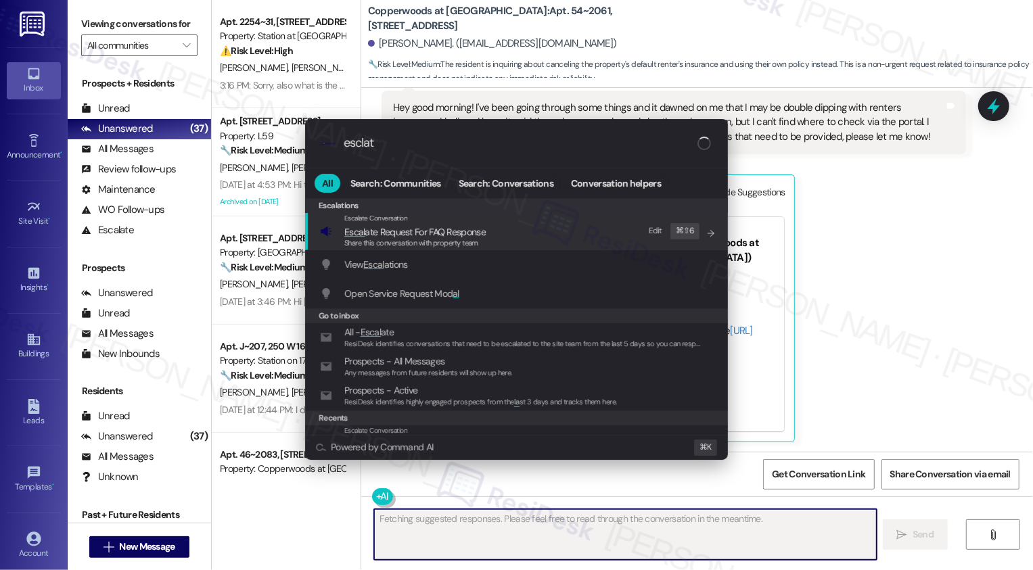
type input "esclate"
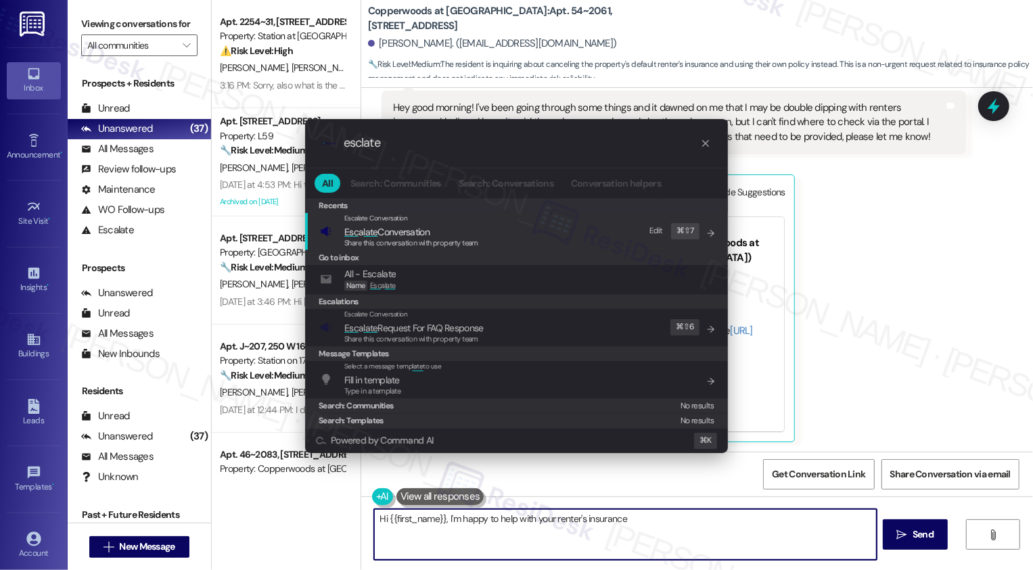
type textarea "Hi {{first_name}}, I'm happy to help with your renter's insurance inquiry"
type input "esclate"
click at [371, 234] on span "late" at bounding box center [370, 232] width 14 height 12
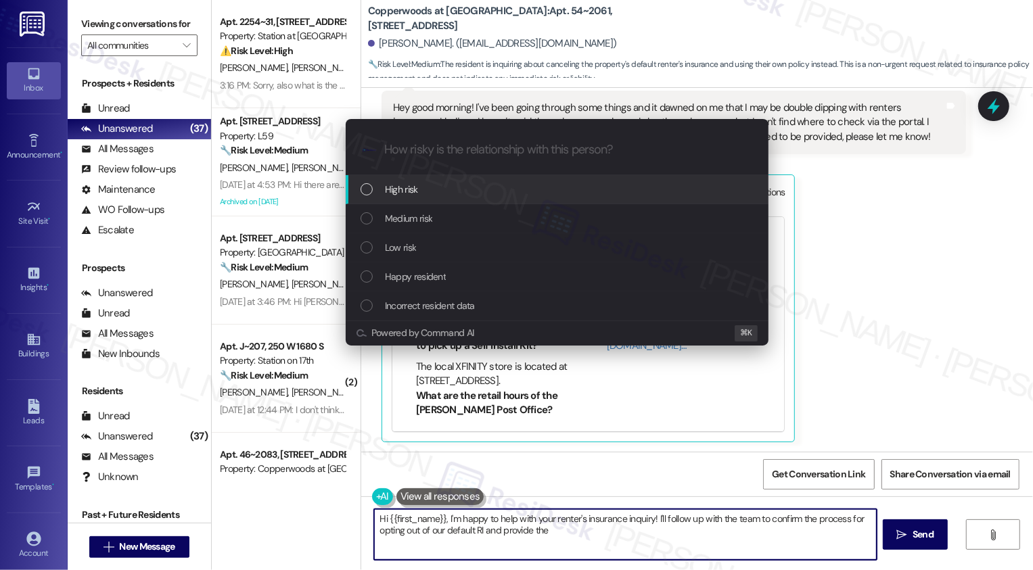
click at [379, 245] on div "Low risk" at bounding box center [558, 247] width 396 height 15
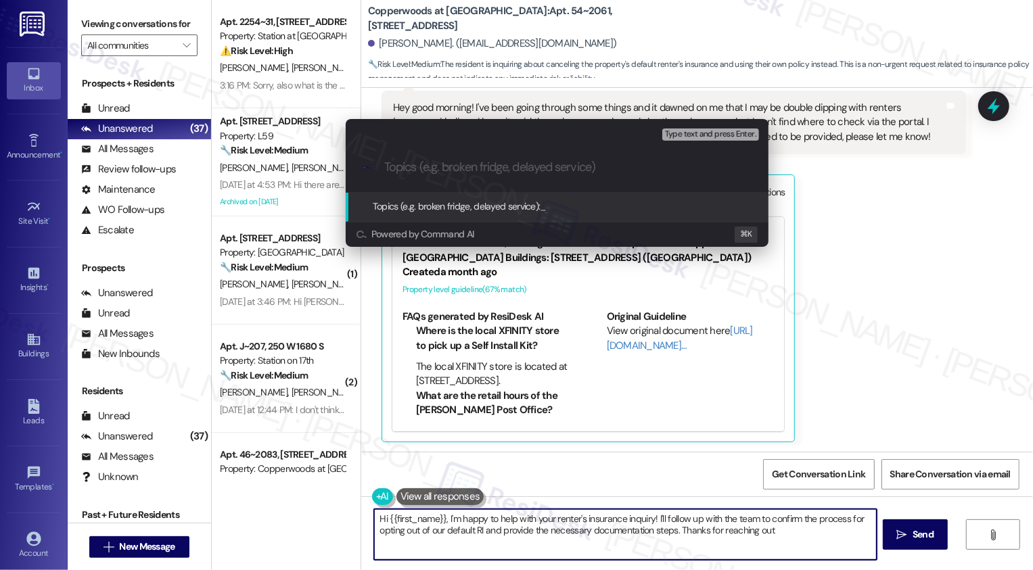
type textarea "Hi {{first_name}}, I'm happy to help with your renter's insurance inquiry! I'll…"
type input "renters insurance concern"
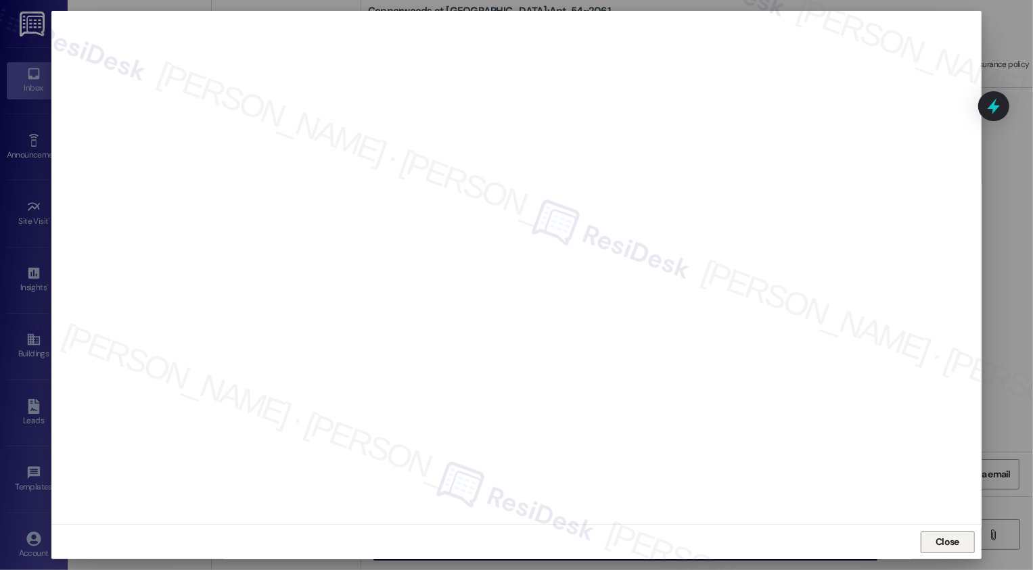
click at [957, 542] on button "Close" at bounding box center [947, 543] width 54 height 22
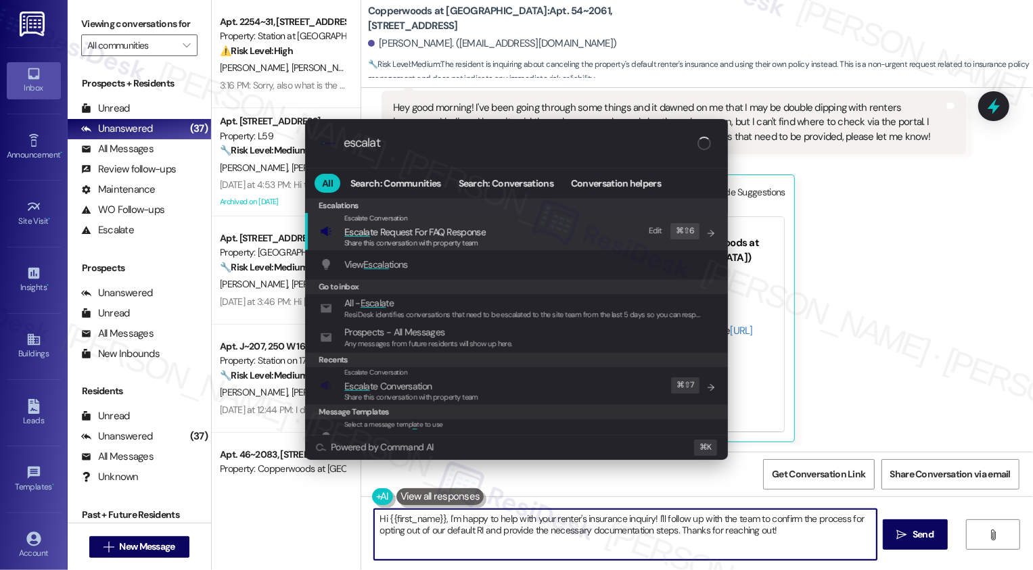
type input "escalate"
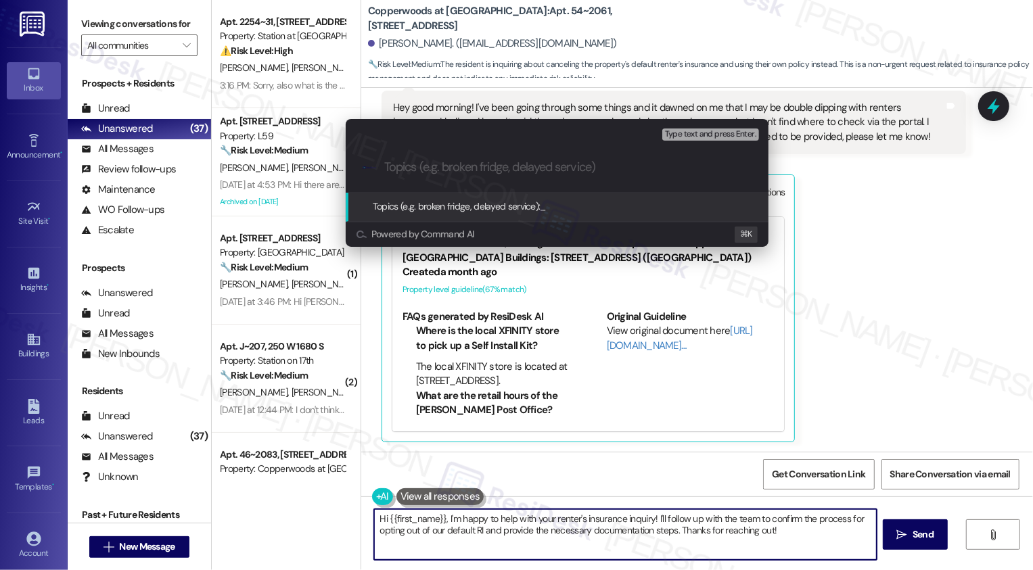
paste input "renters insurance concern"
type input "renters insurance concern"
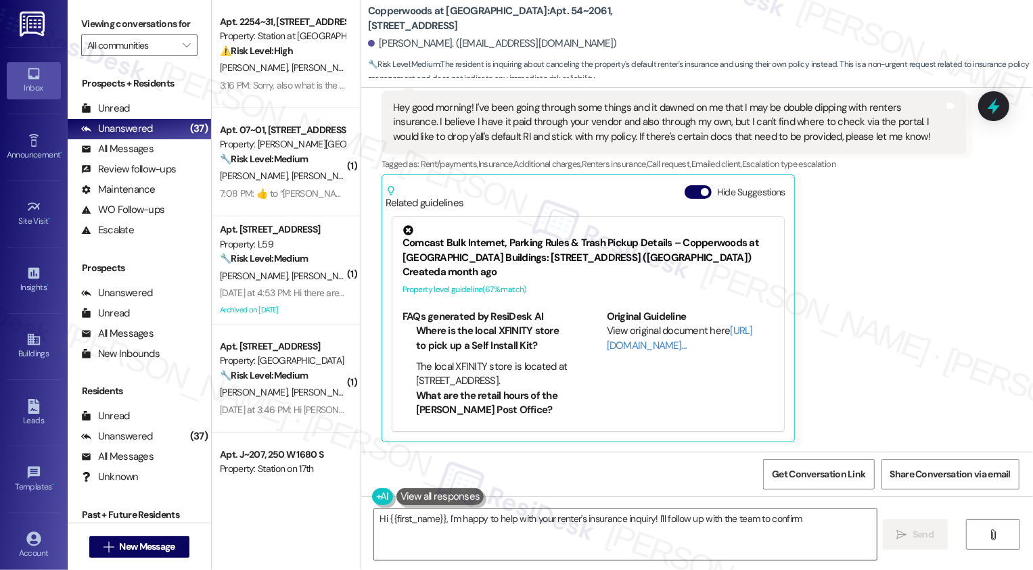
scroll to position [427, 0]
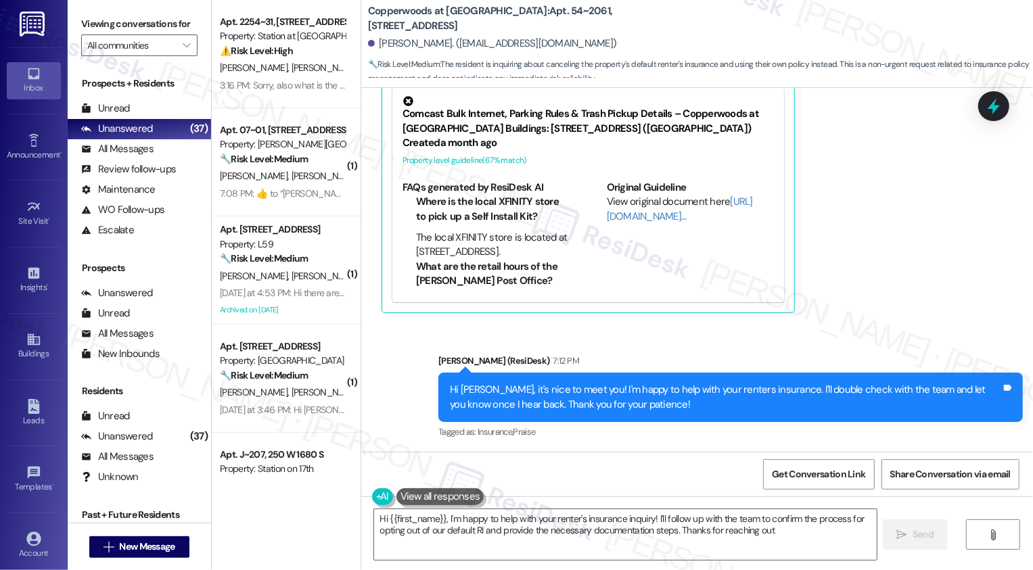
type textarea "Hi {{first_name}}, I'm happy to help with your renter's insurance inquiry! I'll…"
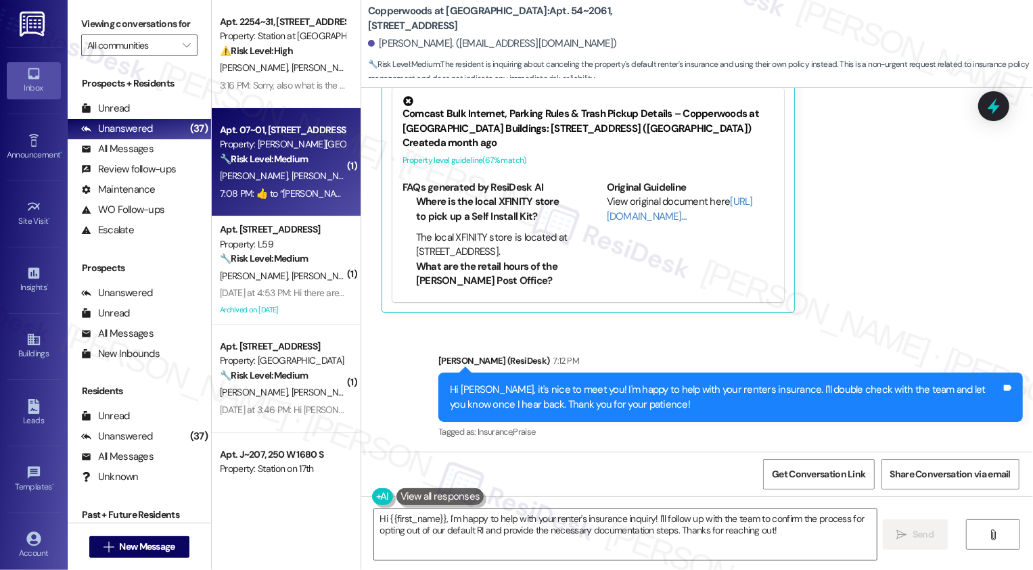
click at [310, 172] on span "J. Aguilar-Vazquez" at bounding box center [325, 176] width 68 height 12
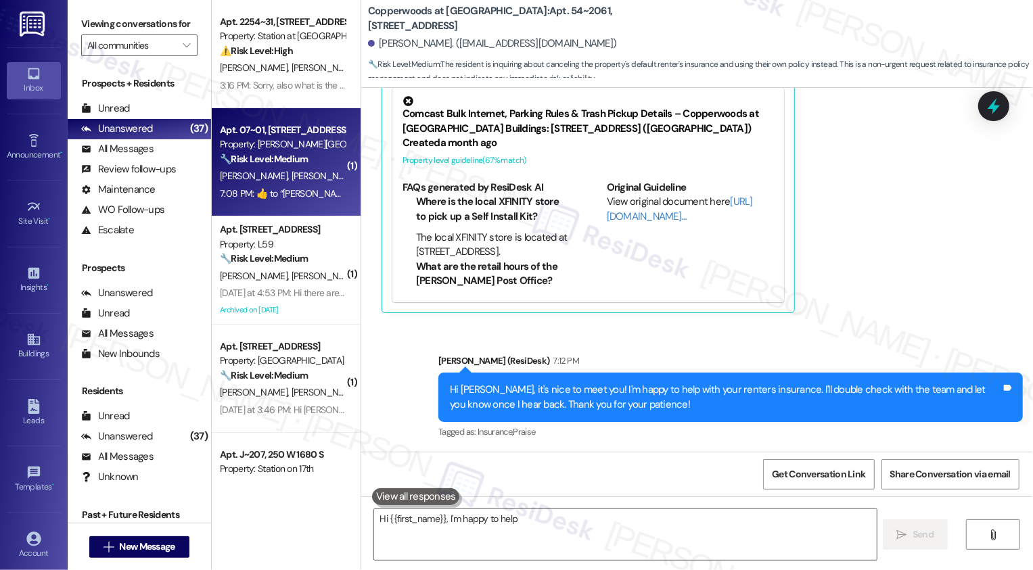
click at [310, 172] on span "J. Aguilar-Vazquez" at bounding box center [325, 176] width 68 height 12
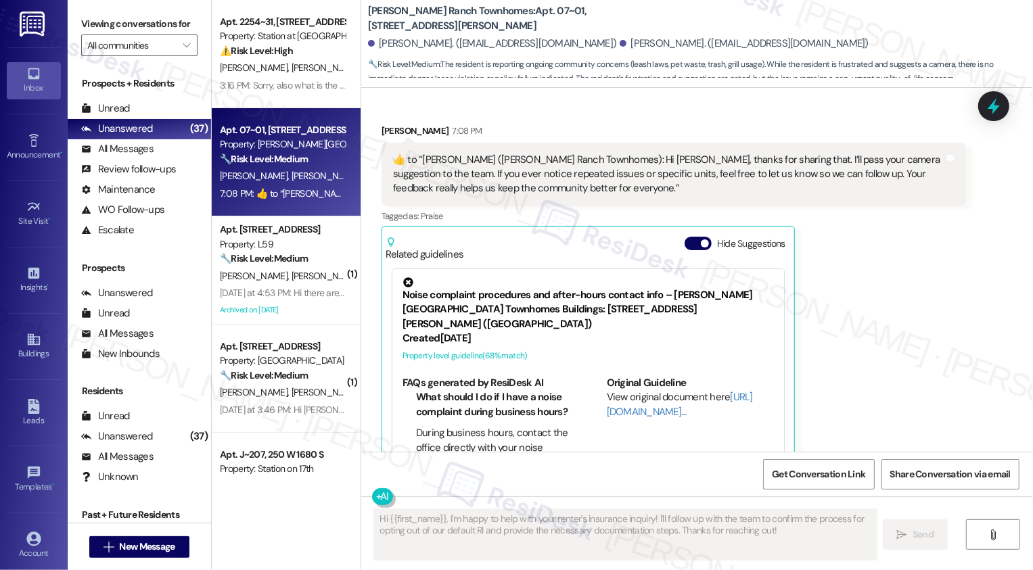
scroll to position [1272, 0]
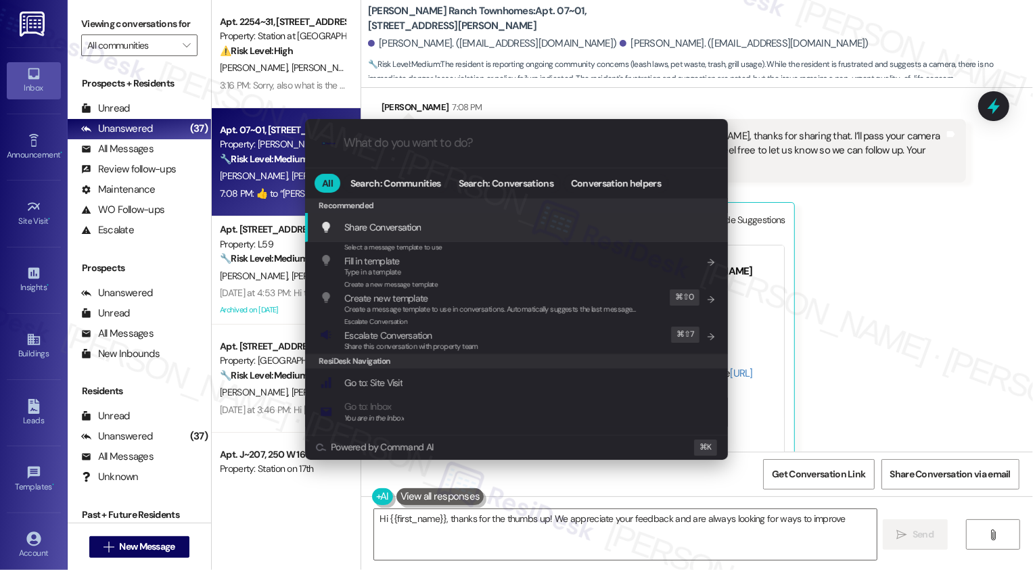
type textarea "Hi {{first_name}}, thanks for the thumbs up! We appreciate your feedback and ar…"
type input "a"
type textarea "Hi {{first_name}}, thanks for the thumbs up! We appreciate your feedback and ar…"
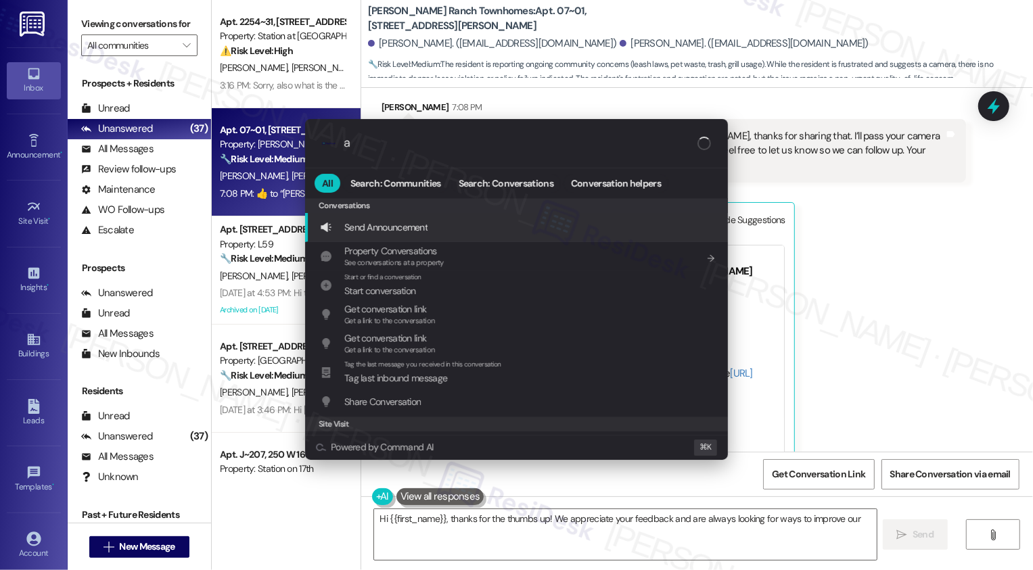
type input "ar"
type textarea "Hi {{first_name}}, thanks for the thumbs up! We appreciate your feedback and ar…"
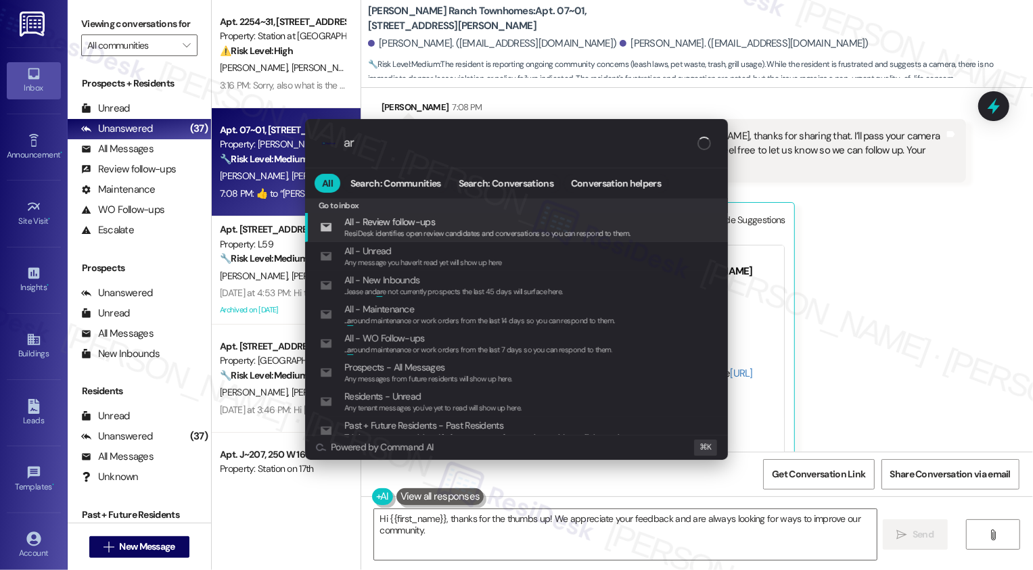
type input "arc"
type textarea "Hi {{first_name}}, thanks for the thumbs up! We appreciate your feedback and ar…"
type input "archi"
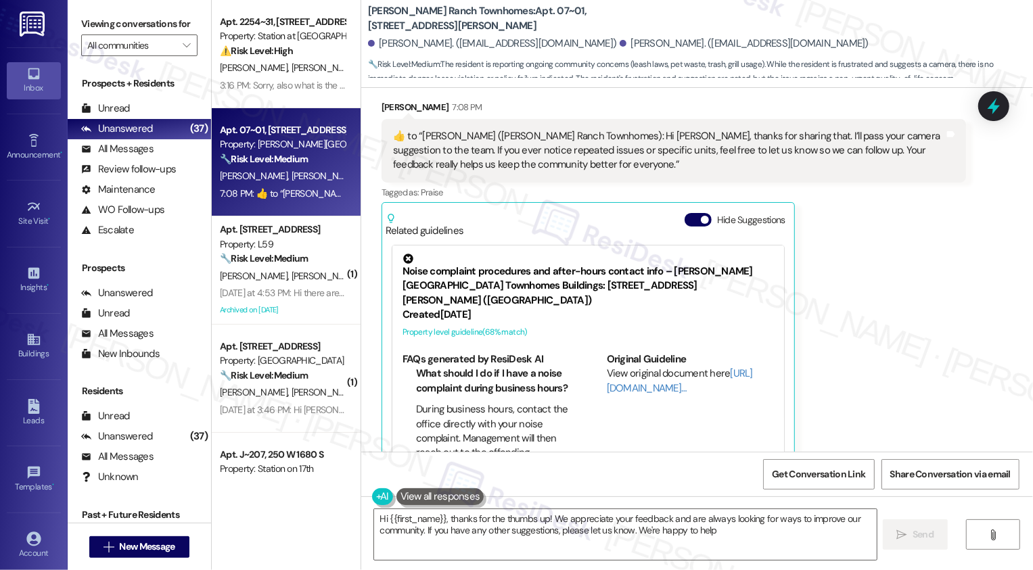
type textarea "Hi {{first_name}}, thanks for the thumbs up! We appreciate your feedback and ar…"
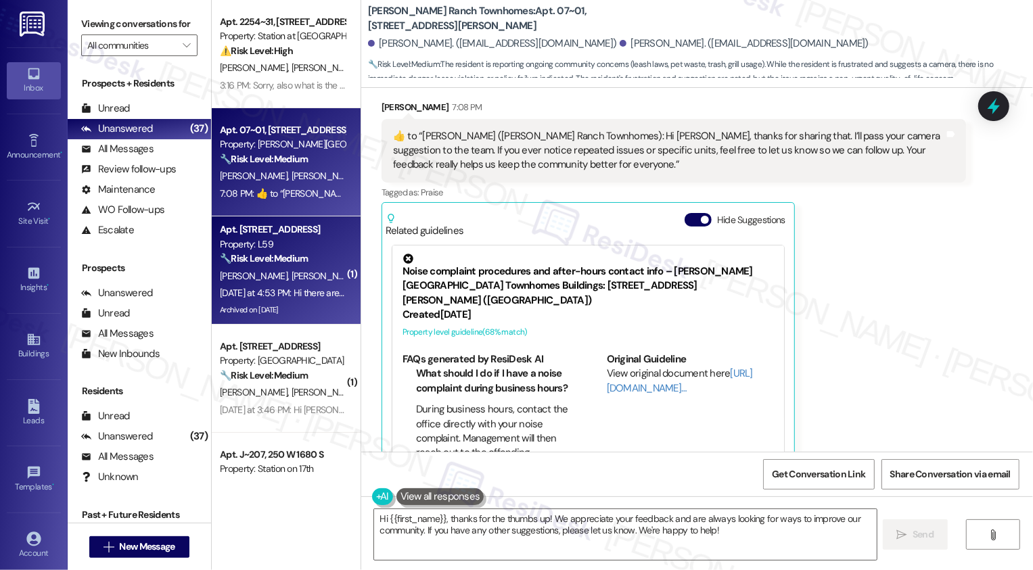
click at [301, 253] on div "🔧 Risk Level: Medium The resident is complaining about dog pee and poop odors i…" at bounding box center [282, 259] width 125 height 14
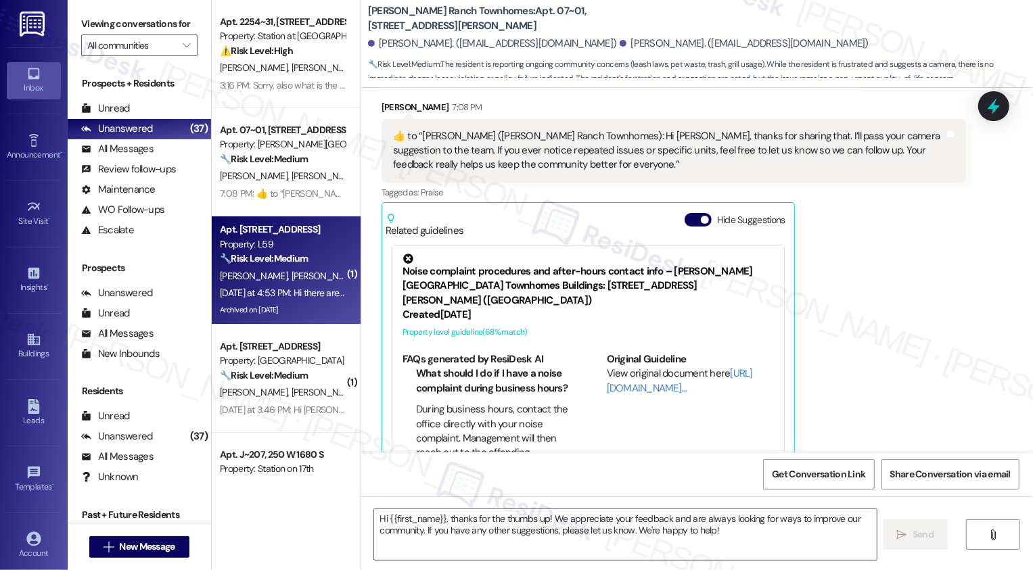
click at [301, 253] on div "🔧 Risk Level: Medium The resident is complaining about dog pee and poop odors i…" at bounding box center [282, 259] width 125 height 14
type textarea "Fetching suggested responses. Please feel free to read through the conversation…"
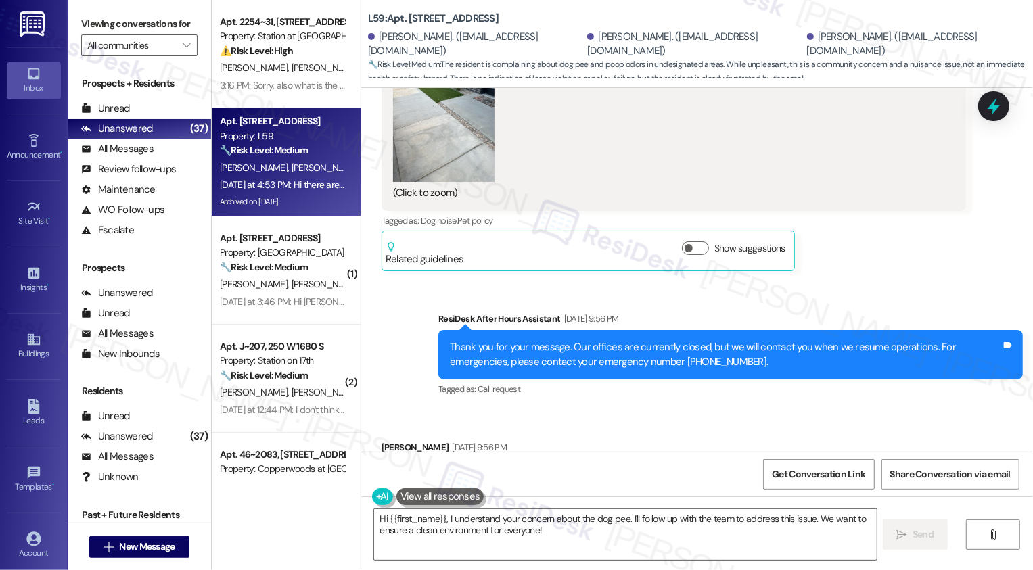
scroll to position [36475, 0]
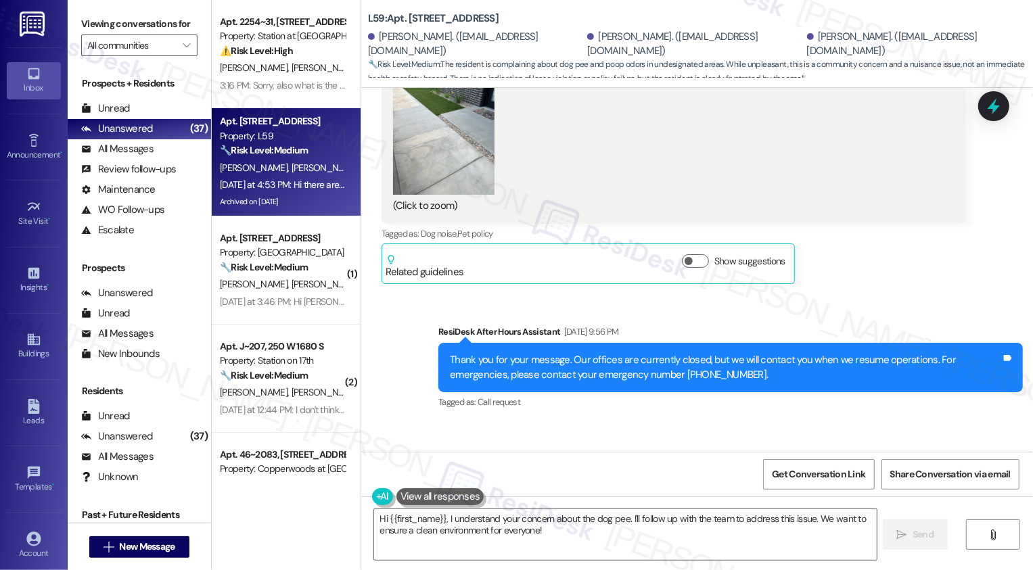
copy div "April"
click at [434, 525] on textarea "Hi {{first_name}}, I understand your concern about the dog pee. I'll follow up …" at bounding box center [625, 534] width 502 height 51
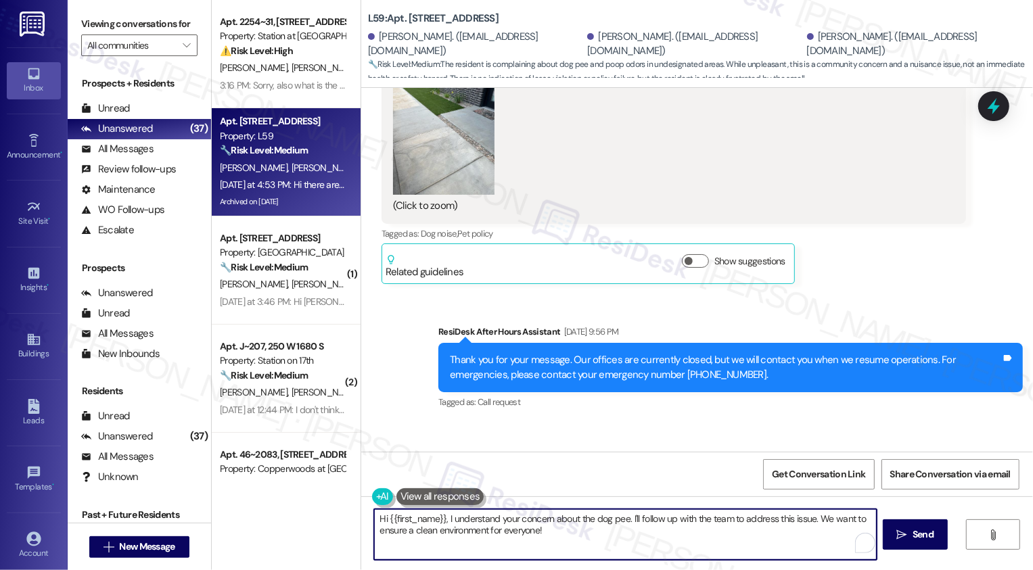
click at [404, 521] on textarea "Hi {{first_name}}, I understand your concern about the dog pee. I'll follow up …" at bounding box center [625, 534] width 502 height 51
paste textarea "April"
drag, startPoint x: 665, startPoint y: 513, endPoint x: 834, endPoint y: 536, distance: 170.0
click at [834, 536] on div "Hi April, thanks for bringing this to our attention! Aside from the back doors,…" at bounding box center [625, 535] width 504 height 52
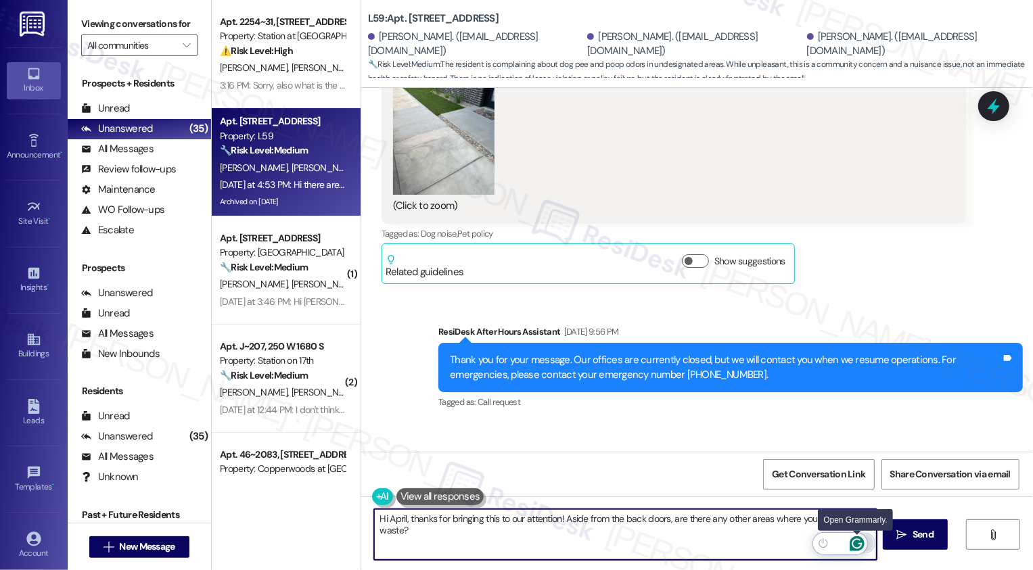
type textarea "Hi April, thanks for bringing this to our attention! Aside from the back doors,…"
click at [863, 544] on icon "Open Grammarly. 0 Suggestions." at bounding box center [856, 543] width 15 height 15
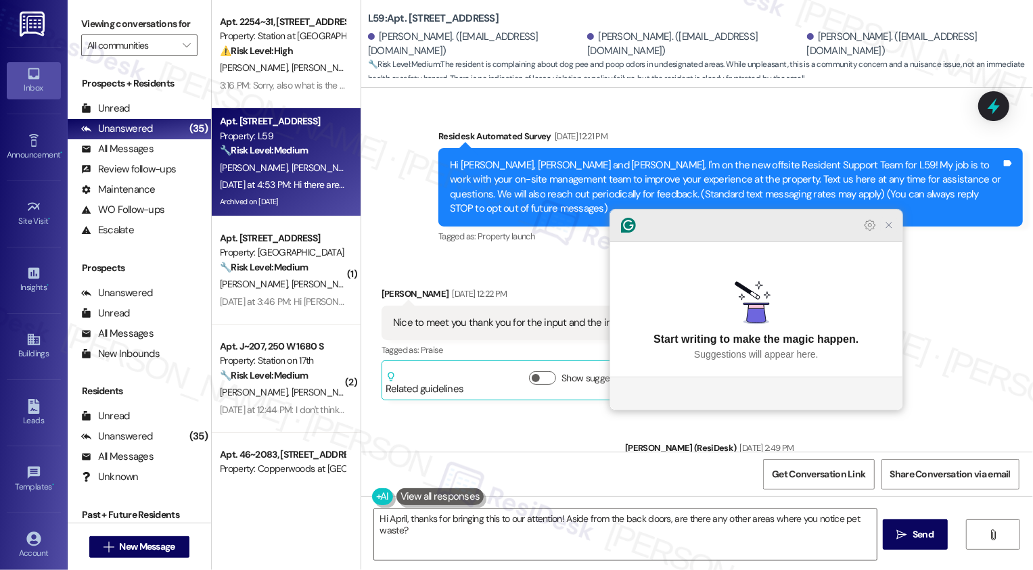
click at [887, 228] on icon "Close Grammarly Assistant" at bounding box center [888, 224] width 5 height 5
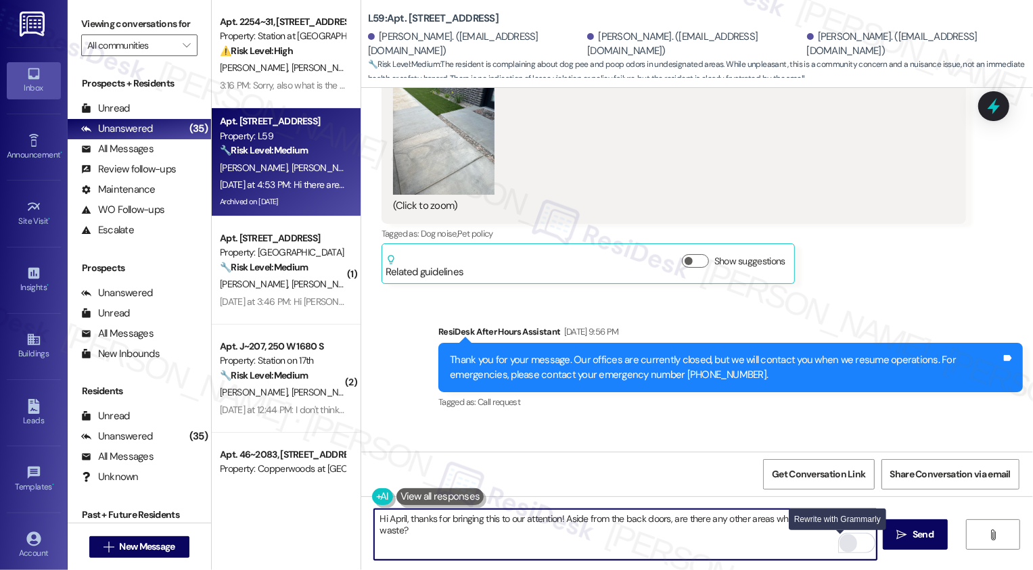
click at [841, 542] on div "Rewrite with Grammarly" at bounding box center [848, 544] width 15 height 16
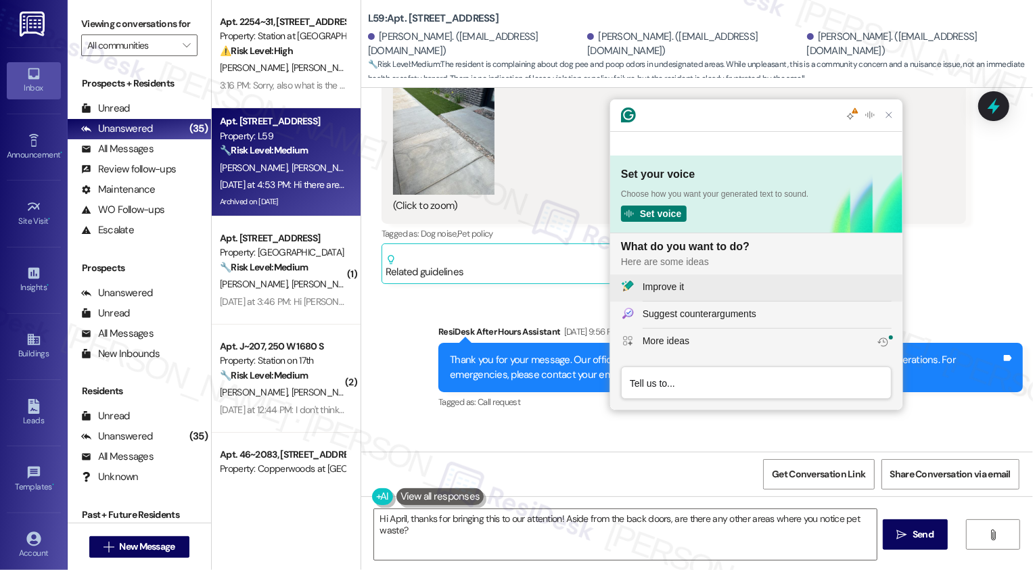
scroll to position [0, 0]
click at [670, 281] on div "Improve it" at bounding box center [662, 287] width 41 height 14
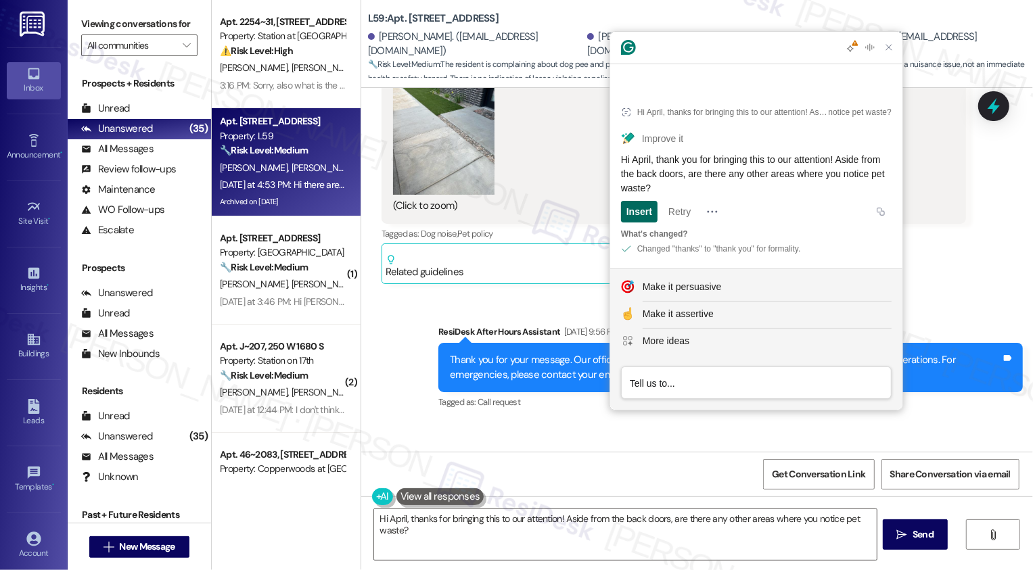
click at [640, 221] on div "Insert" at bounding box center [639, 212] width 26 height 22
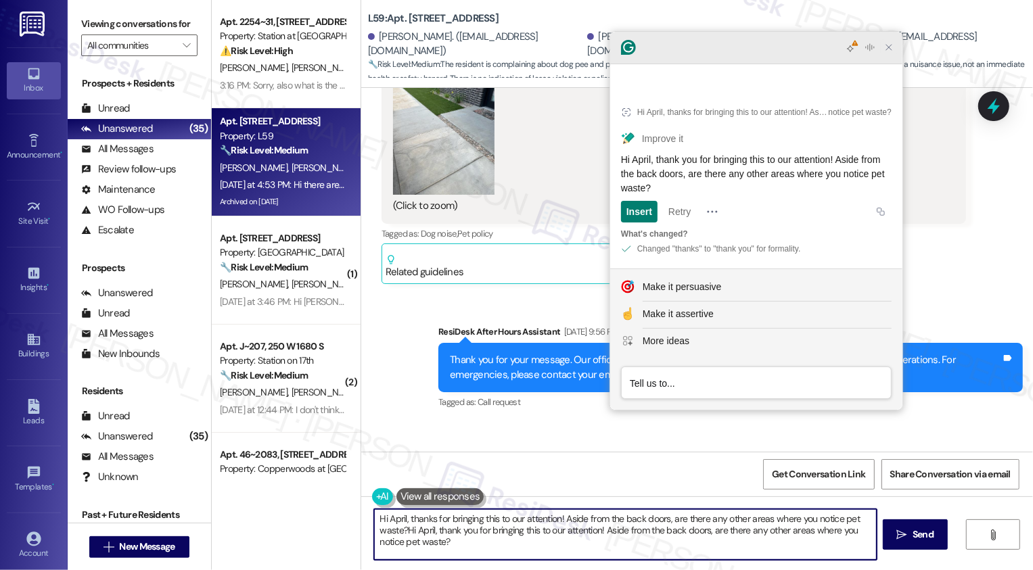
click at [888, 53] on icon "Close Grammarly Assistant" at bounding box center [888, 47] width 11 height 11
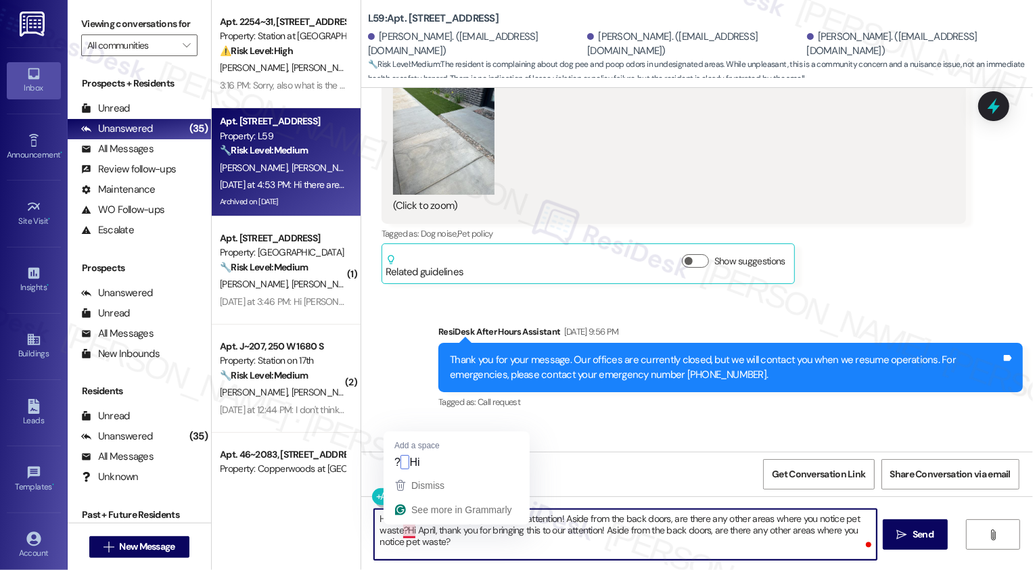
click at [398, 532] on textarea "Hi April, thanks for bringing this to our attention! Aside from the back doors,…" at bounding box center [625, 534] width 502 height 51
click at [419, 534] on textarea "Hi April, thanks for bringing this to our attention! Aside from the back doors,…" at bounding box center [625, 534] width 502 height 51
click at [433, 535] on textarea "Hi April, thanks for bringing this to our attention! Aside from the back doors,…" at bounding box center [625, 534] width 502 height 51
drag, startPoint x: 400, startPoint y: 528, endPoint x: 483, endPoint y: 563, distance: 89.4
click at [482, 562] on div "Hi April, thanks for bringing this to our attention! Aside from the back doors,…" at bounding box center [697, 546] width 672 height 101
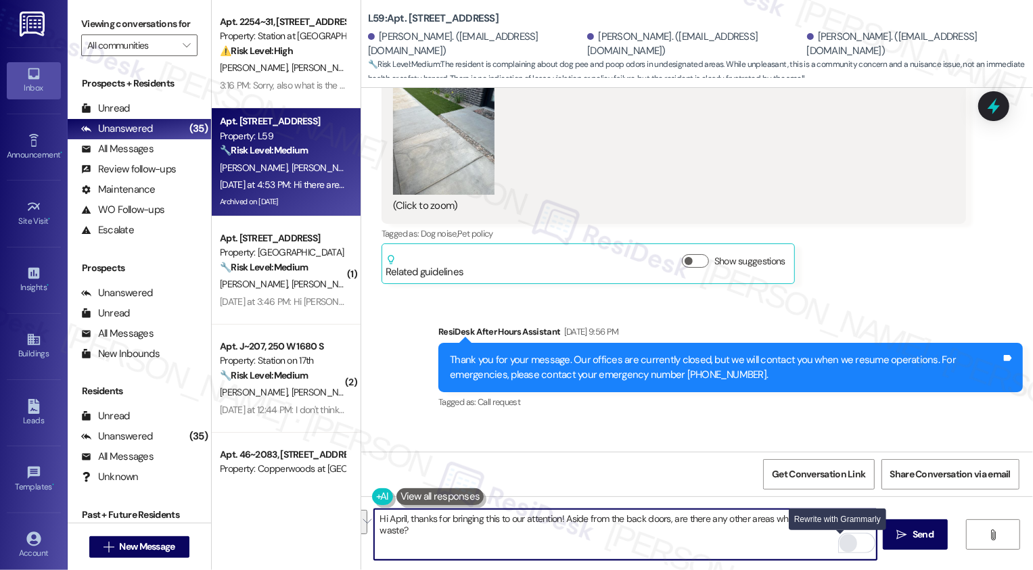
click at [841, 544] on div "Rewrite with Grammarly" at bounding box center [848, 544] width 15 height 16
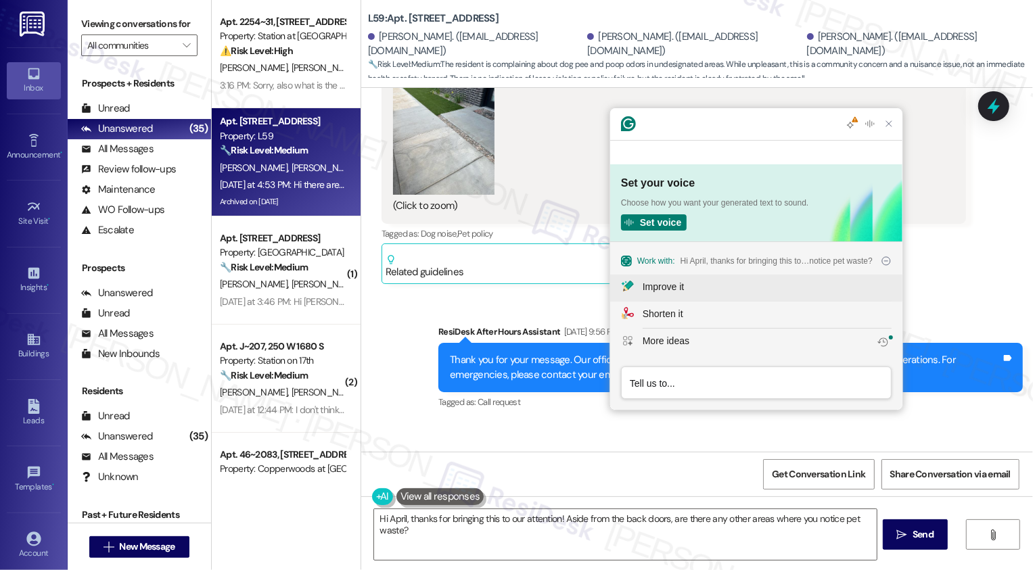
click at [678, 295] on button "Improve it" at bounding box center [756, 288] width 292 height 27
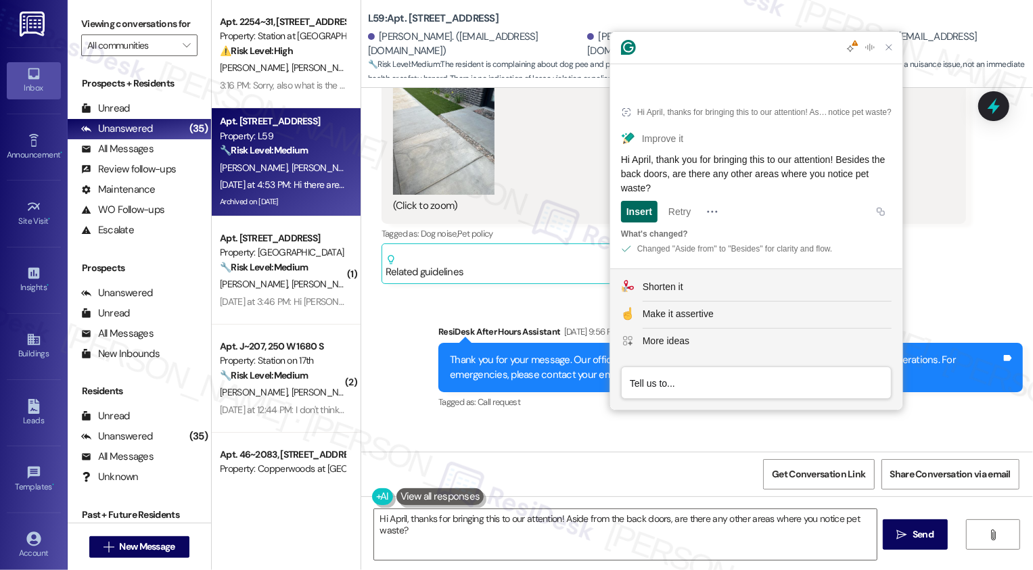
click at [644, 205] on div "Insert" at bounding box center [639, 212] width 26 height 22
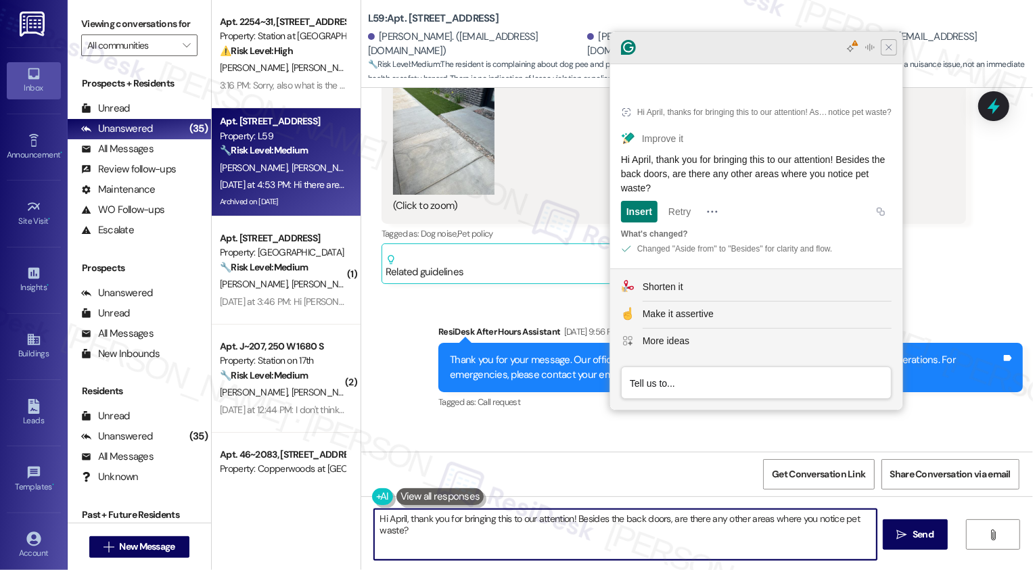
type textarea "Hi April, thank you for bringing this to our attention! Besides the back doors,…"
click at [886, 53] on icon "Close Grammarly Assistant" at bounding box center [888, 47] width 11 height 11
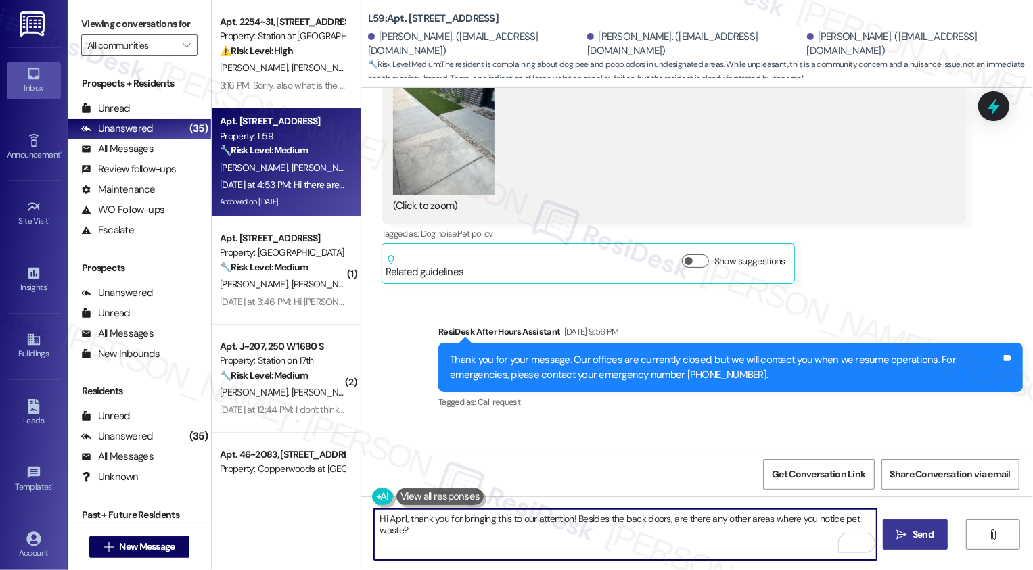
click at [901, 537] on icon "" at bounding box center [902, 535] width 10 height 11
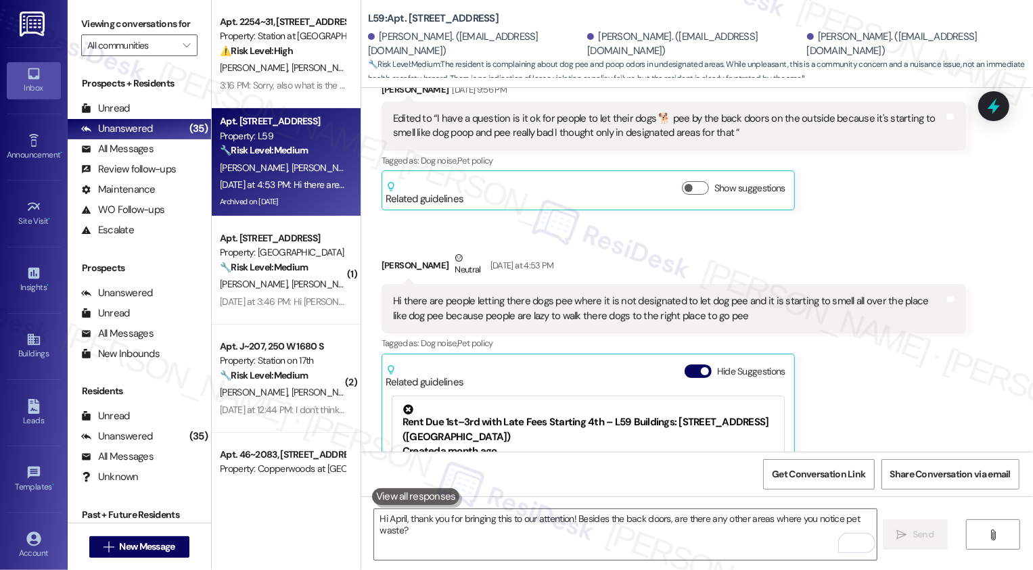
scroll to position [383, 0]
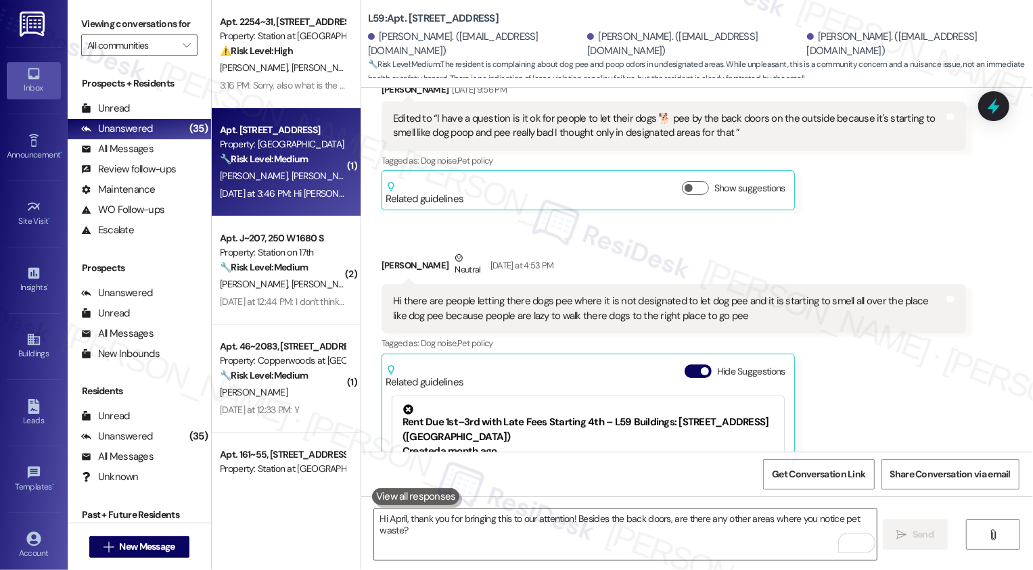
click at [268, 189] on div "[DATE] at 3:46 PM: Hi [PERSON_NAME], we tried to come to the office [DATE] to n…" at bounding box center [550, 193] width 660 height 12
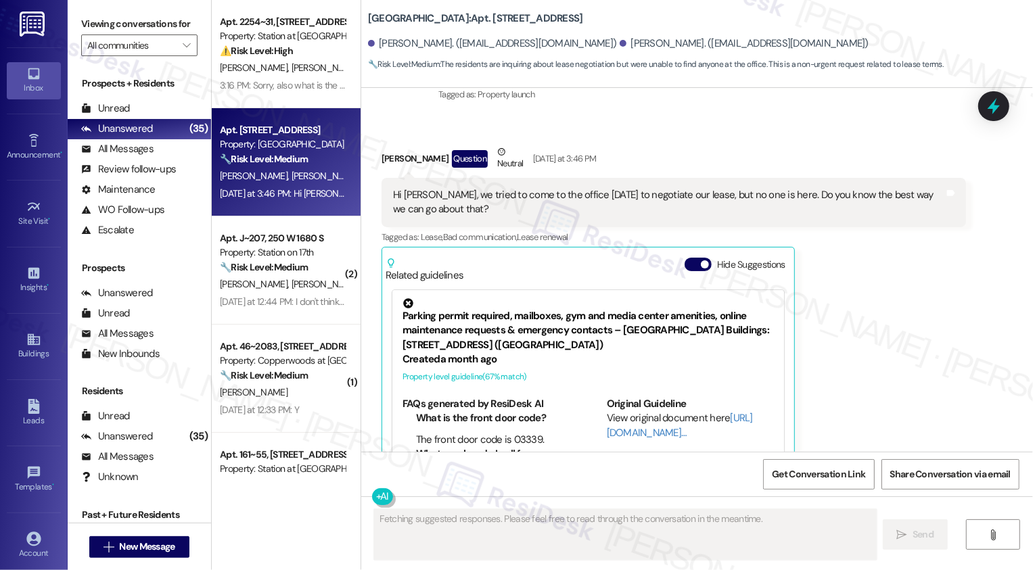
scroll to position [182, 0]
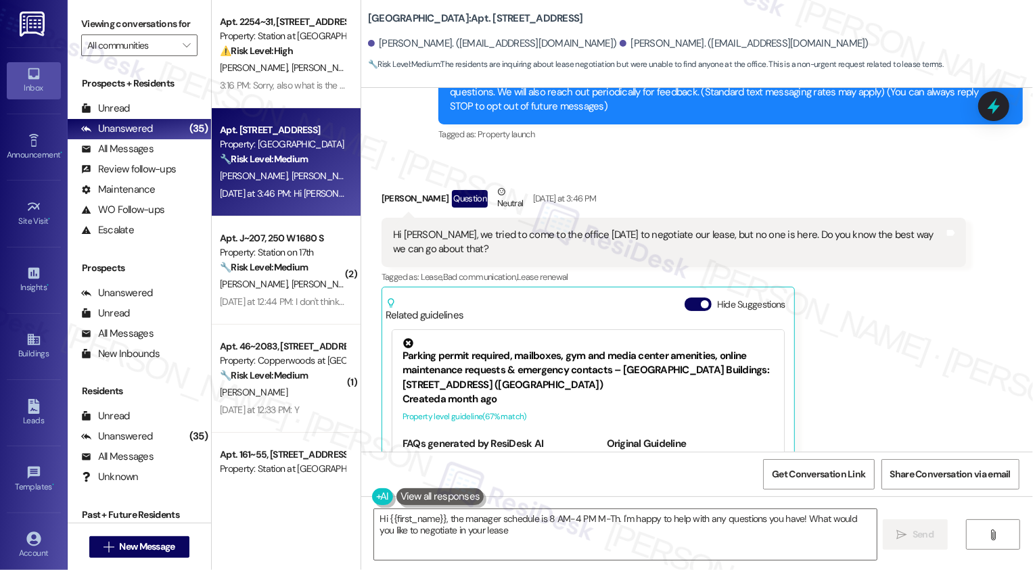
type textarea "Hi {{first_name}}, the manager schedule is 8 AM-4 PM M-Th. I'm happy to help wi…"
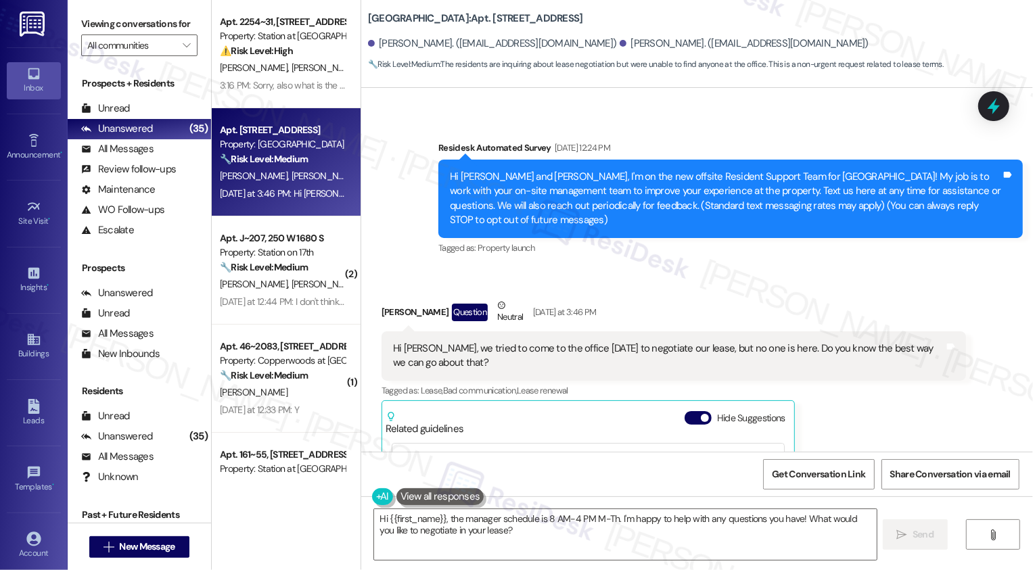
scroll to position [127, 0]
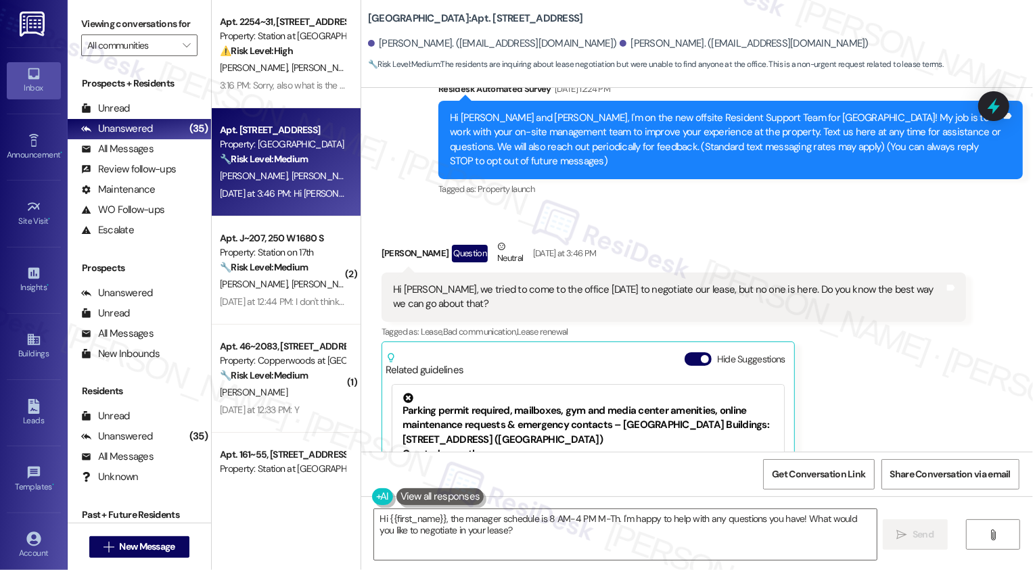
drag, startPoint x: 357, startPoint y: 18, endPoint x: 446, endPoint y: 18, distance: 88.6
click at [447, 18] on div "[GEOGRAPHIC_DATA]: Apt. 109, 560 South 400 West [PERSON_NAME]. ([EMAIL_ADDRESS]…" at bounding box center [697, 37] width 672 height 68
copy b "[GEOGRAPHIC_DATA]"
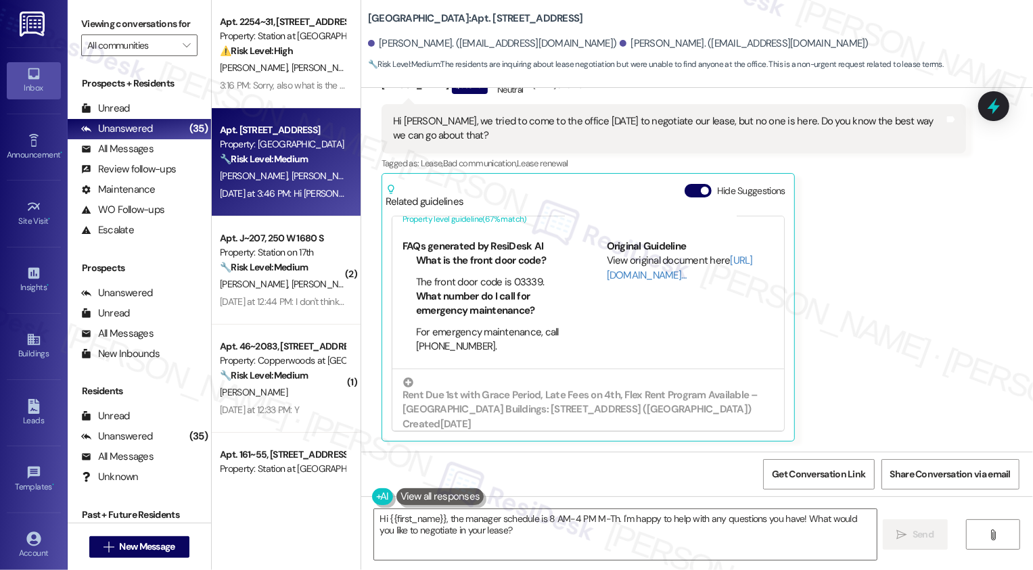
scroll to position [109, 0]
